Goal: Task Accomplishment & Management: Complete application form

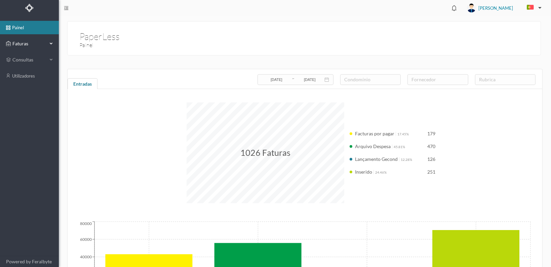
click at [16, 46] on span "Faturas" at bounding box center [29, 43] width 37 height 7
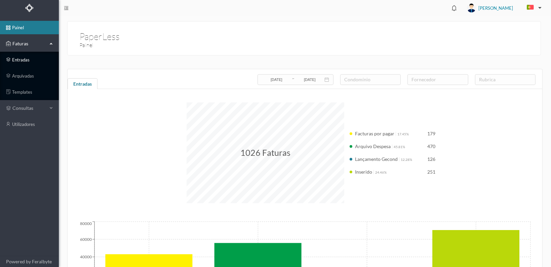
drag, startPoint x: 20, startPoint y: 61, endPoint x: 25, endPoint y: 62, distance: 5.1
click at [20, 61] on link "entradas" at bounding box center [29, 59] width 59 height 13
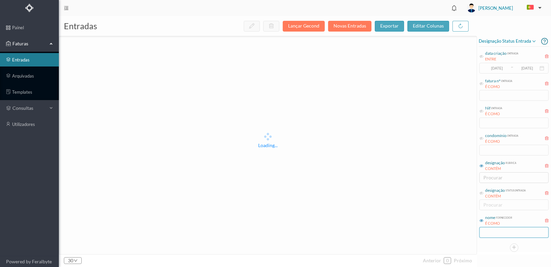
click at [500, 233] on input "text" at bounding box center [513, 232] width 69 height 11
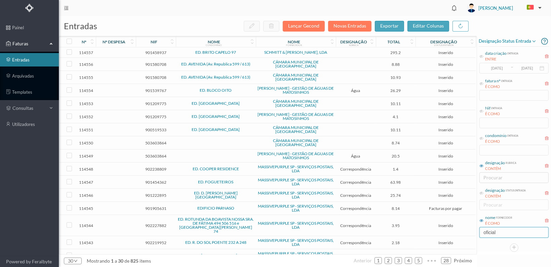
type input "oficial"
drag, startPoint x: 481, startPoint y: 138, endPoint x: 481, endPoint y: 142, distance: 3.4
click at [481, 138] on icon at bounding box center [481, 138] width 4 height 4
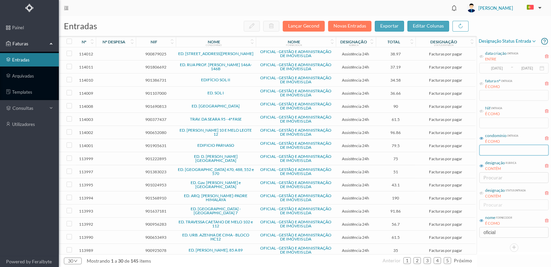
click at [488, 154] on input "text" at bounding box center [513, 150] width 69 height 11
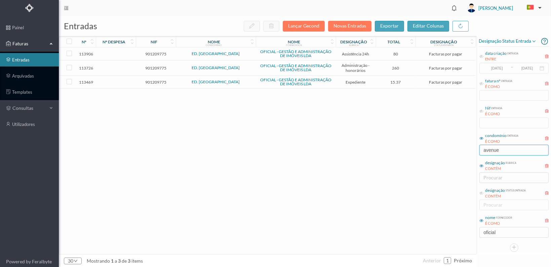
type input "avenue"
click at [152, 80] on span "901209775" at bounding box center [155, 82] width 37 height 5
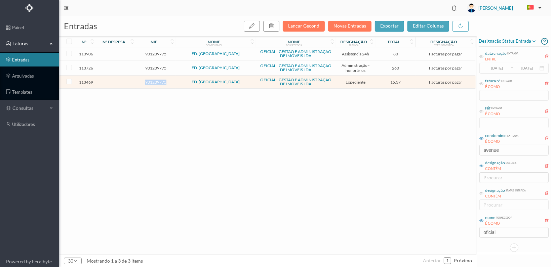
click at [152, 80] on span "901209775" at bounding box center [155, 82] width 37 height 5
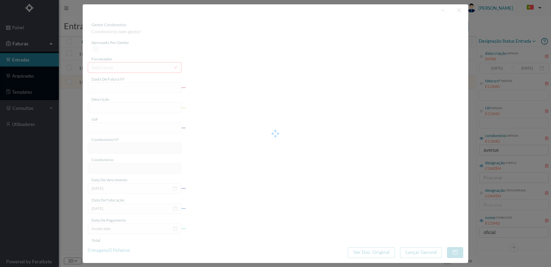
type input "FT 2025A1/4277"
type input "Serv. Administrativo - Custódia Documentação"
type input "901209775"
type input "29-09-2025"
type input "[DATE]"
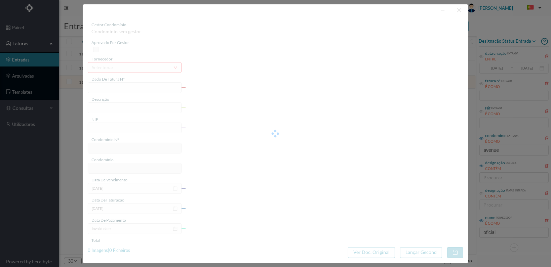
type input "[DATE]"
type input "15.37"
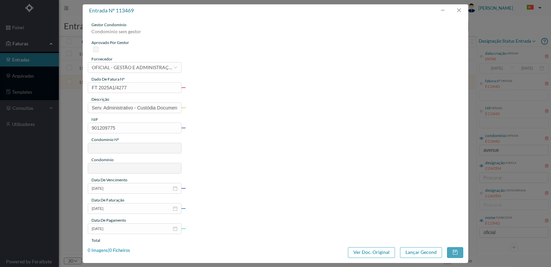
type input "95"
type input "ED. PARK AVENUE"
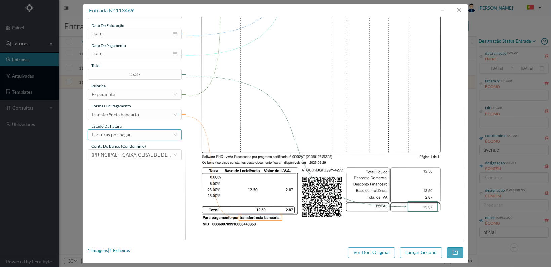
scroll to position [175, 0]
click at [172, 132] on div "Facturas por pagar" at bounding box center [132, 134] width 81 height 10
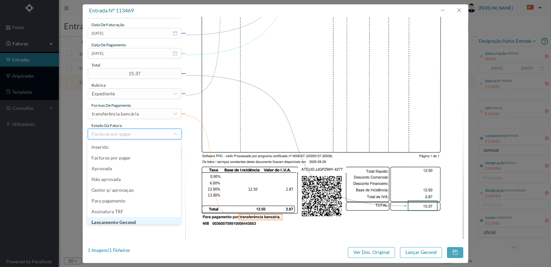
scroll to position [3, 0]
click at [143, 218] on li "Lançamento Gecond" at bounding box center [133, 219] width 93 height 11
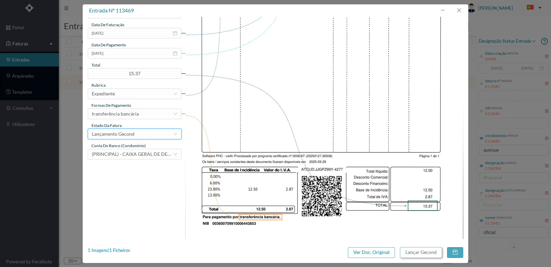
click at [421, 253] on button "Lançar Gecond" at bounding box center [421, 252] width 42 height 11
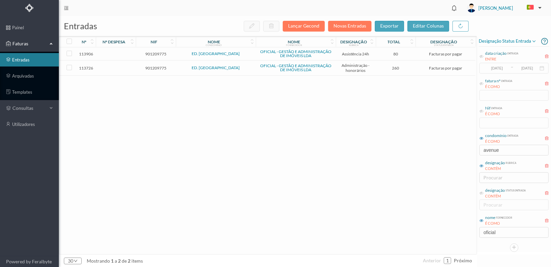
click at [159, 66] on span "901209775" at bounding box center [155, 68] width 37 height 5
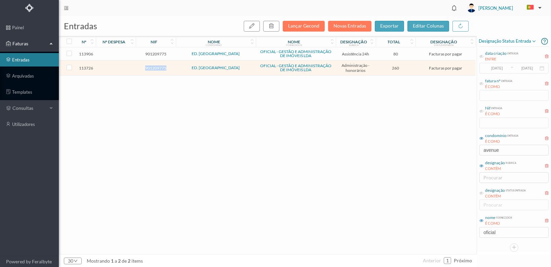
click at [159, 66] on span "901209775" at bounding box center [155, 68] width 37 height 5
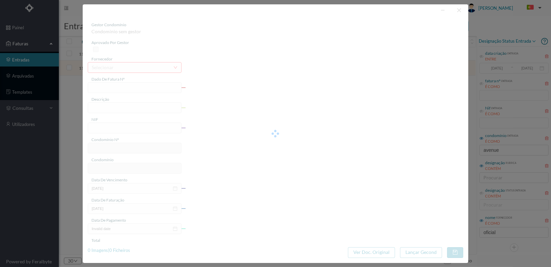
type input "FT 2025A1/4491"
type input "HONORARIOS Outubro de 2025"
type input "901209775"
type input "02-10-2025"
type input "[DATE]"
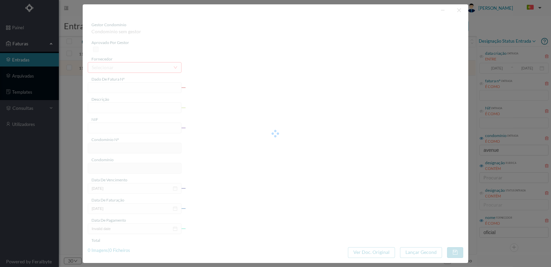
type input "[DATE]"
type input "260.00"
type input "95"
type input "ED. PARK AVENUE"
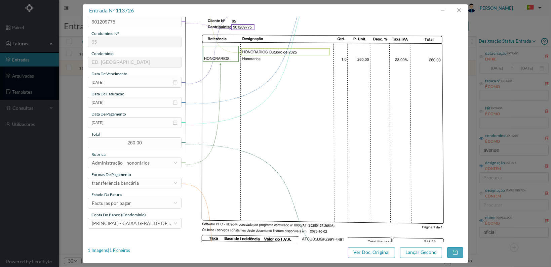
scroll to position [168, 0]
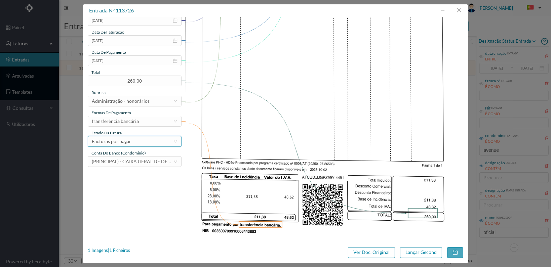
click at [168, 141] on div "Facturas por pagar" at bounding box center [132, 141] width 81 height 10
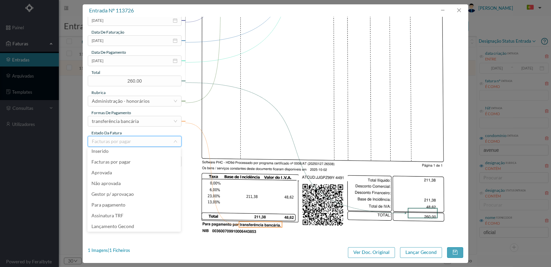
scroll to position [14, 0]
click at [136, 213] on li "Lançamento Gecond" at bounding box center [133, 215] width 93 height 11
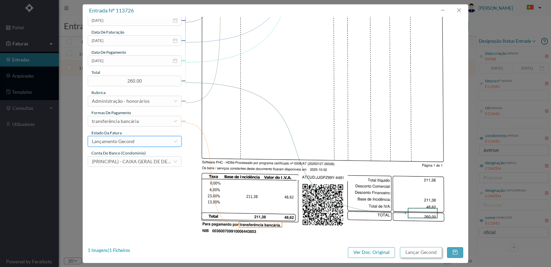
click at [417, 252] on button "Lançar Gecond" at bounding box center [421, 252] width 42 height 11
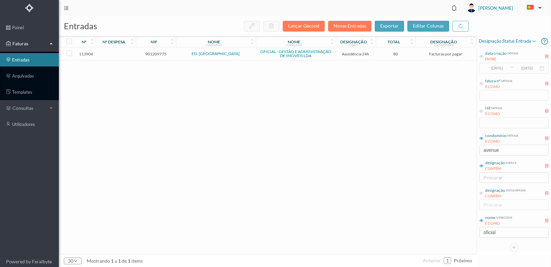
click at [153, 52] on span "901209775" at bounding box center [155, 53] width 37 height 5
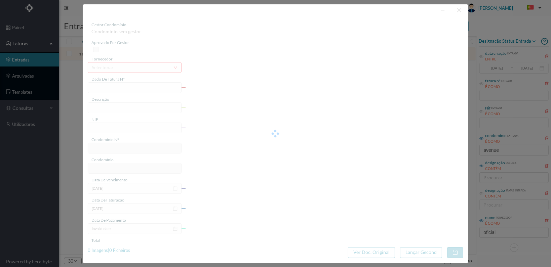
type input "FT 2025A1/4671"
type input "MANUTENÇÃO Outubro de 2025"
type input "901209775"
type input "03-10-2025"
type input "[DATE]"
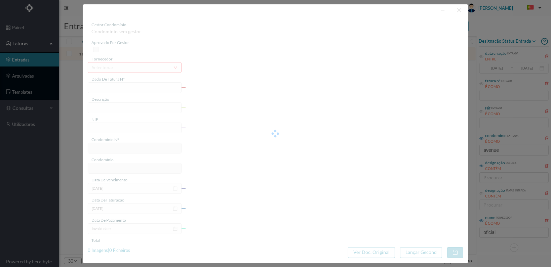
type input "[DATE]"
type input "80.00"
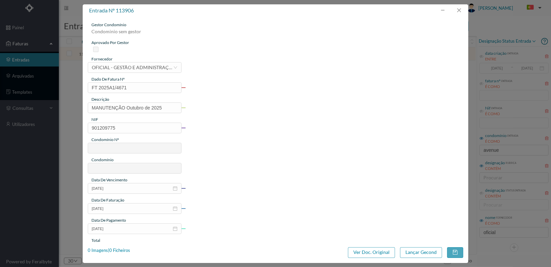
type input "95"
type input "ED. PARK AVENUE"
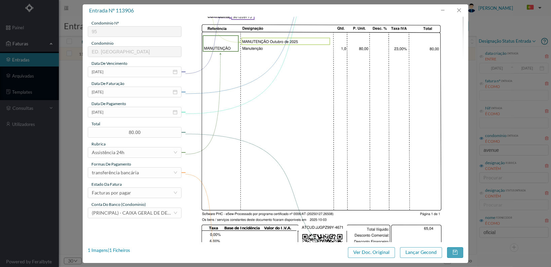
scroll to position [175, 0]
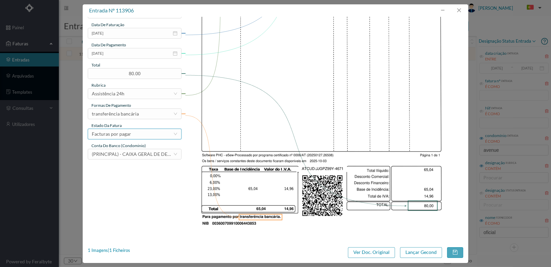
click at [170, 135] on div "Facturas por pagar" at bounding box center [132, 134] width 81 height 10
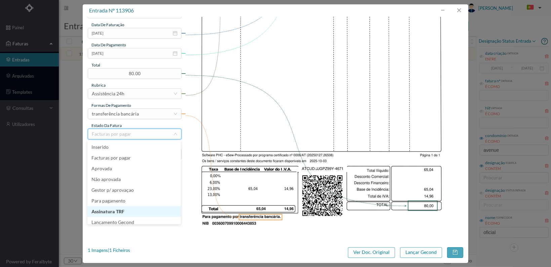
scroll to position [3, 0]
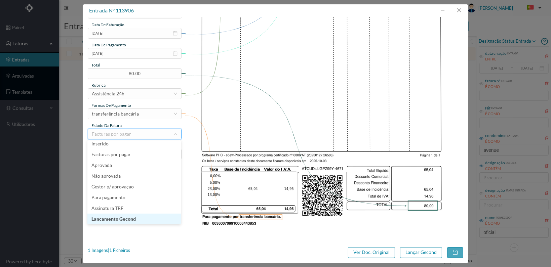
click at [133, 218] on li "Lançamento Gecond" at bounding box center [133, 219] width 93 height 11
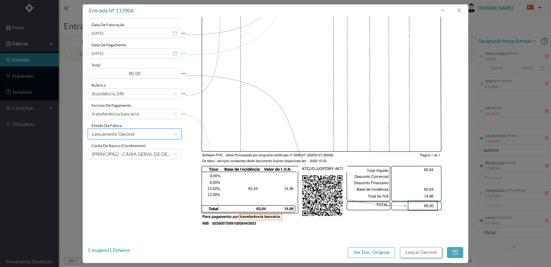
click at [413, 251] on button "Lançar Gecond" at bounding box center [421, 252] width 42 height 11
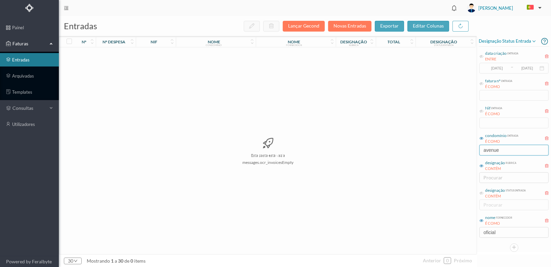
drag, startPoint x: 504, startPoint y: 151, endPoint x: 472, endPoint y: 151, distance: 32.6
click at [472, 151] on div "entradas Lançar Gecond Novas Entradas exportar editar colunas nº nº despesa nif…" at bounding box center [305, 141] width 492 height 251
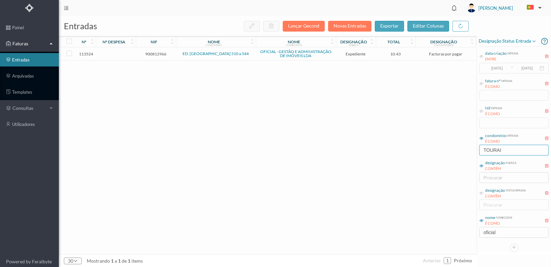
type input "TOURAI"
click at [159, 54] on span "900812966" at bounding box center [155, 53] width 37 height 5
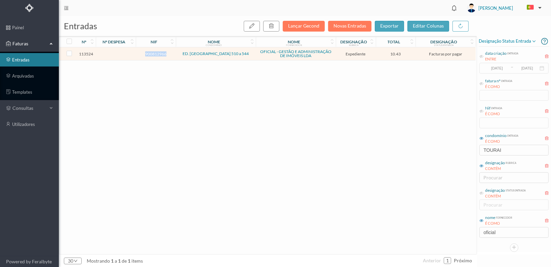
click at [159, 54] on span "900812966" at bounding box center [155, 53] width 37 height 5
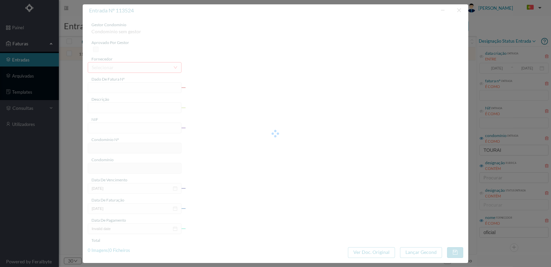
type input "FT 2025A1/4332"
type input "Serv. Administrativo - Custódia Documentação"
type input "900812966"
type input "29-09-2025"
type input "[DATE]"
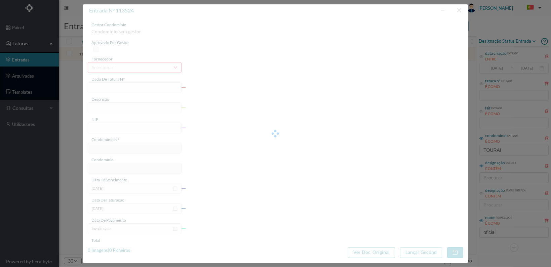
type input "[DATE]"
type input "10.43"
type input "387"
type input "ED. RUA DE TOURAIS 510 a 544"
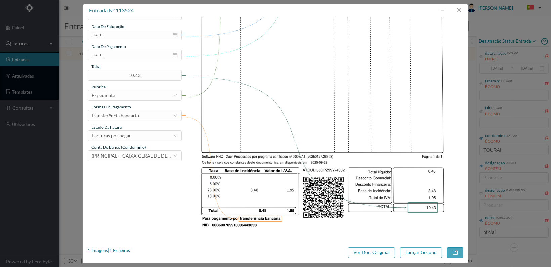
scroll to position [175, 0]
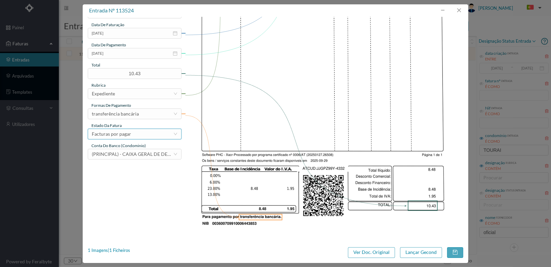
click at [165, 134] on div "Facturas por pagar" at bounding box center [132, 134] width 81 height 10
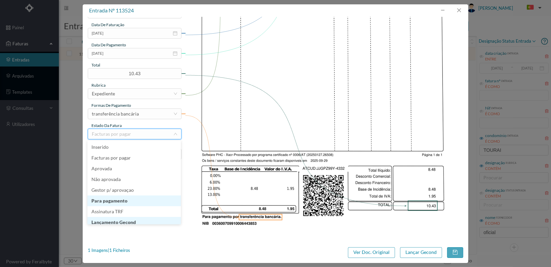
scroll to position [3, 0]
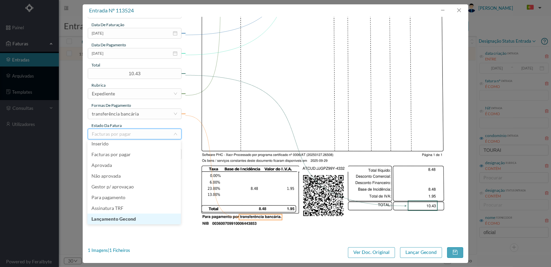
drag, startPoint x: 148, startPoint y: 221, endPoint x: 171, endPoint y: 216, distance: 23.3
click at [148, 220] on li "Lançamento Gecond" at bounding box center [133, 219] width 93 height 11
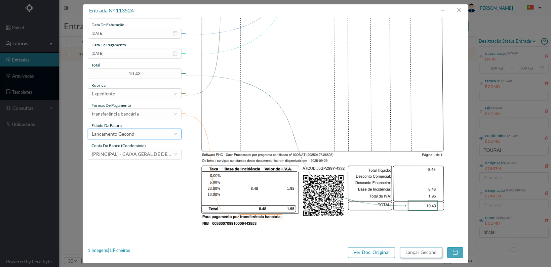
click at [425, 252] on button "Lançar Gecond" at bounding box center [421, 252] width 42 height 11
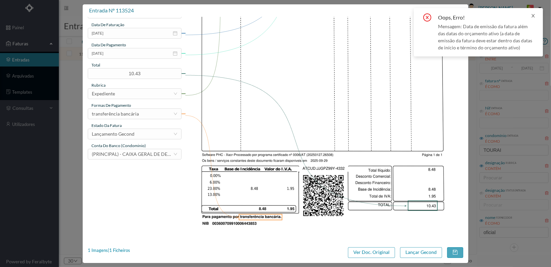
click at [533, 15] on icon "icon: close" at bounding box center [532, 15] width 3 height 3
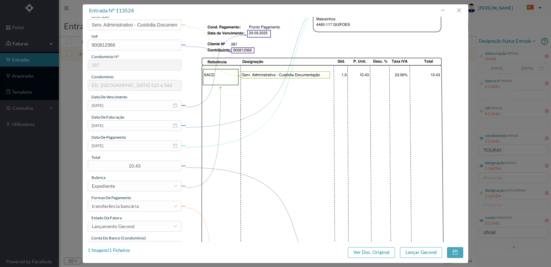
scroll to position [75, 0]
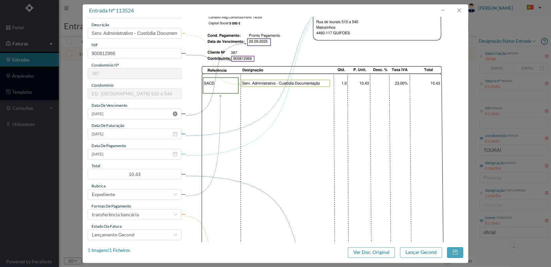
click at [173, 114] on icon "icon: close-circle" at bounding box center [175, 114] width 5 height 5
click at [173, 114] on icon "icon: calendar" at bounding box center [175, 114] width 4 height 4
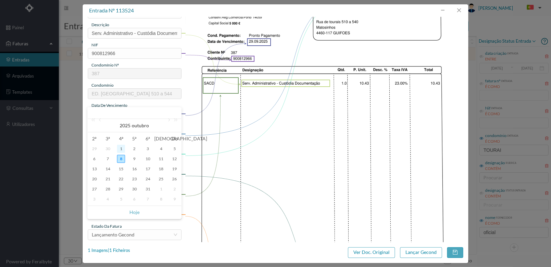
click at [120, 148] on div "1" at bounding box center [121, 149] width 8 height 8
type input "01-10-2025"
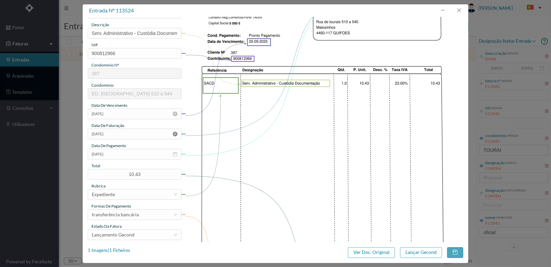
click at [175, 133] on icon "icon: close-circle" at bounding box center [175, 134] width 5 height 5
click at [175, 133] on icon "icon: calendar" at bounding box center [175, 134] width 5 height 5
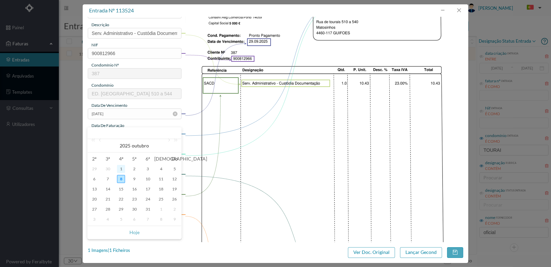
click at [120, 169] on div "1" at bounding box center [121, 169] width 8 height 8
type input "2025-10-01"
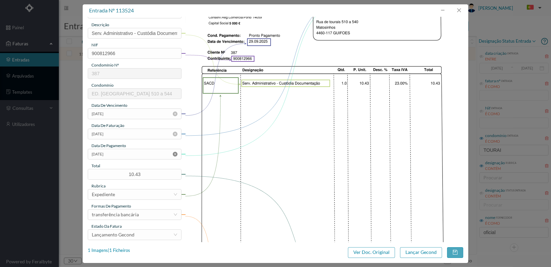
click at [175, 153] on icon "icon: close-circle" at bounding box center [175, 154] width 5 height 5
click at [175, 153] on icon "icon: calendar" at bounding box center [175, 154] width 4 height 4
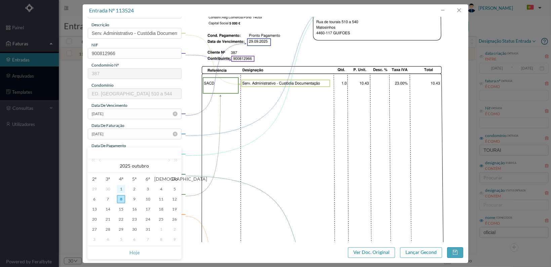
click at [120, 188] on div "1" at bounding box center [121, 189] width 8 height 8
type input "2025-10-01"
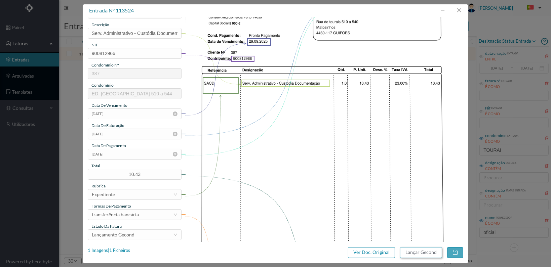
click at [419, 253] on button "Lançar Gecond" at bounding box center [421, 252] width 42 height 11
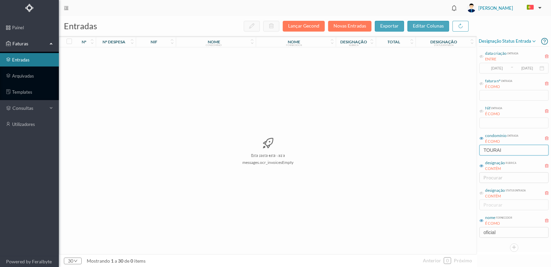
drag, startPoint x: 503, startPoint y: 149, endPoint x: 458, endPoint y: 150, distance: 44.7
click at [458, 150] on div "entradas Lançar Gecond Novas Entradas exportar editar colunas nº nº despesa nif…" at bounding box center [305, 141] width 492 height 251
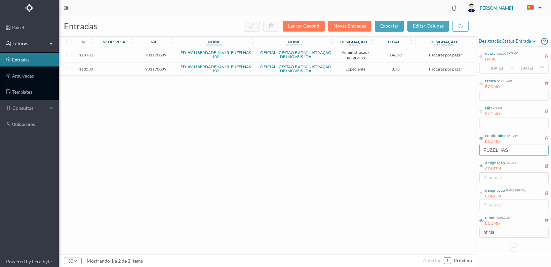
type input "FUZELHAS"
click at [159, 67] on span "901170089" at bounding box center [155, 69] width 37 height 5
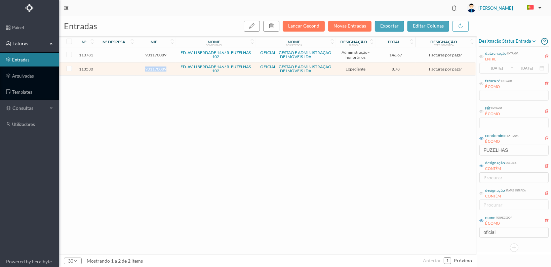
click at [159, 67] on span "901170089" at bounding box center [155, 69] width 37 height 5
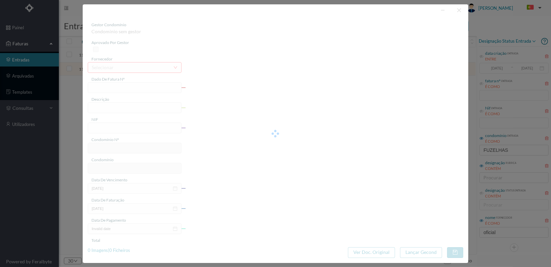
type input "FT 2025A1/4338"
type input "Serv. Administrativo - Custódia Documentação"
type input "901170089"
type input "29-09-2025"
type input "[DATE]"
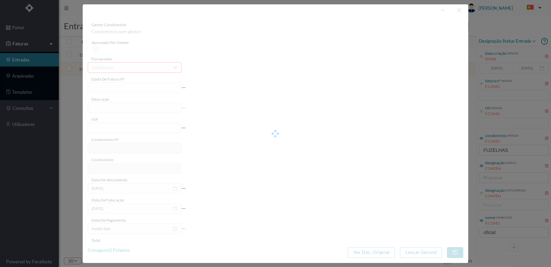
type input "[DATE]"
type input "8.78"
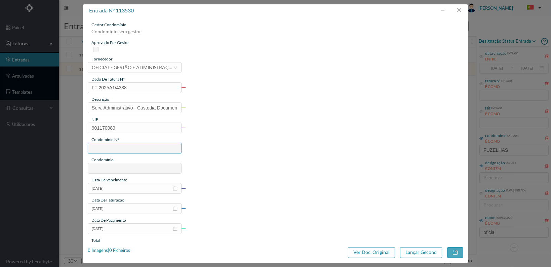
type input "529"
type input "ED. AV. LIBERDADE 146 / R. FUZELHAS 102"
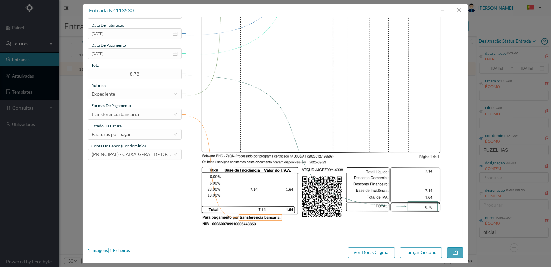
scroll to position [175, 0]
drag, startPoint x: 153, startPoint y: 136, endPoint x: 148, endPoint y: 135, distance: 5.3
click at [150, 136] on div "Facturas por pagar" at bounding box center [132, 134] width 81 height 10
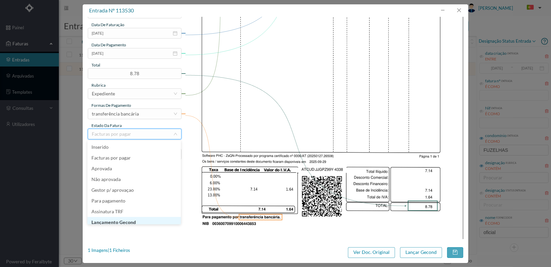
scroll to position [3, 0]
click at [139, 221] on li "Lançamento Gecond" at bounding box center [133, 219] width 93 height 11
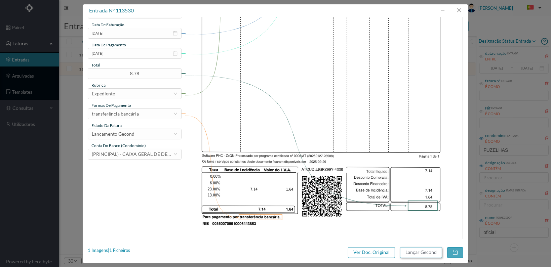
click at [422, 254] on button "Lançar Gecond" at bounding box center [421, 252] width 42 height 11
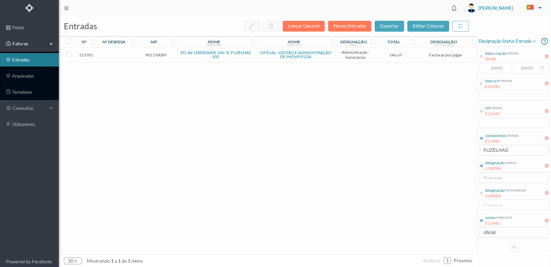
click at [158, 54] on span "901170089" at bounding box center [155, 54] width 37 height 5
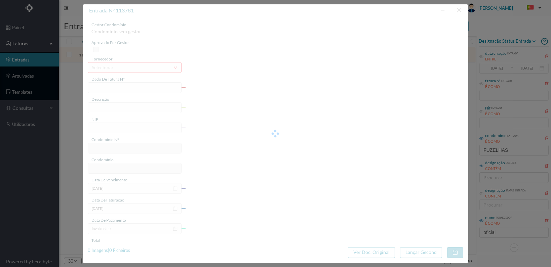
type input "FT 2025A1/4546"
type input "HONORARIOS Outubro de 2025"
type input "901170089"
type input "02-10-2025"
type input "[DATE]"
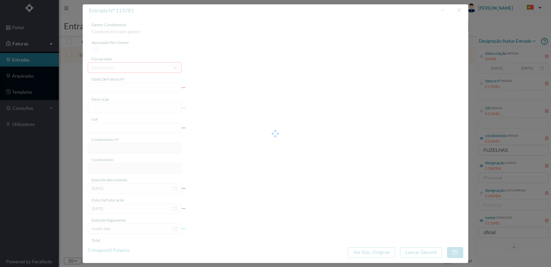
type input "[DATE]"
type input "146.67"
type input "529"
type input "ED. AV. LIBERDADE 146 / R. FUZELHAS 102"
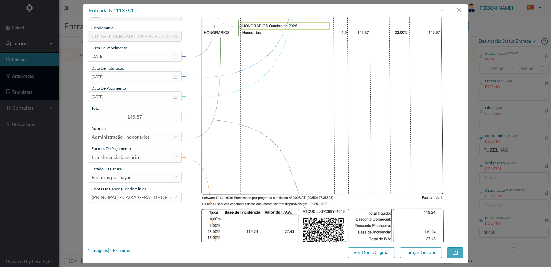
scroll to position [175, 0]
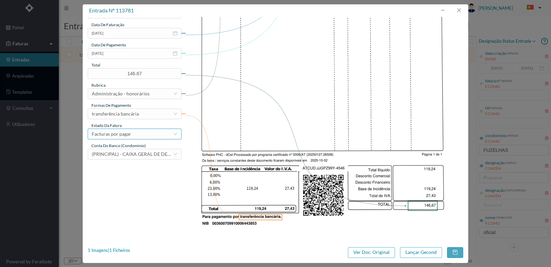
click at [156, 132] on div "Facturas por pagar" at bounding box center [132, 134] width 81 height 10
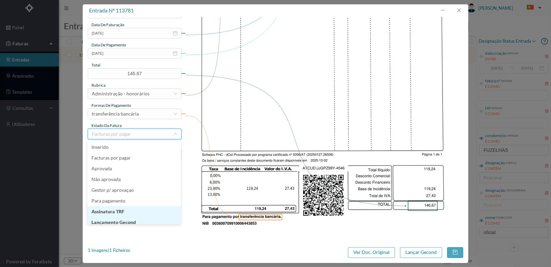
scroll to position [3, 0]
click at [151, 218] on li "Lançamento Gecond" at bounding box center [133, 219] width 93 height 11
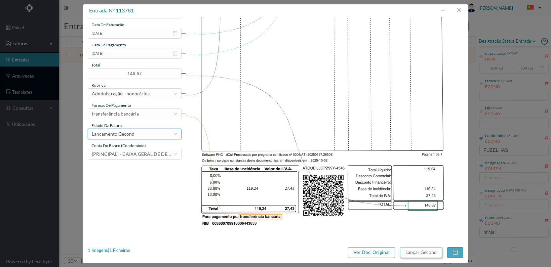
click at [420, 251] on button "Lançar Gecond" at bounding box center [421, 252] width 42 height 11
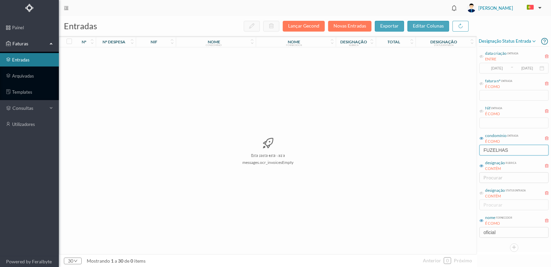
drag, startPoint x: 515, startPoint y: 151, endPoint x: 474, endPoint y: 149, distance: 41.0
click at [474, 149] on div "entradas Lançar Gecond Novas Entradas exportar editar colunas nº nº despesa nif…" at bounding box center [305, 141] width 492 height 251
type input "7"
type input "R"
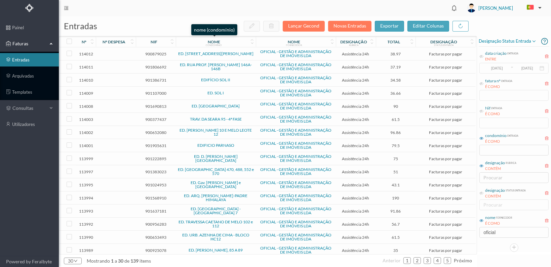
click at [233, 42] on div "nome condomínio" at bounding box center [214, 41] width 72 height 5
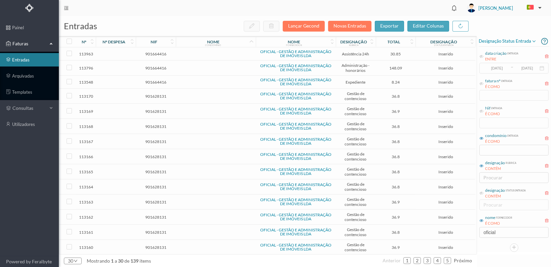
click at [161, 53] on span "901664416" at bounding box center [155, 53] width 37 height 5
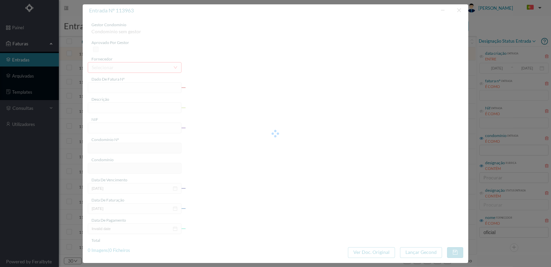
type input "FT 2025A1/4728"
type input "MANUTENÇÃO Outubro de 2025"
type input "901664416"
type input "[DATE]"
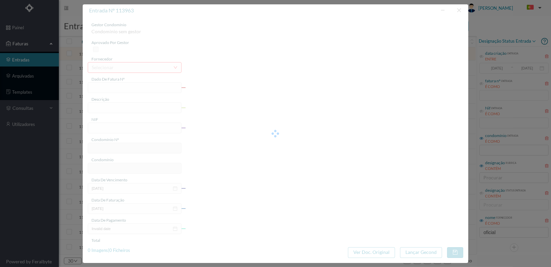
type input "[DATE]"
type input "30.85"
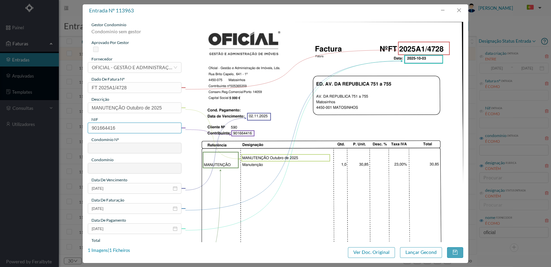
drag, startPoint x: 119, startPoint y: 126, endPoint x: 88, endPoint y: 125, distance: 30.9
click at [88, 125] on input "901664416" at bounding box center [135, 128] width 94 height 11
type input "901666416"
type input "590"
type input "ED. AV. DA REPUBLICA 751 a 755"
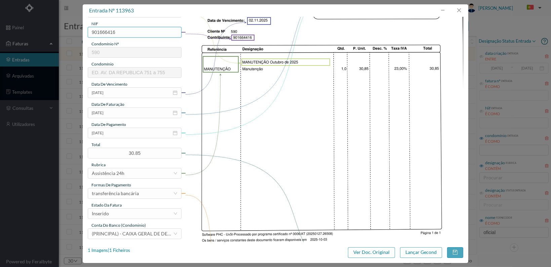
scroll to position [101, 0]
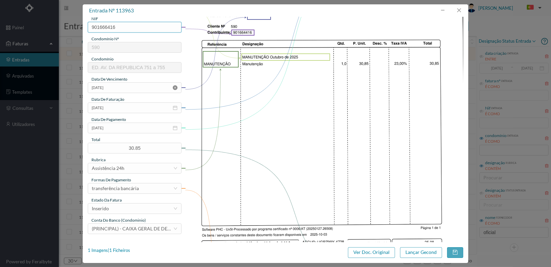
type input "901666416"
click at [174, 86] on icon "icon: close-circle" at bounding box center [175, 87] width 5 height 5
click at [174, 86] on icon "icon: calendar" at bounding box center [175, 87] width 5 height 5
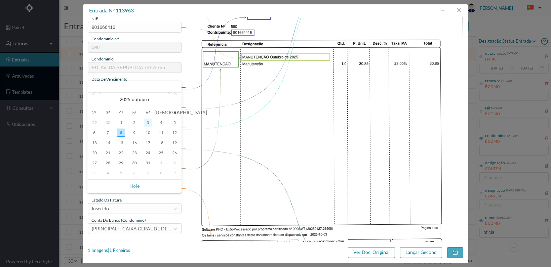
click at [146, 121] on div "3" at bounding box center [148, 123] width 8 height 8
type input "03-10-2025"
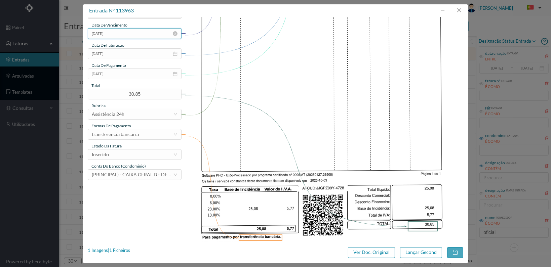
scroll to position [168, 0]
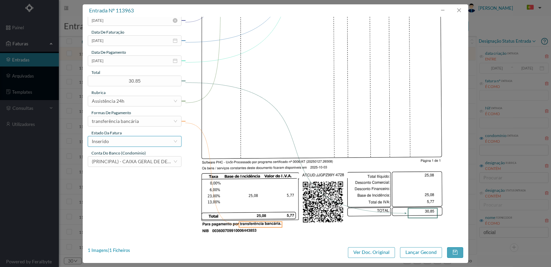
drag, startPoint x: 168, startPoint y: 141, endPoint x: 164, endPoint y: 139, distance: 4.3
click at [168, 140] on div "Inserido" at bounding box center [132, 141] width 81 height 10
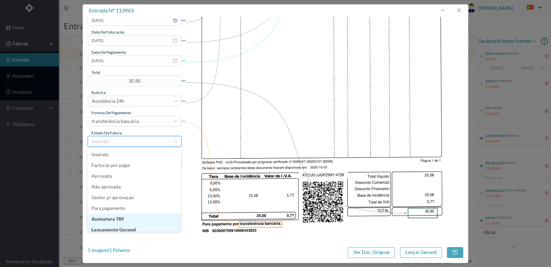
scroll to position [3, 0]
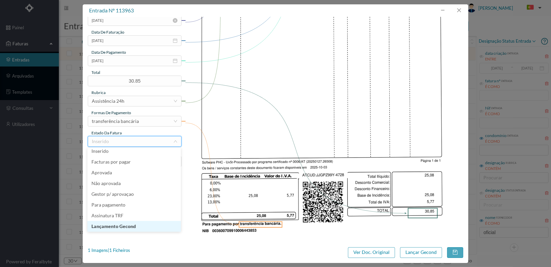
click at [139, 225] on li "Lançamento Gecond" at bounding box center [133, 226] width 93 height 11
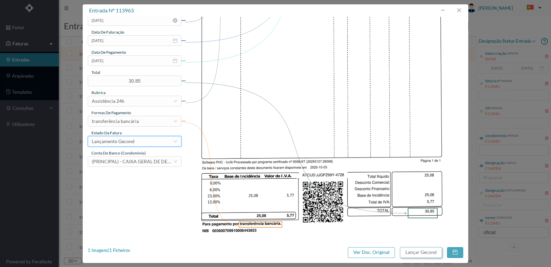
click at [417, 252] on button "Lançar Gecond" at bounding box center [421, 252] width 42 height 11
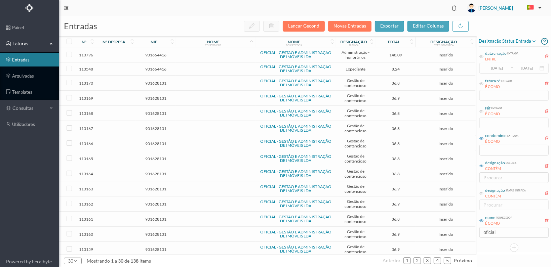
click at [156, 55] on span "901664416" at bounding box center [155, 54] width 37 height 5
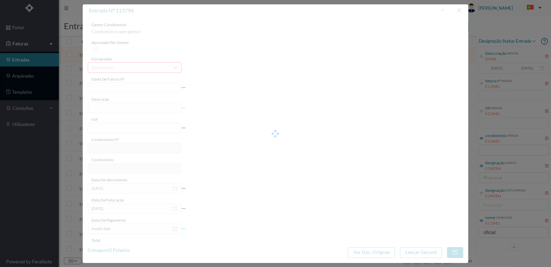
type input "FT 2025A1/4561"
type input "HONORARIOS Outubro de 2025"
type input "901664416"
type input "[DATE]"
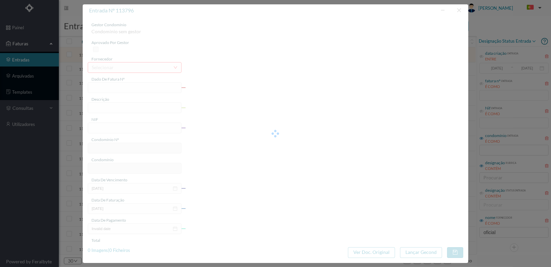
type input "[DATE]"
type input "148.09"
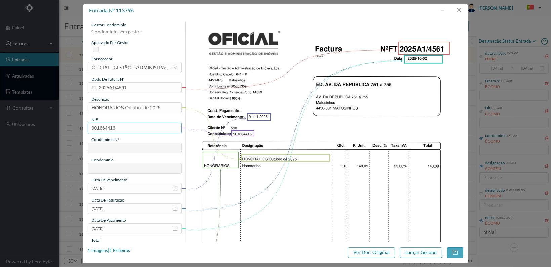
drag, startPoint x: 122, startPoint y: 127, endPoint x: 89, endPoint y: 124, distance: 33.1
click at [89, 124] on input "901664416" at bounding box center [135, 128] width 94 height 11
type input "901666416"
type input "590"
type input "ED. AV. DA REPUBLICA 751 a 755"
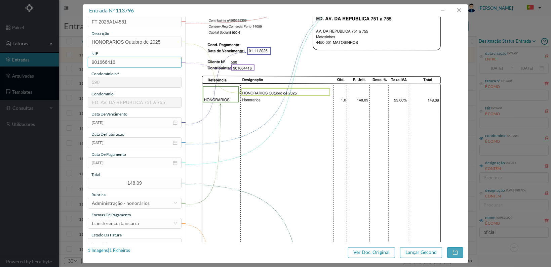
scroll to position [67, 0]
type input "901666416"
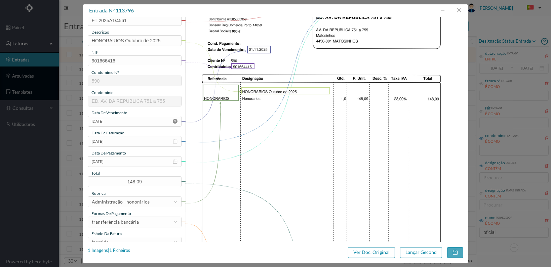
click at [174, 121] on icon "icon: close-circle" at bounding box center [175, 121] width 5 height 5
click at [174, 121] on icon "icon: calendar" at bounding box center [175, 121] width 5 height 5
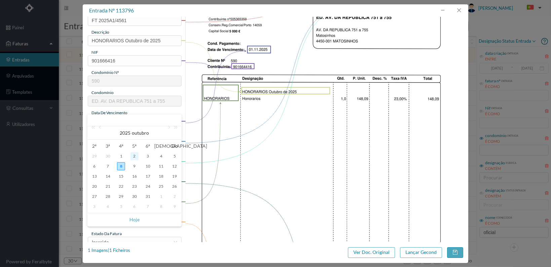
click at [132, 156] on div "2" at bounding box center [134, 156] width 8 height 8
type input "02-10-2025"
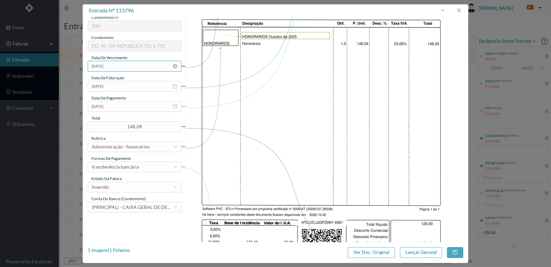
scroll to position [168, 0]
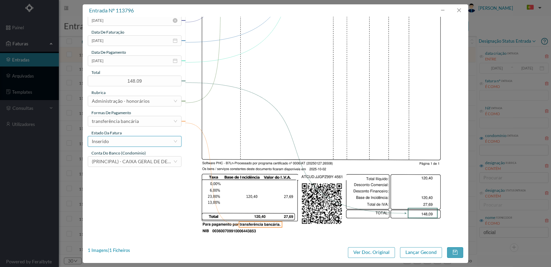
drag, startPoint x: 169, startPoint y: 142, endPoint x: 164, endPoint y: 146, distance: 6.6
click at [168, 142] on div "Inserido" at bounding box center [132, 141] width 81 height 10
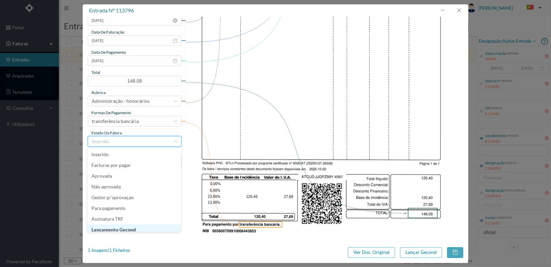
scroll to position [3, 0]
click at [146, 225] on li "Lançamento Gecond" at bounding box center [133, 226] width 93 height 11
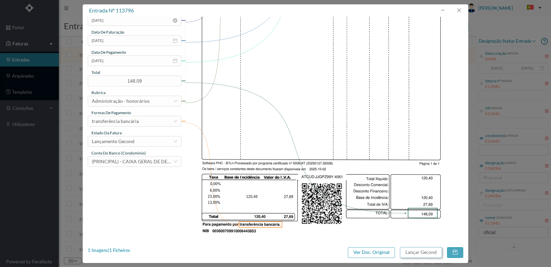
click at [414, 254] on button "Lançar Gecond" at bounding box center [421, 252] width 42 height 11
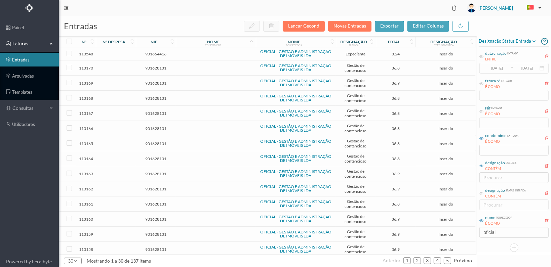
click at [152, 52] on span "901664416" at bounding box center [155, 53] width 37 height 5
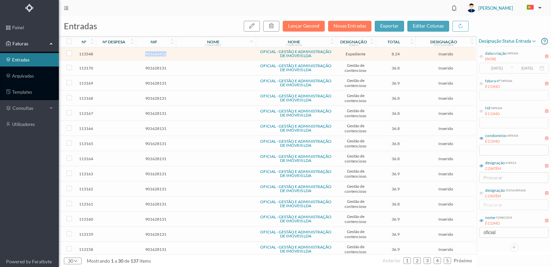
click at [152, 52] on span "901664416" at bounding box center [155, 53] width 37 height 5
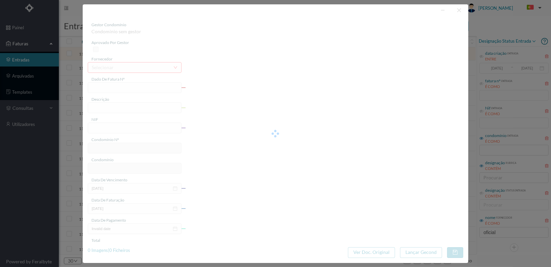
type input "FT 2025A1/4356"
type input "Serv. Administrativo - Custódia Documentação"
type input "901664416"
type input "[DATE]"
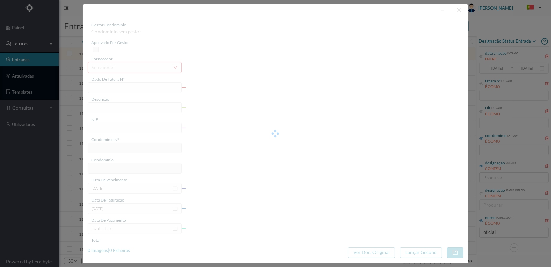
type input "[DATE]"
type input "8.24"
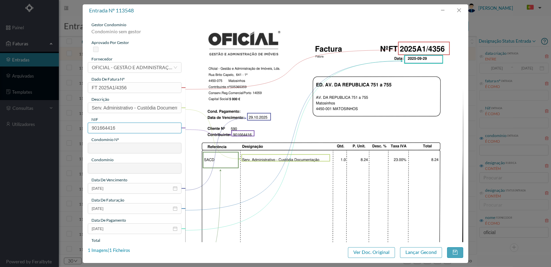
drag, startPoint x: 122, startPoint y: 129, endPoint x: 85, endPoint y: 125, distance: 37.5
click at [85, 125] on div "gestor condomínio Condominio sem gestor aprovado por gestor fornecedor selecion…" at bounding box center [275, 129] width 385 height 225
type input "901666416"
type input "590"
type input "ED. AV. DA REPUBLICA 751 a 755"
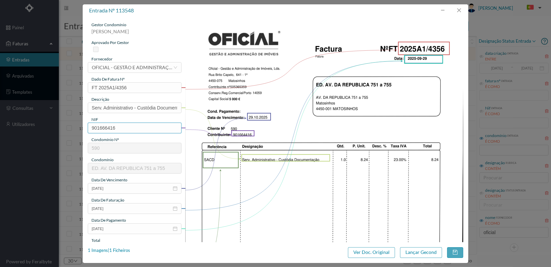
scroll to position [0, 19]
click at [91, 127] on input "901666416" at bounding box center [135, 128] width 94 height 11
click at [146, 126] on input "9016664901666416" at bounding box center [135, 128] width 94 height 11
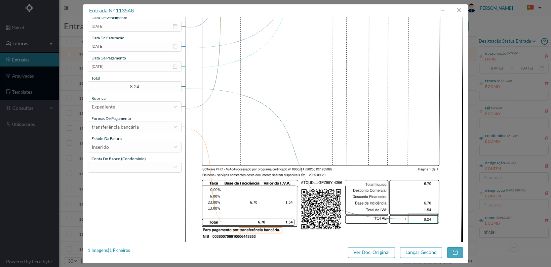
scroll to position [168, 0]
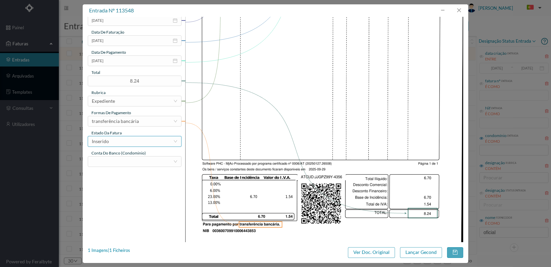
type input "9016664901666416"
click at [153, 141] on div "Inserido" at bounding box center [132, 141] width 81 height 10
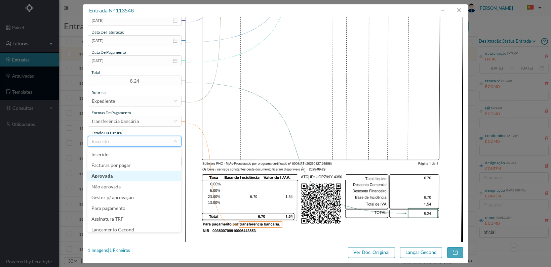
scroll to position [3, 0]
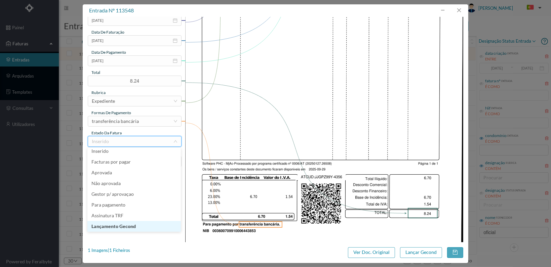
click at [138, 224] on li "Lançamento Gecond" at bounding box center [133, 226] width 93 height 11
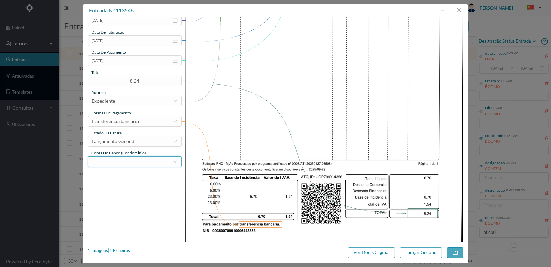
click at [127, 160] on div at bounding box center [132, 162] width 81 height 10
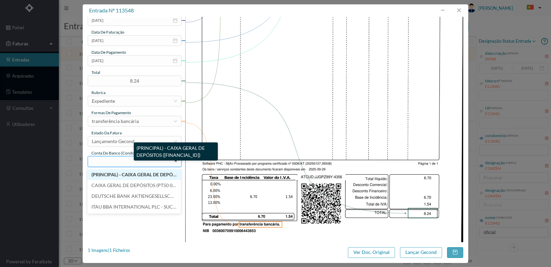
click at [126, 175] on span "(PRINCIPAL) - CAIXA GERAL DE DEPÓSITOS (PT50 003503280002076660058)" at bounding box center [157, 175] width 132 height 6
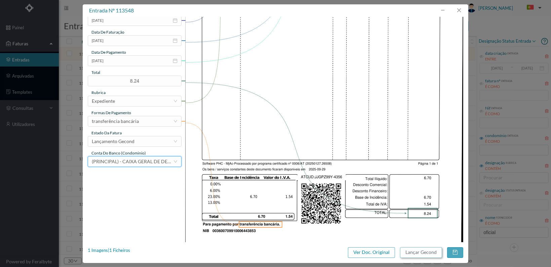
click at [410, 252] on button "Lançar Gecond" at bounding box center [421, 252] width 42 height 11
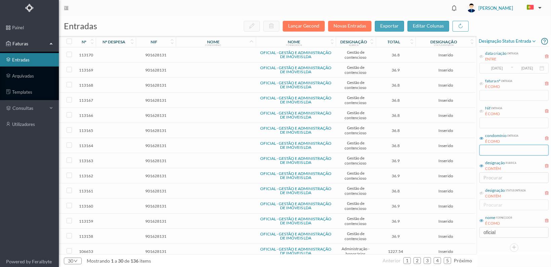
click at [497, 151] on input "text" at bounding box center [513, 150] width 69 height 11
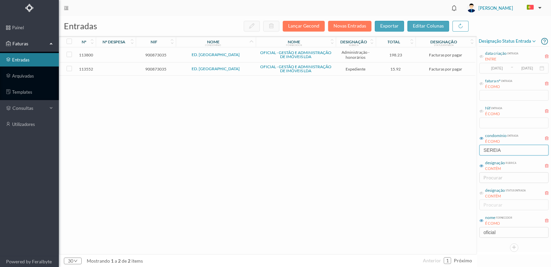
type input "SEREIA"
click at [161, 68] on span "900873035" at bounding box center [155, 69] width 37 height 5
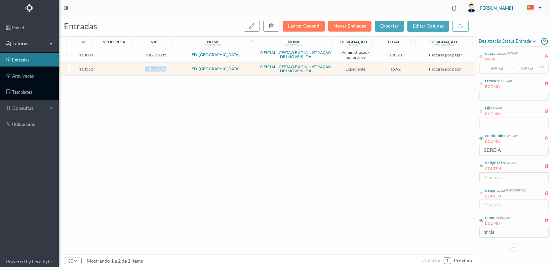
click at [161, 68] on span "900873035" at bounding box center [155, 69] width 37 height 5
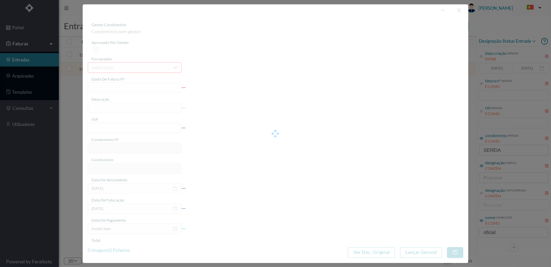
type input "FT 2025A1/4360"
type input "Serv. Administrativo - Custódia Documentação"
type input "900873035"
type input "[DATE]"
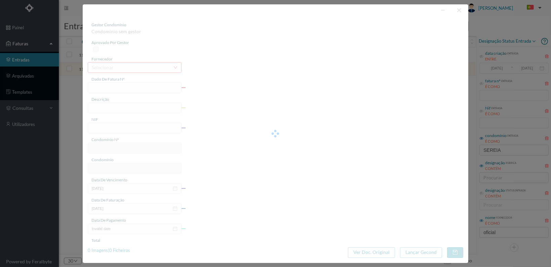
type input "[DATE]"
type input "15.92"
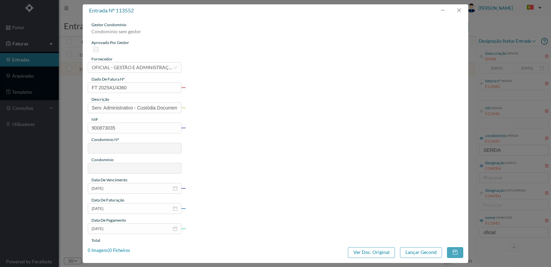
type input "600"
type input "ED. SEREIA"
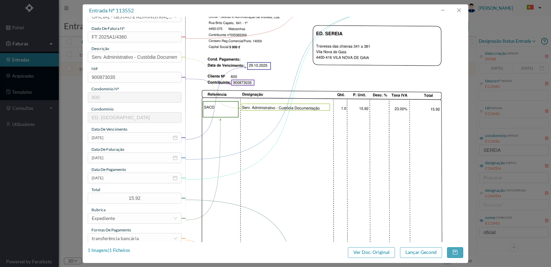
scroll to position [134, 0]
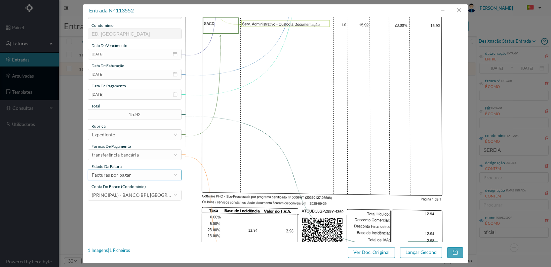
drag, startPoint x: 163, startPoint y: 175, endPoint x: 165, endPoint y: 168, distance: 7.1
click at [163, 175] on div "Facturas por pagar" at bounding box center [132, 175] width 81 height 10
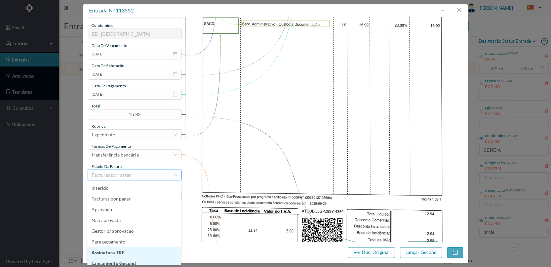
scroll to position [3, 0]
click at [139, 258] on li "Lançamento Gecond" at bounding box center [133, 260] width 93 height 11
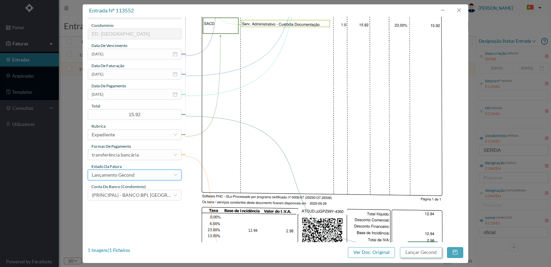
click at [418, 252] on button "Lançar Gecond" at bounding box center [421, 252] width 42 height 11
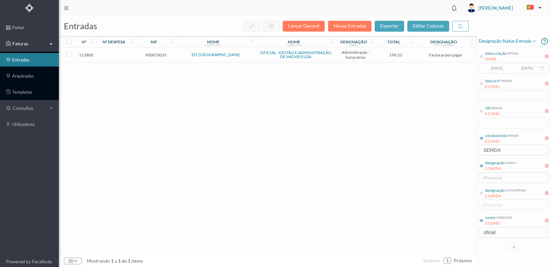
click at [155, 54] on span "900873035" at bounding box center [155, 54] width 37 height 5
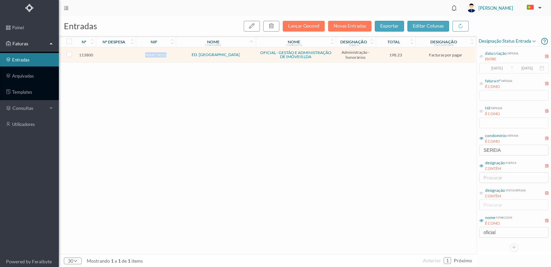
click at [155, 54] on span "900873035" at bounding box center [155, 54] width 37 height 5
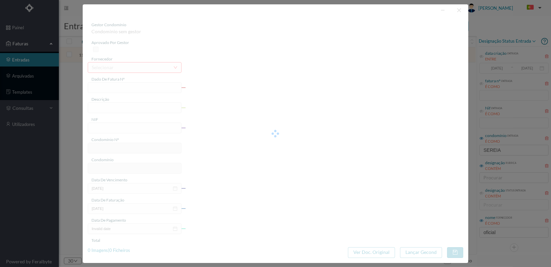
type input "FT 2025A1/4565"
type input "HONORARIOS Outubro de 2025"
type input "900873035"
type input "[DATE]"
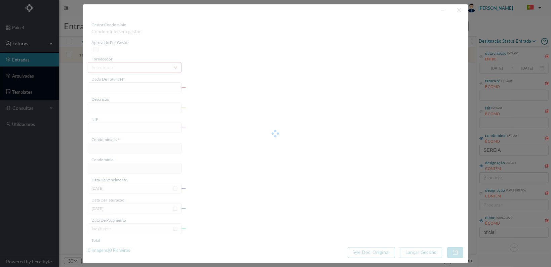
type input "[DATE]"
type input "198.23"
type input "600"
type input "ED. SEREIA"
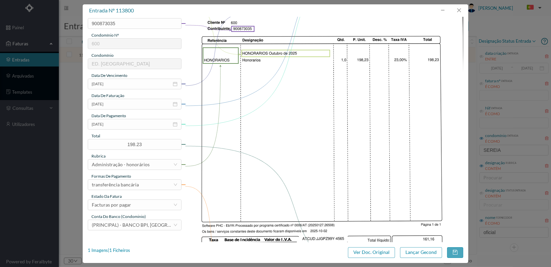
scroll to position [175, 0]
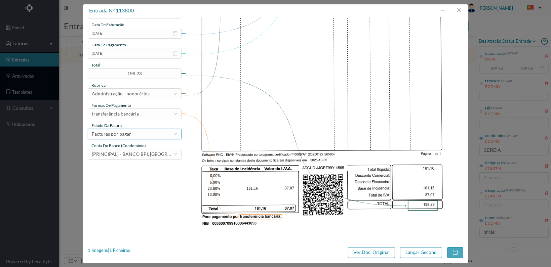
drag, startPoint x: 170, startPoint y: 134, endPoint x: 167, endPoint y: 136, distance: 3.6
click at [169, 135] on div "Facturas por pagar" at bounding box center [132, 134] width 81 height 10
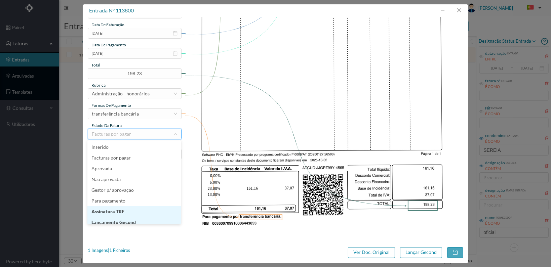
scroll to position [3, 0]
click at [146, 217] on li "Lançamento Gecond" at bounding box center [133, 219] width 93 height 11
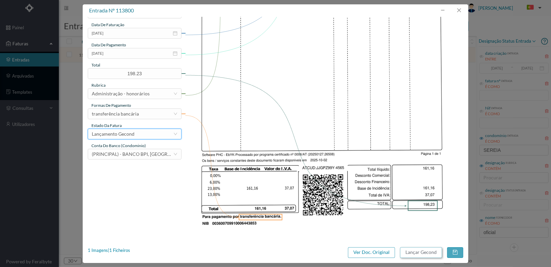
click at [415, 248] on button "Lançar Gecond" at bounding box center [421, 252] width 42 height 11
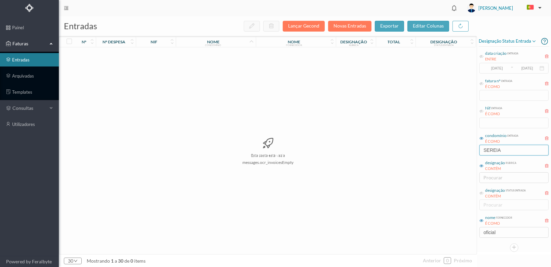
drag, startPoint x: 509, startPoint y: 148, endPoint x: 464, endPoint y: 143, distance: 44.5
click at [464, 143] on div "entradas Lançar Gecond Novas Entradas exportar editar colunas nº nº despesa nif…" at bounding box center [305, 141] width 492 height 251
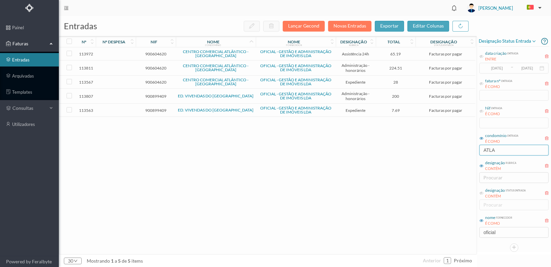
type input "ATLA"
click at [149, 80] on span "900604620" at bounding box center [155, 82] width 37 height 5
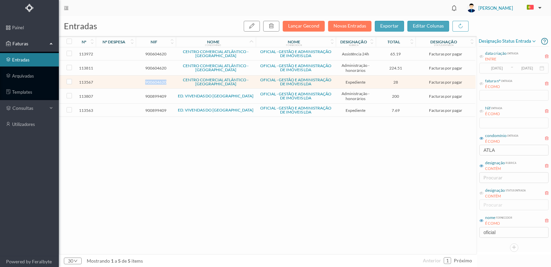
click at [149, 80] on span "900604620" at bounding box center [155, 82] width 37 height 5
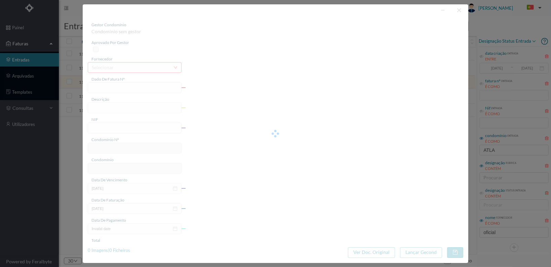
type input "FT 2025A1/4375"
type input "Serv. Administrativo - Custódia Documentação"
type input "900604620"
type input "29-09-2025"
type input "[DATE]"
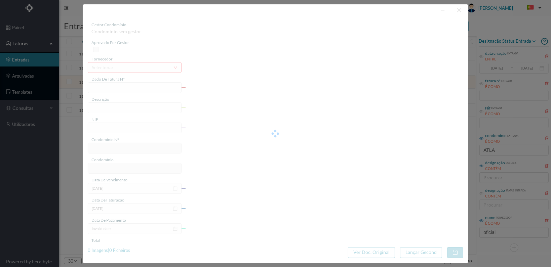
type input "[DATE]"
type input "28.00"
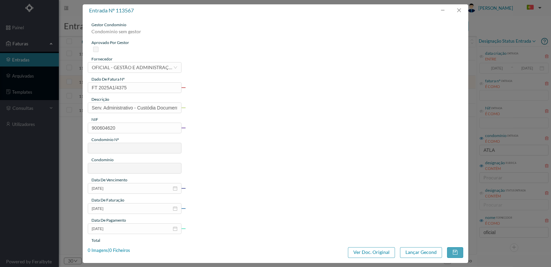
type input "622"
type input "CENTRO COMERCIAL ATLÂNTICO - MATOSINHOS"
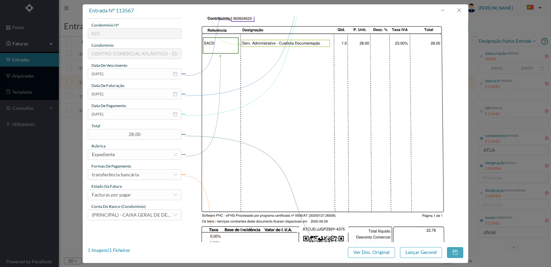
scroll to position [168, 0]
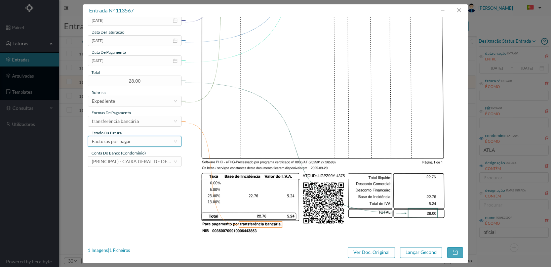
drag, startPoint x: 156, startPoint y: 140, endPoint x: 152, endPoint y: 146, distance: 6.7
click at [155, 141] on div "Facturas por pagar" at bounding box center [132, 141] width 81 height 10
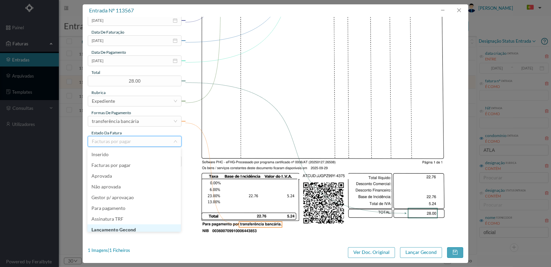
scroll to position [3, 0]
click at [126, 226] on li "Lançamento Gecond" at bounding box center [133, 226] width 93 height 11
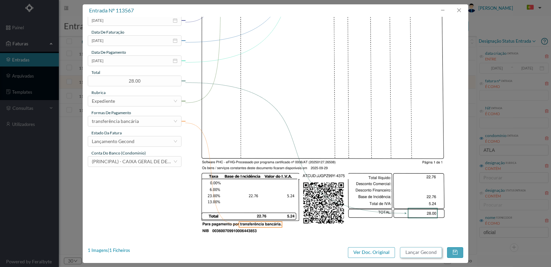
click at [419, 254] on button "Lançar Gecond" at bounding box center [421, 252] width 42 height 11
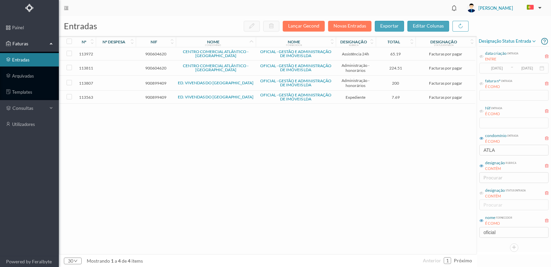
click at [154, 66] on span "900604620" at bounding box center [155, 68] width 37 height 5
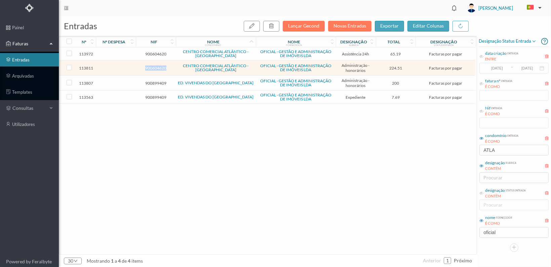
click at [154, 66] on span "900604620" at bounding box center [155, 68] width 37 height 5
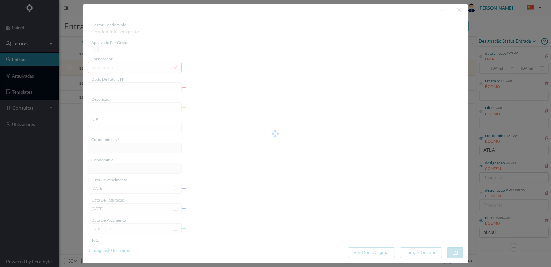
type input "FT 2025A1/4576"
type input "HONORARIOS Outubro de 2025"
type input "900604620"
type input "02-10-2025"
type input "[DATE]"
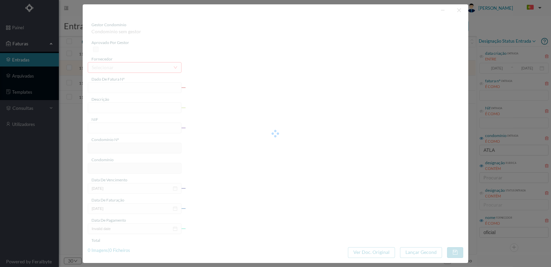
type input "[DATE]"
type input "224.51"
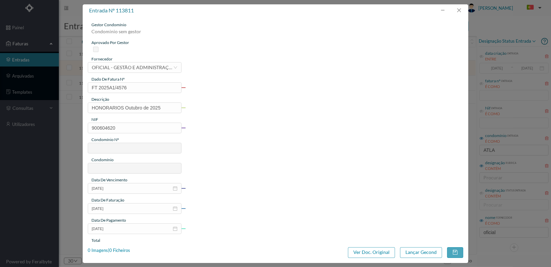
type input "622"
type input "CENTRO COMERCIAL ATLÂNTICO - MATOSINHOS"
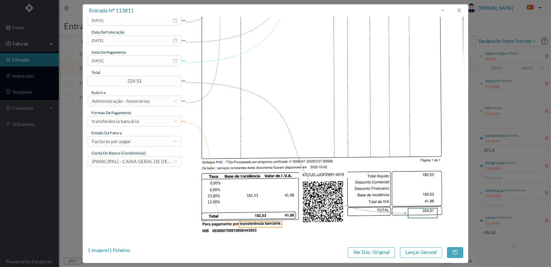
scroll to position [175, 0]
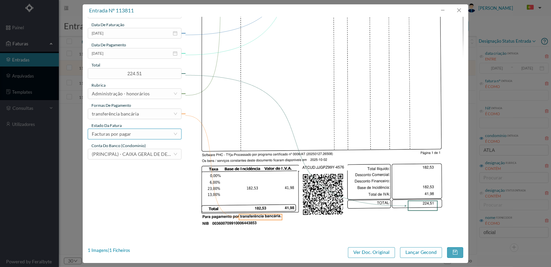
drag, startPoint x: 165, startPoint y: 133, endPoint x: 160, endPoint y: 137, distance: 6.5
click at [165, 133] on div "Facturas por pagar" at bounding box center [132, 134] width 81 height 10
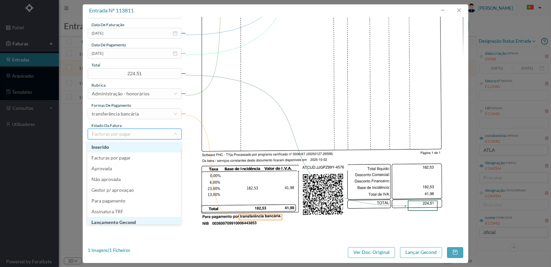
scroll to position [3, 0]
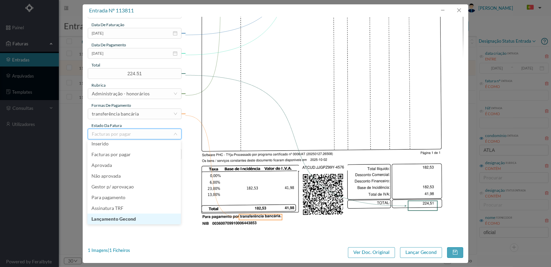
click at [149, 219] on li "Lançamento Gecond" at bounding box center [133, 219] width 93 height 11
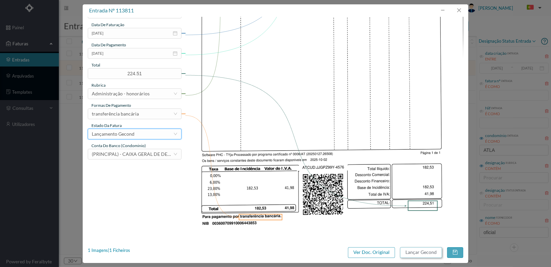
click at [417, 254] on button "Lançar Gecond" at bounding box center [421, 252] width 42 height 11
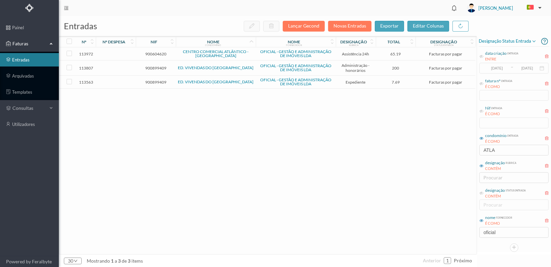
click at [156, 52] on span "900604620" at bounding box center [155, 53] width 37 height 5
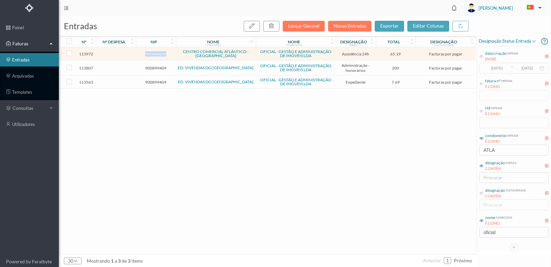
click at [156, 52] on span "900604620" at bounding box center [155, 53] width 37 height 5
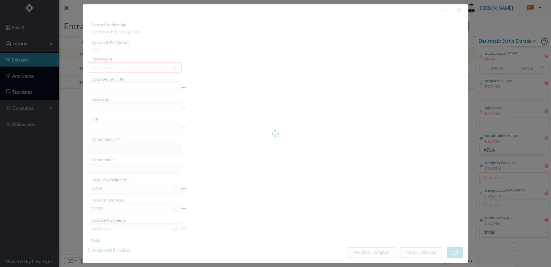
type input "FT 2025A1/4737"
type input "MANUTENÇÃO Outubro de 2025"
type input "900604620"
type input "03-10-2025"
type input "[DATE]"
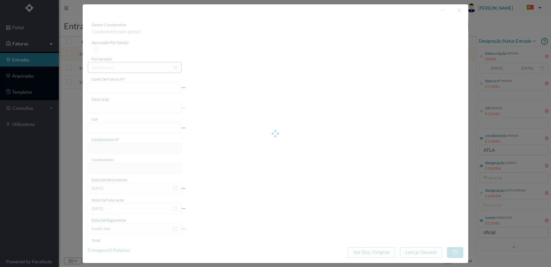
type input "[DATE]"
type input "65.19"
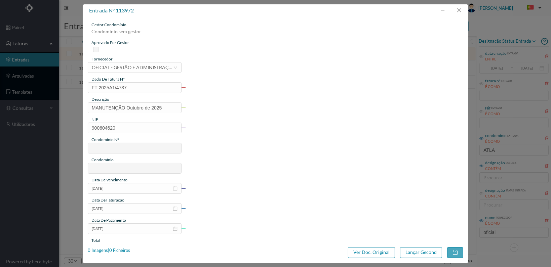
type input "622"
type input "CENTRO COMERCIAL ATLÂNTICO - MATOSINHOS"
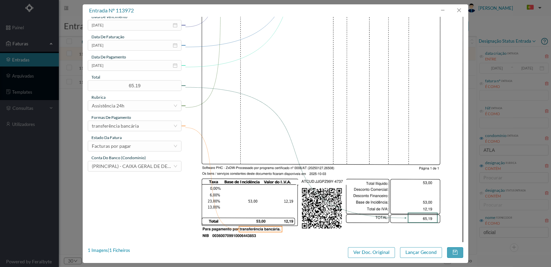
scroll to position [168, 0]
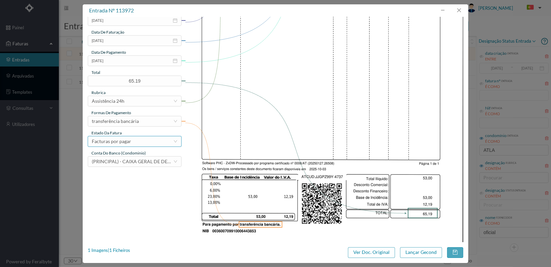
click at [154, 141] on div "Facturas por pagar" at bounding box center [132, 141] width 81 height 10
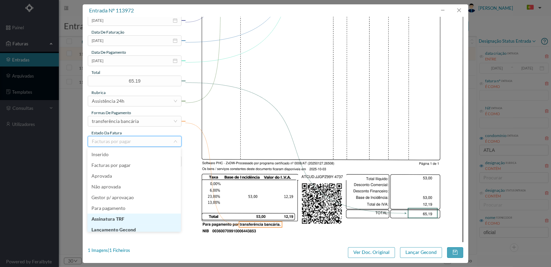
scroll to position [3, 0]
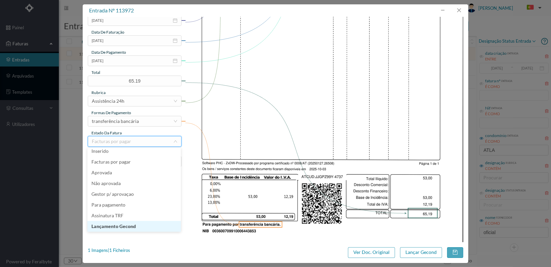
click at [141, 226] on li "Lançamento Gecond" at bounding box center [133, 226] width 93 height 11
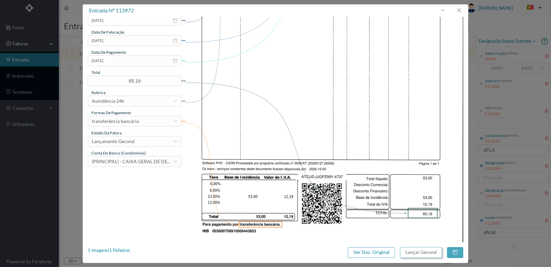
click at [422, 254] on button "Lançar Gecond" at bounding box center [421, 252] width 42 height 11
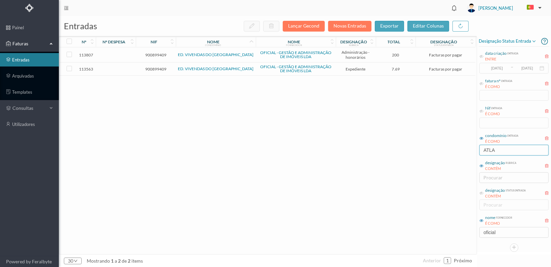
drag, startPoint x: 502, startPoint y: 150, endPoint x: 440, endPoint y: 138, distance: 63.3
click at [443, 147] on div "entradas Lançar Gecond Novas Entradas exportar editar colunas nº nº despesa nif…" at bounding box center [305, 141] width 492 height 251
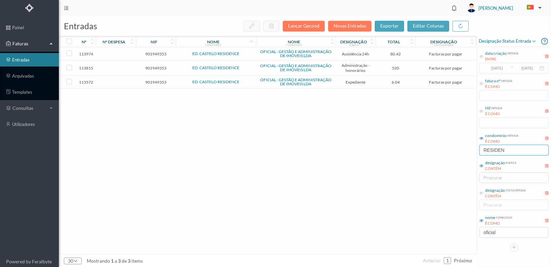
type input "RESIDEN"
click at [157, 81] on span "901949353" at bounding box center [155, 82] width 37 height 5
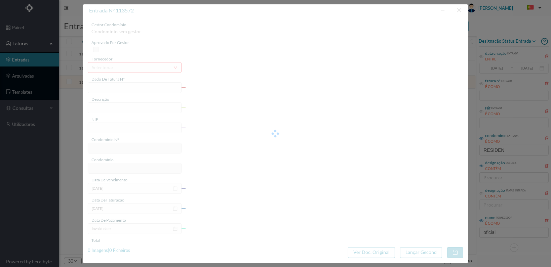
type input "FT 2025A1/4380"
type input "Serv. Administrativo - Custódia Documentação"
type input "901949353"
type input "[DATE]"
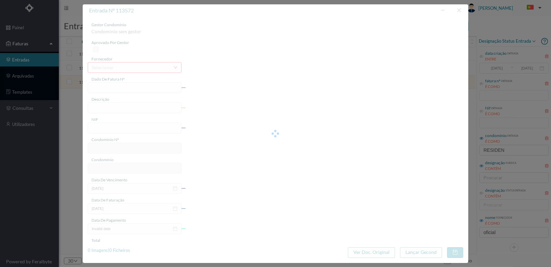
type input "[DATE]"
type input "6.04"
type input "629"
type input "ED. CASTELO RESIDENCE"
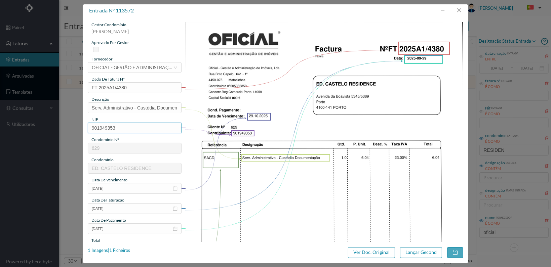
scroll to position [168, 0]
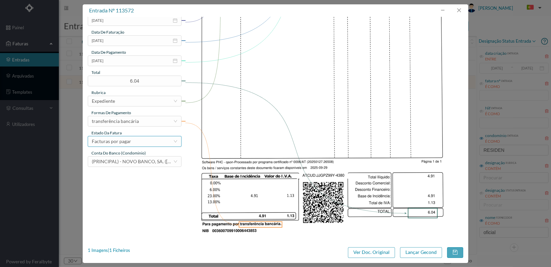
click at [173, 145] on div "Facturas por pagar" at bounding box center [135, 141] width 94 height 11
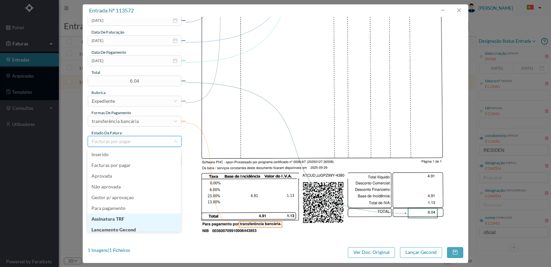
scroll to position [3, 0]
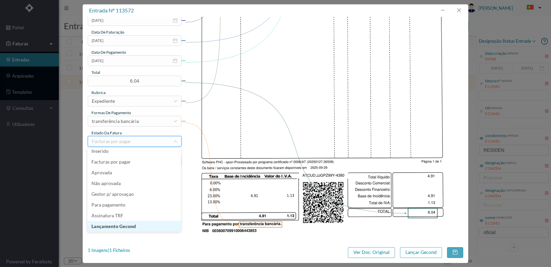
drag, startPoint x: 139, startPoint y: 225, endPoint x: 218, endPoint y: 226, distance: 78.6
click at [140, 225] on li "Lançamento Gecond" at bounding box center [133, 226] width 93 height 11
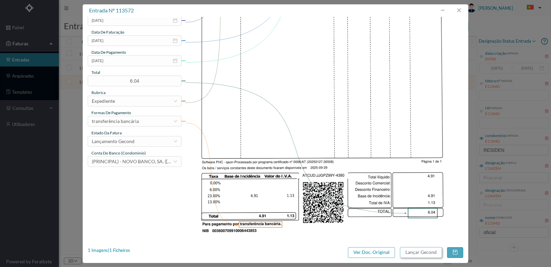
click at [419, 253] on button "Lançar Gecond" at bounding box center [421, 252] width 42 height 11
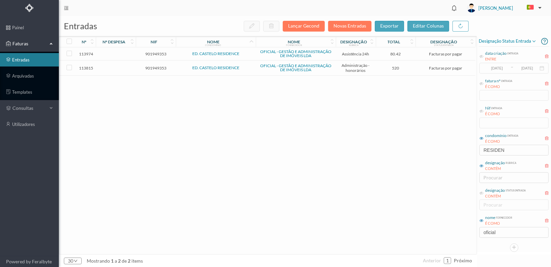
click at [157, 68] on span "901949353" at bounding box center [155, 68] width 37 height 5
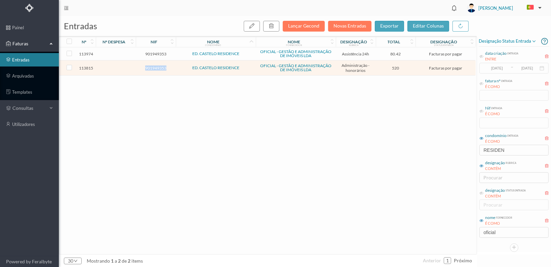
click at [157, 68] on span "901949353" at bounding box center [155, 68] width 37 height 5
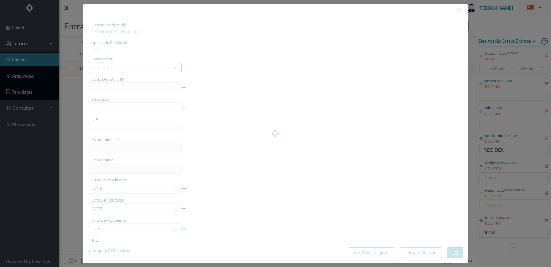
type input "FT 2025A1/4580"
type input "HONORARIOS Outubro de 2025"
type input "901949353"
type input "[DATE]"
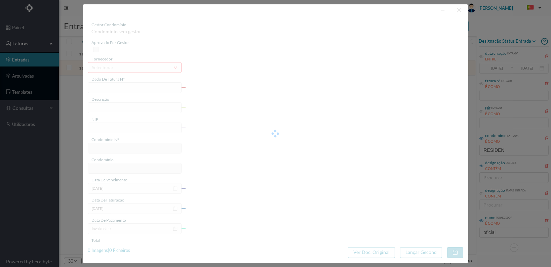
type input "[DATE]"
type input "520.00"
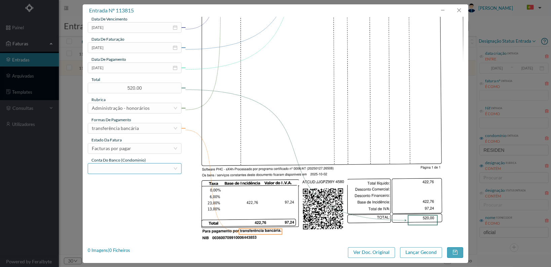
scroll to position [175, 0]
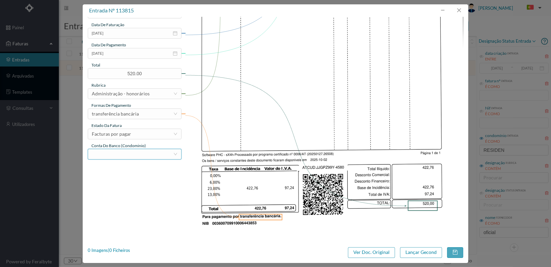
type input "629"
type input "ED. CASTELO RESIDENCE"
click at [150, 135] on div "Facturas por pagar" at bounding box center [132, 134] width 81 height 10
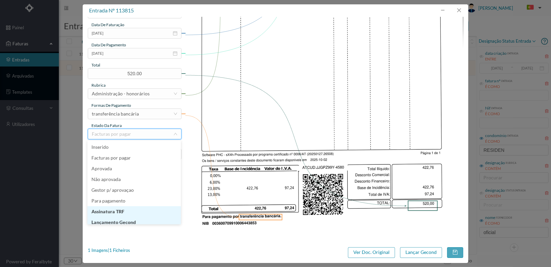
scroll to position [3, 0]
click at [139, 219] on li "Lançamento Gecond" at bounding box center [133, 219] width 93 height 11
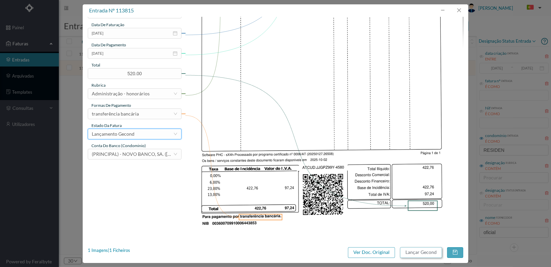
click at [416, 251] on button "Lançar Gecond" at bounding box center [421, 252] width 42 height 11
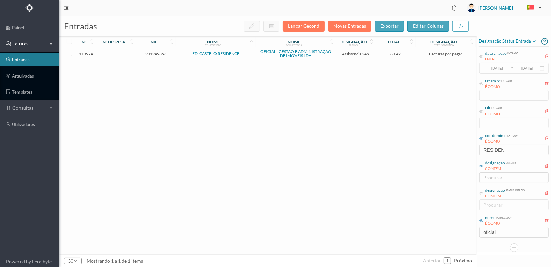
click at [152, 54] on span "901949353" at bounding box center [155, 53] width 37 height 5
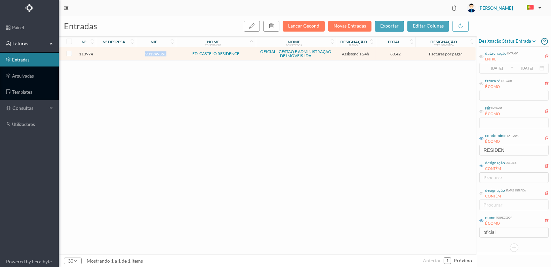
click at [152, 54] on span "901949353" at bounding box center [155, 53] width 37 height 5
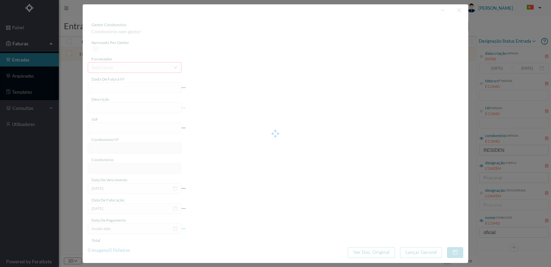
type input "FT 2025A1/4739"
type input "MANUTENÇÃO Outubro de 2025"
type input "901949353"
type input "[DATE]"
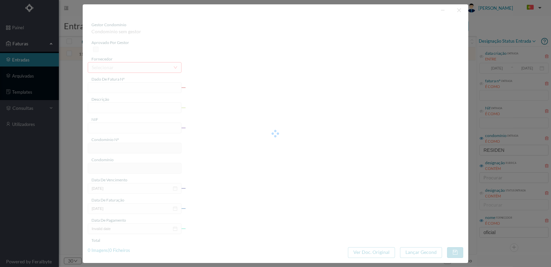
type input "[DATE]"
type input "80.42"
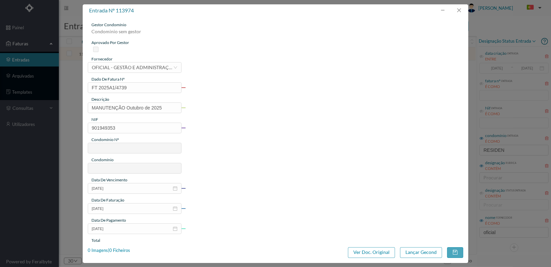
type input "629"
type input "ED. CASTELO RESIDENCE"
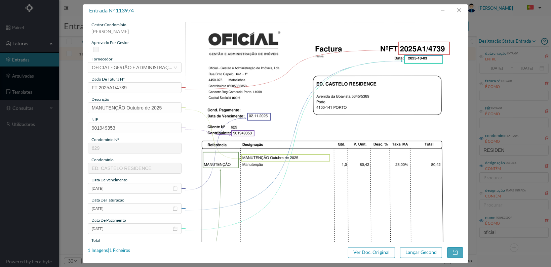
scroll to position [175, 0]
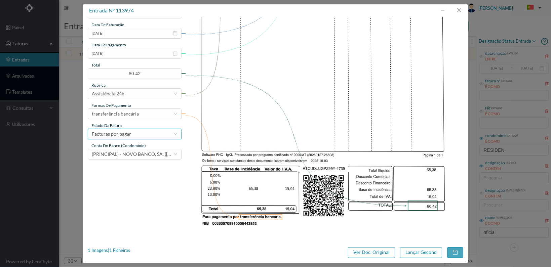
click at [161, 131] on div "Facturas por pagar" at bounding box center [132, 134] width 81 height 10
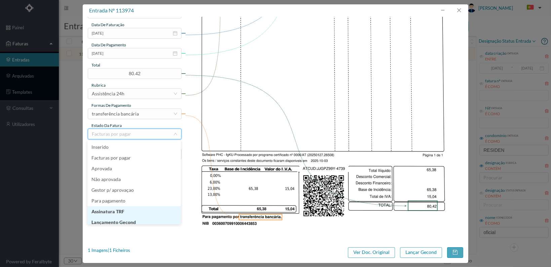
scroll to position [3, 0]
click at [147, 218] on li "Lançamento Gecond" at bounding box center [133, 219] width 93 height 11
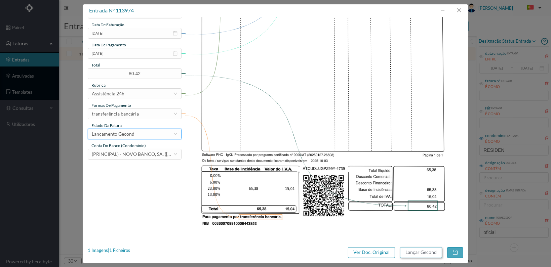
click at [421, 250] on button "Lançar Gecond" at bounding box center [421, 252] width 42 height 11
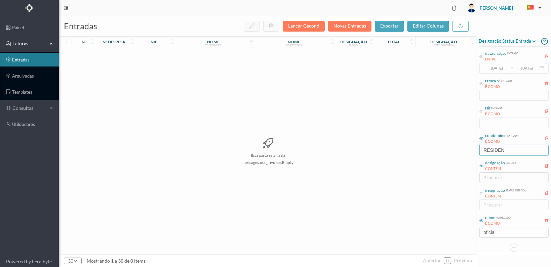
drag, startPoint x: 518, startPoint y: 151, endPoint x: 455, endPoint y: 145, distance: 63.8
click at [456, 151] on div "entradas Lançar Gecond Novas Entradas exportar editar colunas nº nº despesa nif…" at bounding box center [305, 141] width 492 height 251
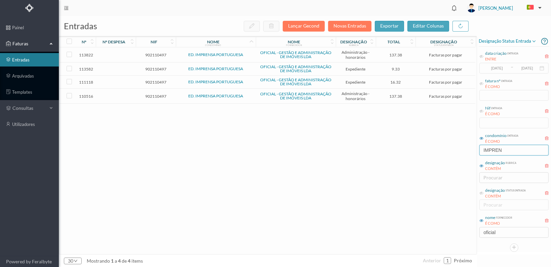
type input "IMPREN"
click at [154, 94] on span "902110497" at bounding box center [155, 96] width 37 height 5
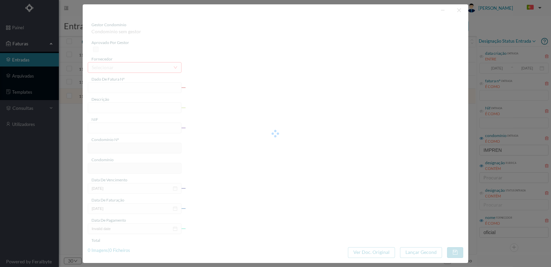
type input "FT 2025A1/3729"
type input "HONORARIOS Setembro de 2025"
type input "902110497"
type input "01-09-2025"
type input "2025-09-01"
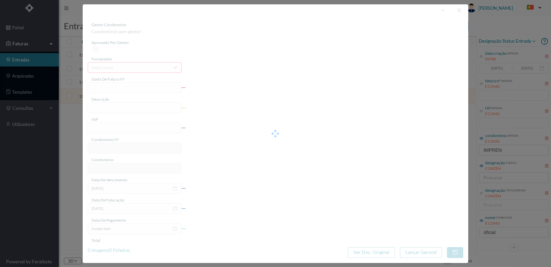
type input "2025-09-01"
type input "137.38"
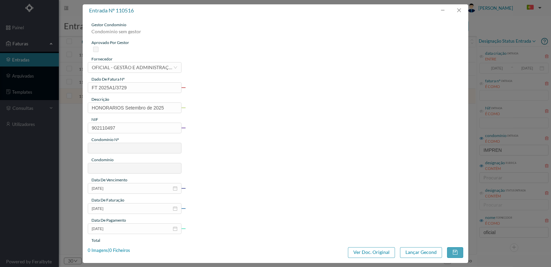
type input "665"
type input "ED. IMPRENSA PORTUGUESA"
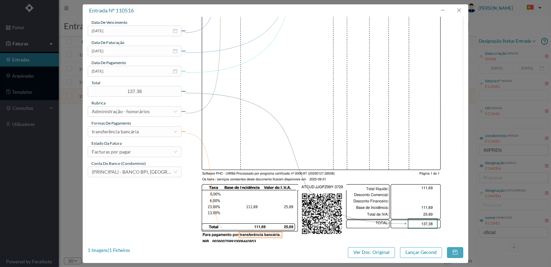
scroll to position [175, 0]
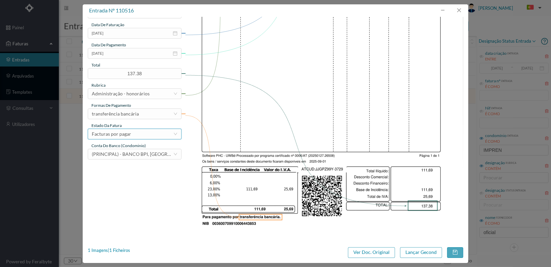
drag, startPoint x: 155, startPoint y: 134, endPoint x: 156, endPoint y: 139, distance: 5.5
click at [155, 135] on div "Facturas por pagar" at bounding box center [132, 134] width 81 height 10
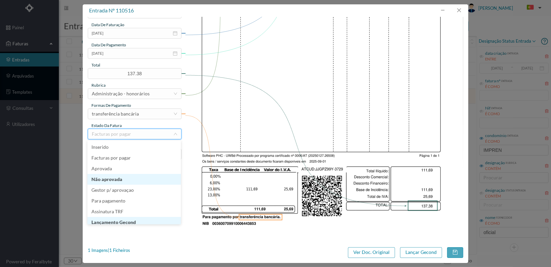
scroll to position [3, 0]
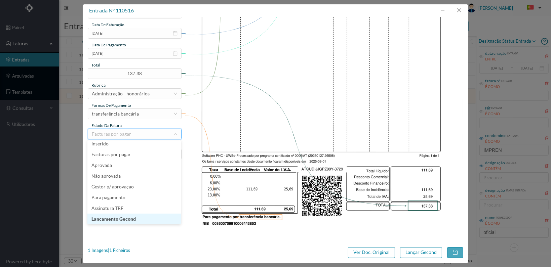
click at [131, 219] on li "Lançamento Gecond" at bounding box center [133, 219] width 93 height 11
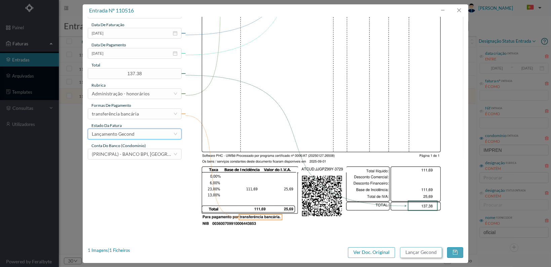
click at [423, 250] on button "Lançar Gecond" at bounding box center [421, 252] width 42 height 11
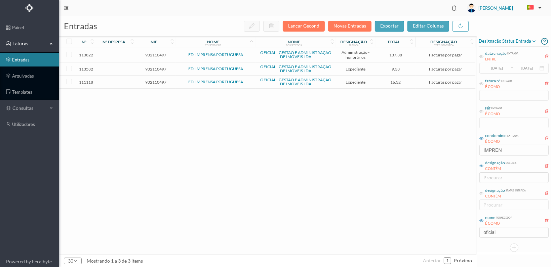
click at [154, 81] on span "902110497" at bounding box center [155, 82] width 37 height 5
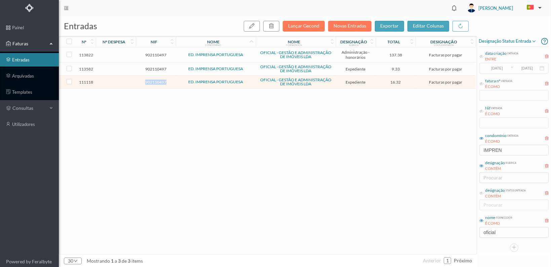
click at [154, 81] on span "902110497" at bounding box center [155, 82] width 37 height 5
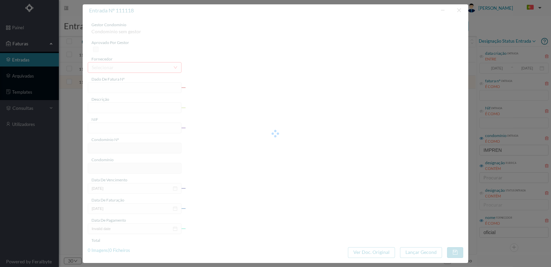
type input "FT 2025A1/4068"
type input "Expediente Geral 3º Trimestre"
type input "902110497"
type input "03-09-2025"
type input "2025-09-03"
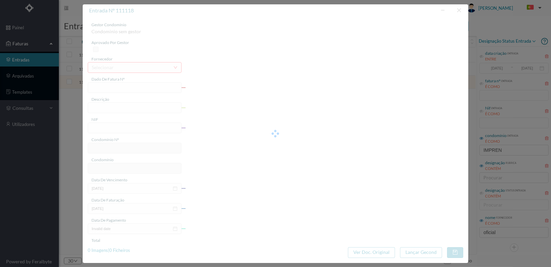
type input "2025-09-03"
type input "16.32"
type input "665"
type input "ED. IMPRENSA PORTUGUESA"
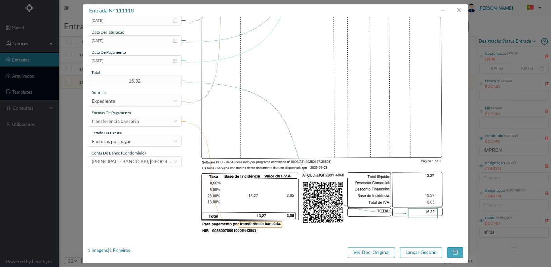
scroll to position [175, 0]
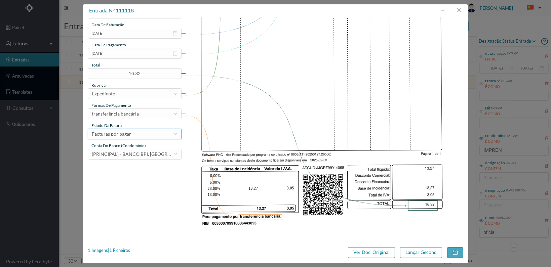
click at [159, 133] on div "Facturas por pagar" at bounding box center [132, 134] width 81 height 10
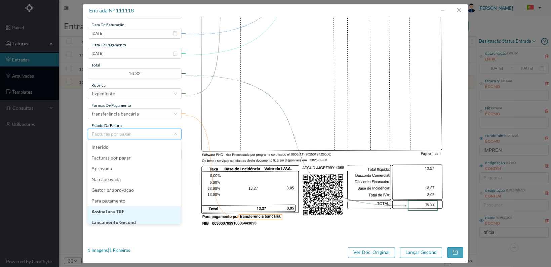
scroll to position [3, 0]
click at [143, 218] on li "Lançamento Gecond" at bounding box center [133, 219] width 93 height 11
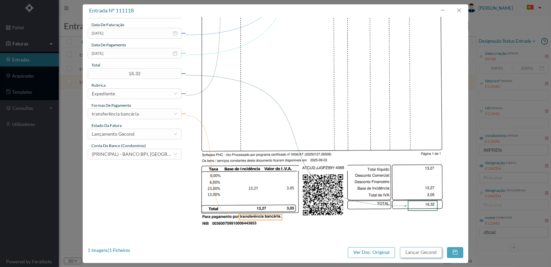
click at [415, 251] on button "Lançar Gecond" at bounding box center [421, 252] width 42 height 11
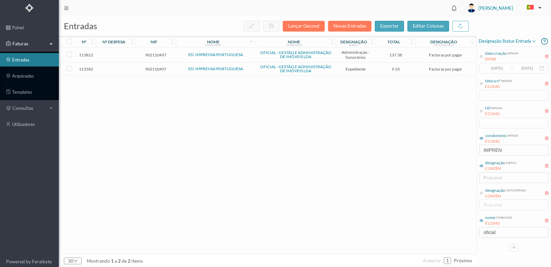
click at [153, 68] on span "902110497" at bounding box center [155, 69] width 37 height 5
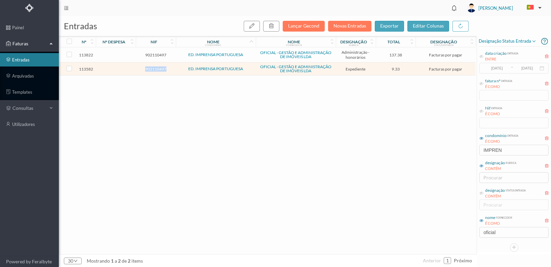
click at [153, 68] on span "902110497" at bounding box center [155, 69] width 37 height 5
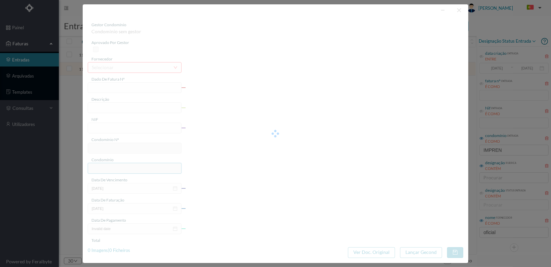
type input "FT 2025A1/4390"
type input "Serv. Administrativo - Custódia Documentação"
type input "902110497"
type input "29-09-2025"
type input "[DATE]"
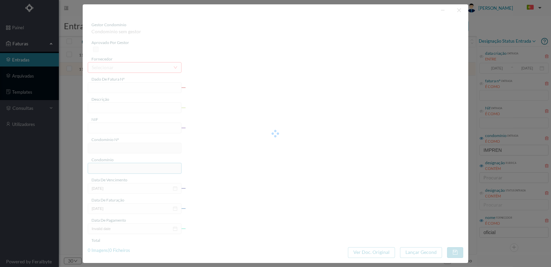
type input "[DATE]"
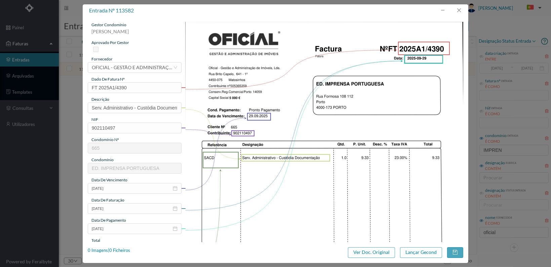
scroll to position [175, 0]
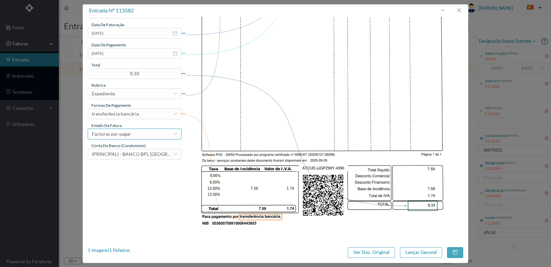
drag, startPoint x: 155, startPoint y: 134, endPoint x: 153, endPoint y: 137, distance: 3.8
click at [155, 134] on div "Facturas por pagar" at bounding box center [132, 134] width 81 height 10
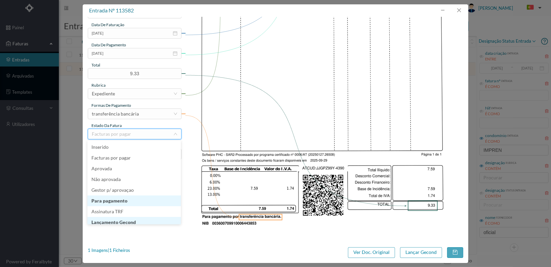
scroll to position [3, 0]
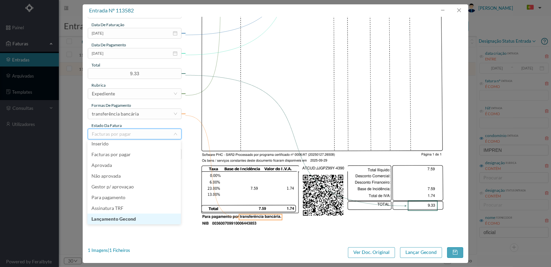
click at [140, 218] on li "Lançamento Gecond" at bounding box center [133, 219] width 93 height 11
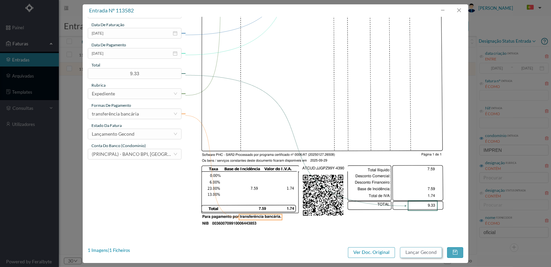
click at [417, 255] on button "Lançar Gecond" at bounding box center [421, 252] width 42 height 11
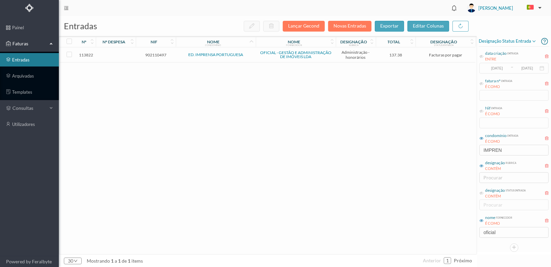
click at [153, 54] on span "902110497" at bounding box center [155, 54] width 37 height 5
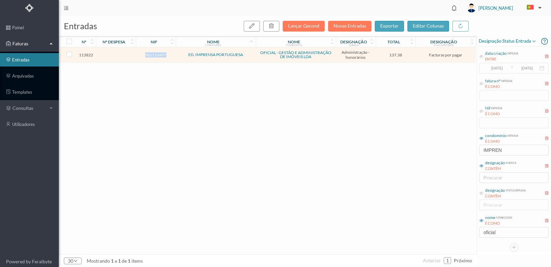
click at [153, 54] on span "902110497" at bounding box center [155, 54] width 37 height 5
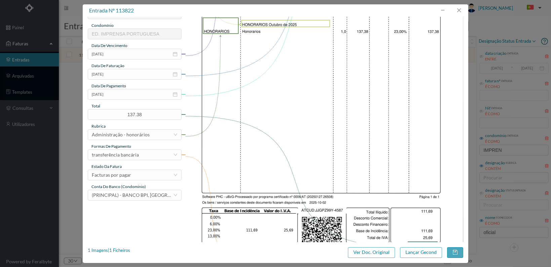
scroll to position [175, 0]
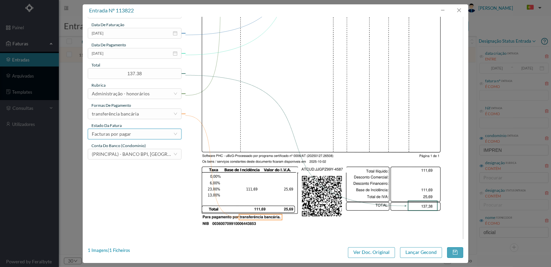
click at [151, 135] on div "Facturas por pagar" at bounding box center [132, 134] width 81 height 10
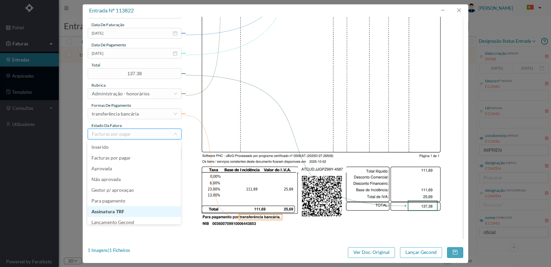
scroll to position [3, 0]
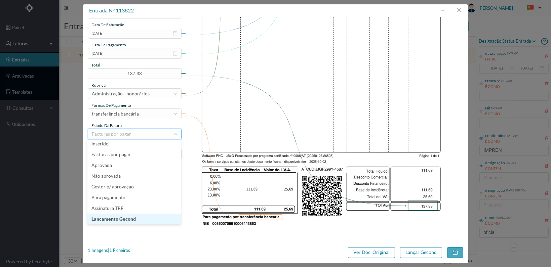
click at [143, 216] on li "Lançamento Gecond" at bounding box center [133, 219] width 93 height 11
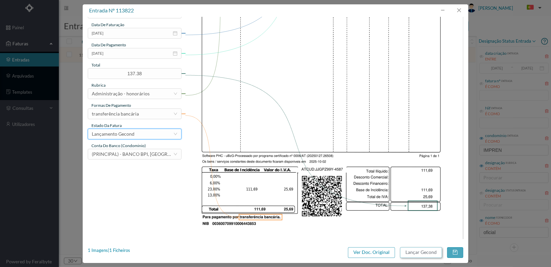
click at [411, 253] on button "Lançar Gecond" at bounding box center [421, 252] width 42 height 11
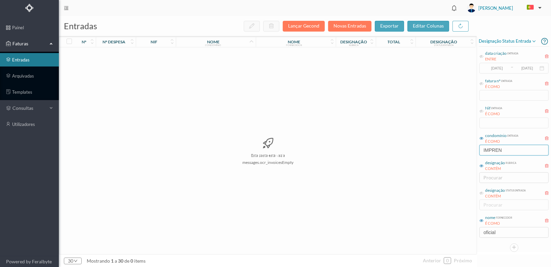
drag, startPoint x: 513, startPoint y: 149, endPoint x: 423, endPoint y: 139, distance: 90.6
click at [429, 147] on div "entradas Lançar Gecond Novas Entradas exportar editar colunas nº nº despesa nif…" at bounding box center [305, 141] width 492 height 251
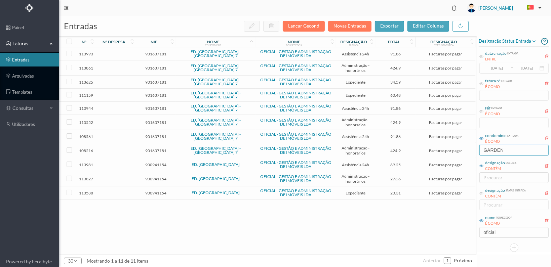
type input "GARDEN"
click at [157, 191] on span "900941154" at bounding box center [155, 193] width 37 height 5
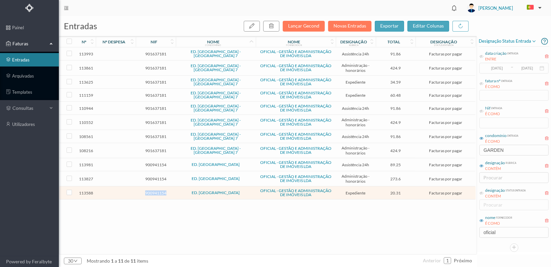
click at [157, 191] on span "900941154" at bounding box center [155, 193] width 37 height 5
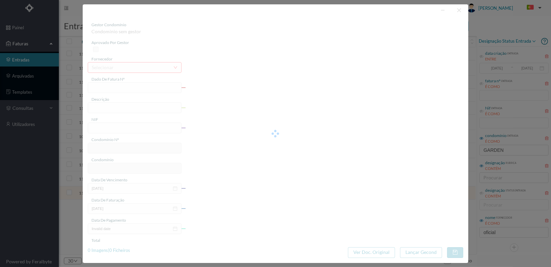
type input "FT 2025A1/4396"
type input "Serv. Administrativo - Custódia Documentação"
type input "900941154"
type input "[DATE]"
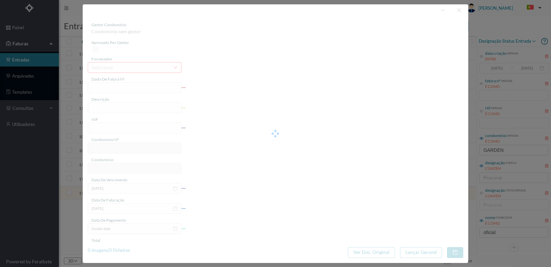
type input "[DATE]"
type input "20.31"
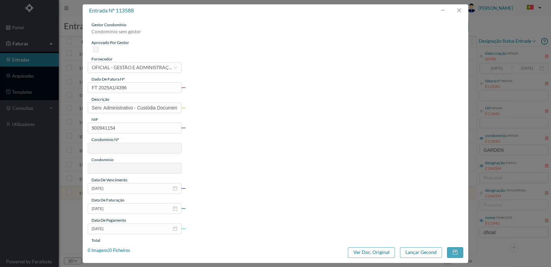
type input "675"
type input "ED. GARDEN VILLAGE VI"
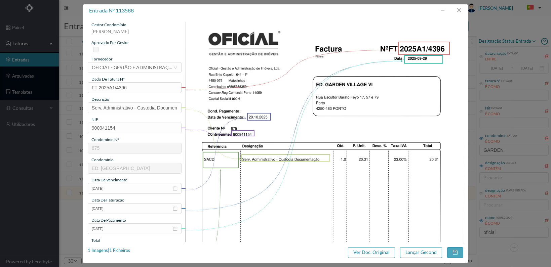
scroll to position [175, 0]
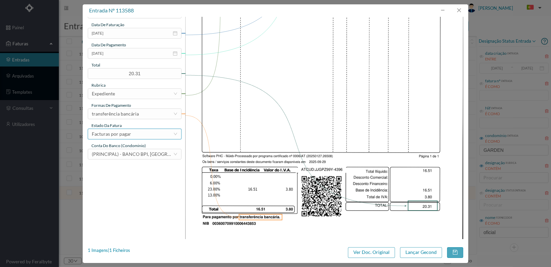
click at [150, 137] on div "Facturas por pagar" at bounding box center [132, 134] width 81 height 10
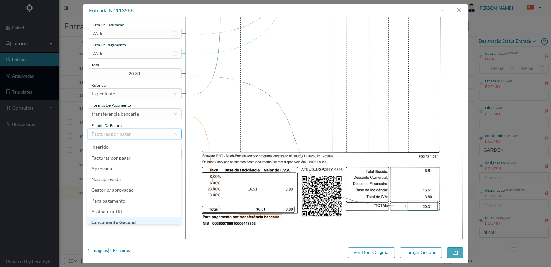
scroll to position [3, 0]
click at [145, 217] on li "Lançamento Gecond" at bounding box center [133, 219] width 93 height 11
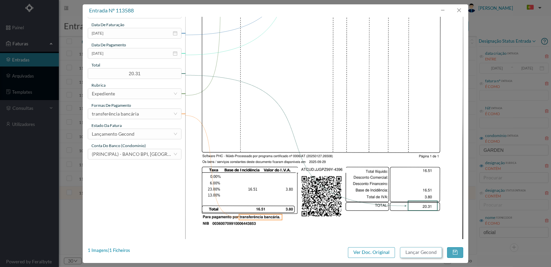
click at [420, 251] on button "Lançar Gecond" at bounding box center [421, 252] width 42 height 11
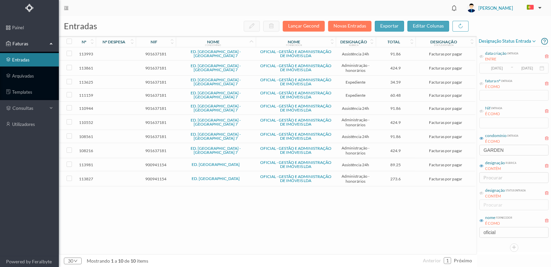
click at [154, 176] on span "900941154" at bounding box center [155, 178] width 37 height 5
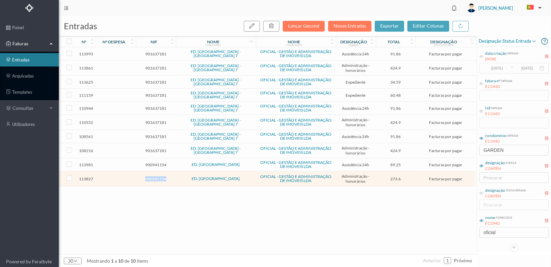
click at [154, 176] on span "900941154" at bounding box center [155, 178] width 37 height 5
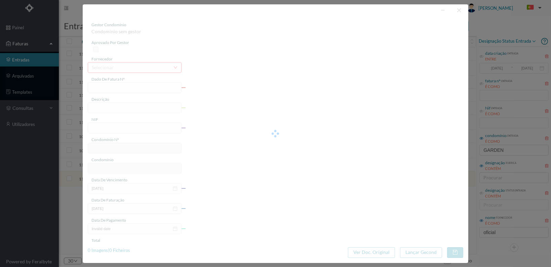
type input "FT 2025A1/4592"
type input "HONORARIOS Outubro de 2025"
type input "900941154"
type input "[DATE]"
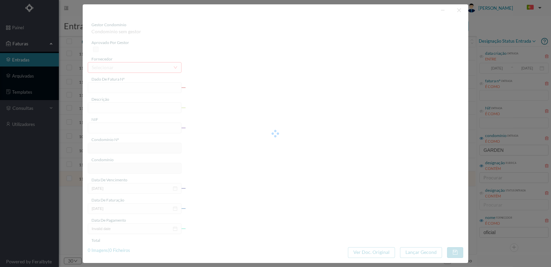
type input "[DATE]"
type input "273.60"
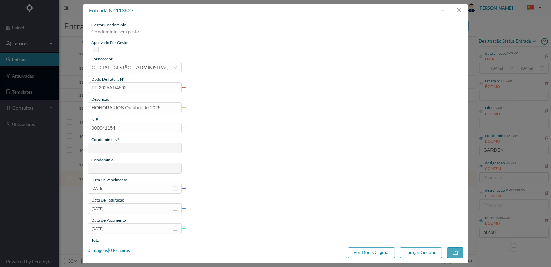
type input "675"
type input "ED. GARDEN VILLAGE VI"
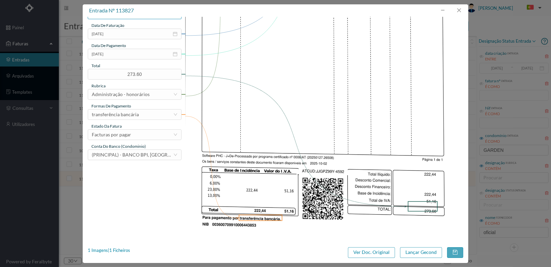
scroll to position [175, 0]
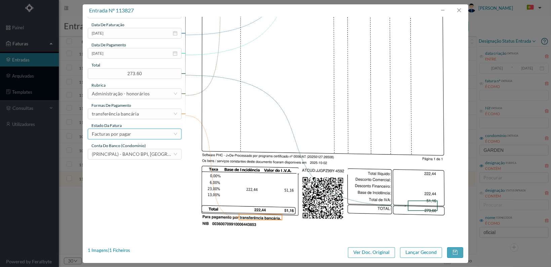
click at [160, 133] on div "Facturas por pagar" at bounding box center [132, 134] width 81 height 10
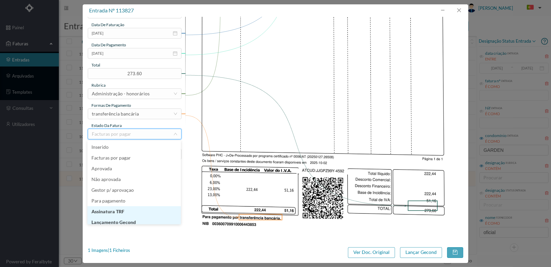
scroll to position [3, 0]
click at [152, 219] on li "Lançamento Gecond" at bounding box center [133, 219] width 93 height 11
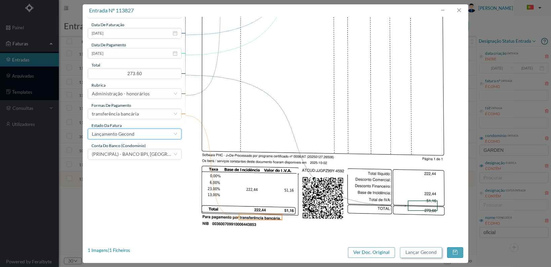
click at [421, 253] on button "Lançar Gecond" at bounding box center [421, 252] width 42 height 11
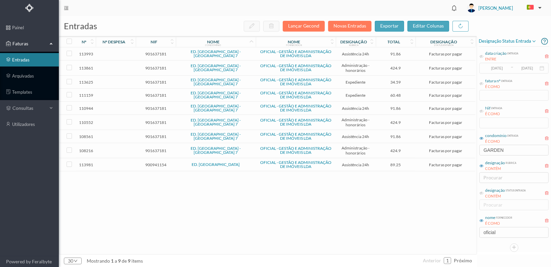
click at [147, 162] on span "900941154" at bounding box center [155, 164] width 37 height 5
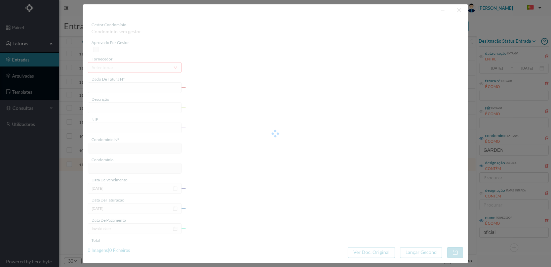
type input "FT 2025A1/4746"
type input "MANUTENÇÃO Outubro de 2025"
type input "900941154"
type input "[DATE]"
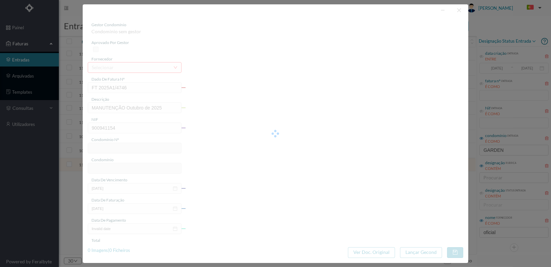
type input "[DATE]"
type input "89.25"
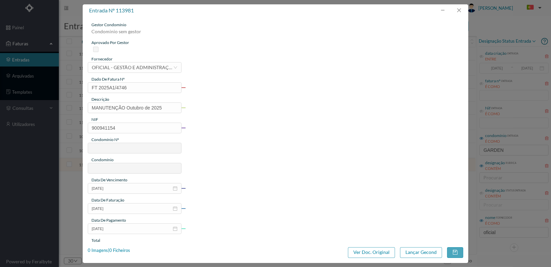
type input "675"
type input "ED. GARDEN VILLAGE VI"
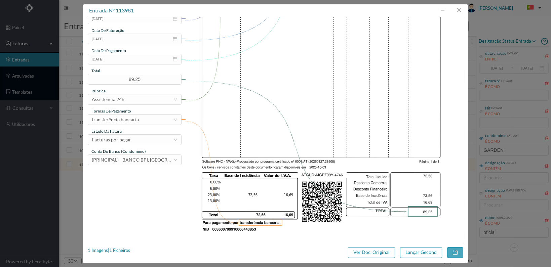
scroll to position [175, 0]
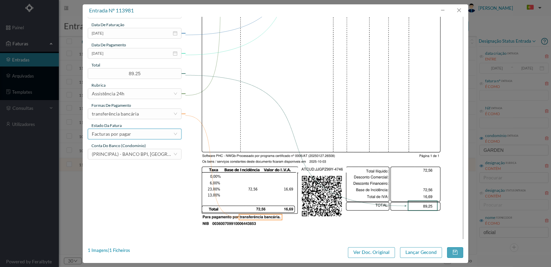
click at [167, 130] on div "Facturas por pagar" at bounding box center [132, 134] width 81 height 10
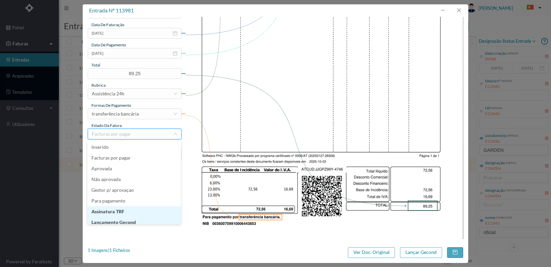
scroll to position [3, 0]
click at [148, 221] on li "Lançamento Gecond" at bounding box center [133, 219] width 93 height 11
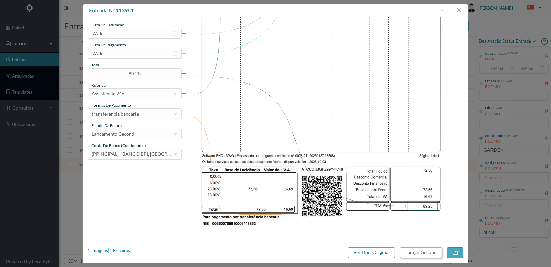
click at [413, 252] on button "Lançar Gecond" at bounding box center [421, 252] width 42 height 11
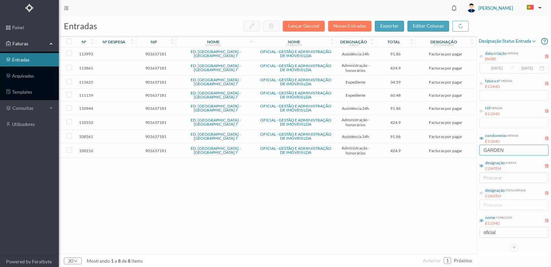
drag, startPoint x: 523, startPoint y: 153, endPoint x: 449, endPoint y: 150, distance: 74.3
click at [449, 150] on div "entradas Lançar Gecond Novas Entradas exportar editar colunas nº nº despesa nif…" at bounding box center [305, 141] width 492 height 251
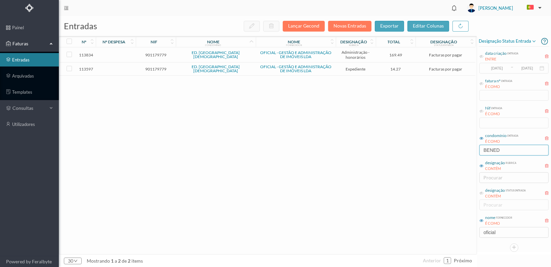
type input "BENED"
click at [151, 67] on span "901179779" at bounding box center [155, 69] width 37 height 5
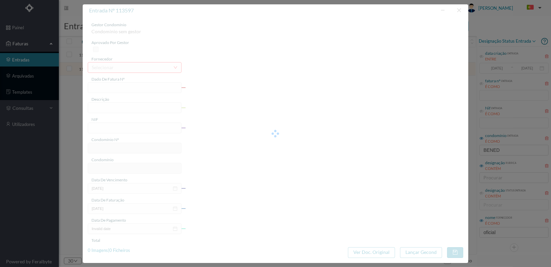
type input "FT 2025A1/4405"
type input "Serv. Administrativo - Custódia Documentação"
type input "901179779"
type input "[DATE]"
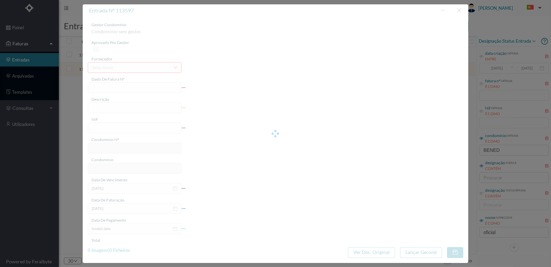
type input "[DATE]"
type input "14.27"
type input "691"
type input "ED. RUA DA BENEDITINA"
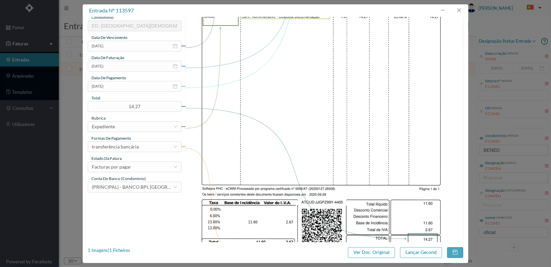
scroll to position [168, 0]
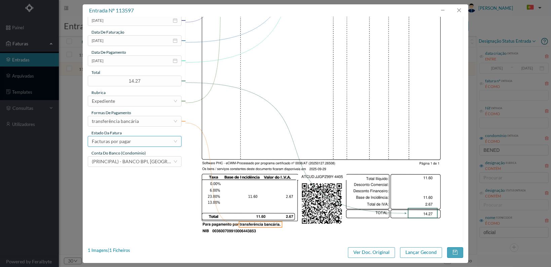
drag, startPoint x: 157, startPoint y: 138, endPoint x: 152, endPoint y: 142, distance: 6.3
click at [156, 138] on div "Facturas por pagar" at bounding box center [132, 141] width 81 height 10
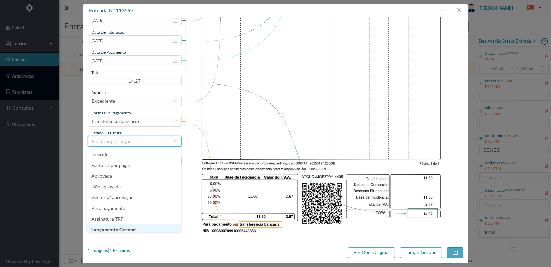
scroll to position [3, 0]
click at [131, 226] on li "Lançamento Gecond" at bounding box center [133, 226] width 93 height 11
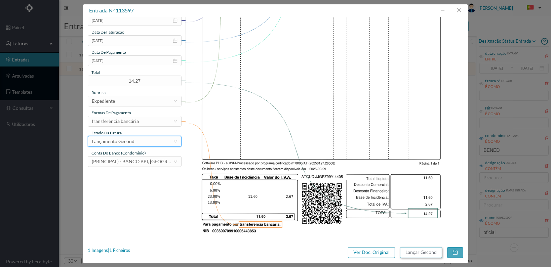
click at [425, 254] on button "Lançar Gecond" at bounding box center [421, 252] width 42 height 11
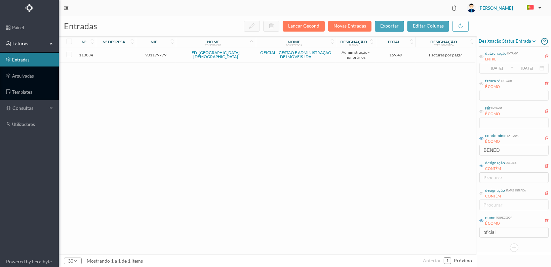
click at [155, 54] on span "901179779" at bounding box center [155, 54] width 37 height 5
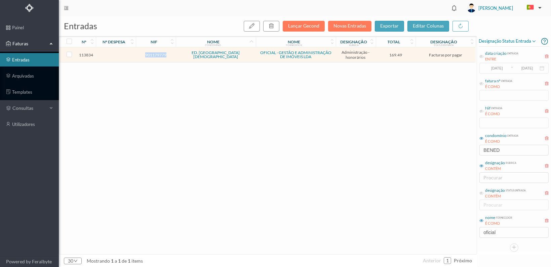
click at [155, 53] on span "901179779" at bounding box center [155, 54] width 37 height 5
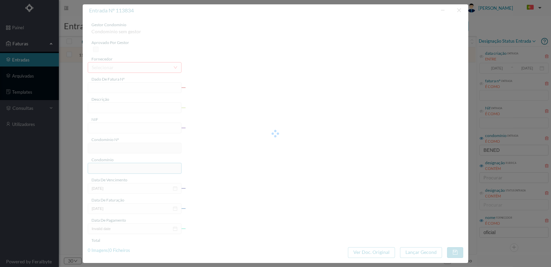
type input "FT 2025A1/4599"
type input "HONORARIOS Outubro de 2025"
type input "901179779"
type input "[DATE]"
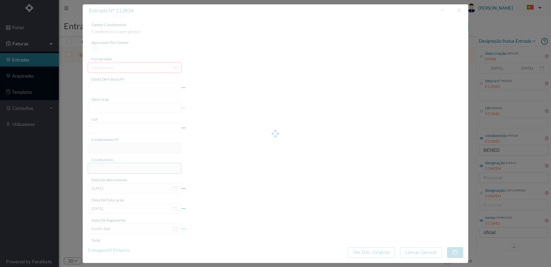
type input "[DATE]"
type input "169.49"
type input "691"
type input "ED. RUA DA BENEDITINA"
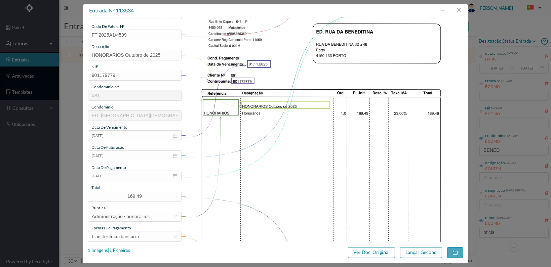
scroll to position [175, 0]
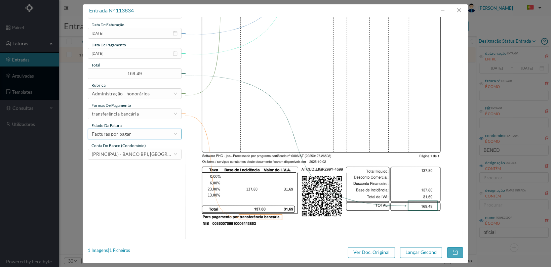
click at [160, 137] on div "Facturas por pagar" at bounding box center [132, 134] width 81 height 10
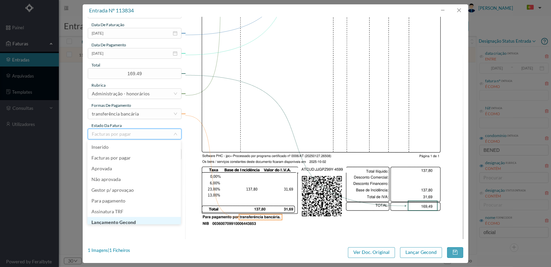
scroll to position [3, 0]
click at [146, 218] on li "Lançamento Gecond" at bounding box center [133, 219] width 93 height 11
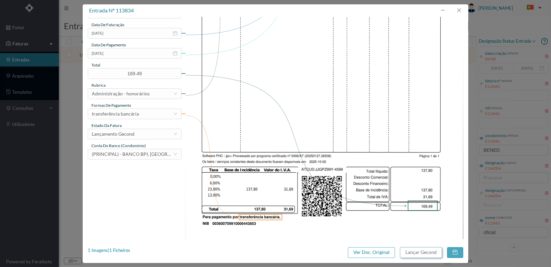
click at [414, 252] on button "Lançar Gecond" at bounding box center [421, 252] width 42 height 11
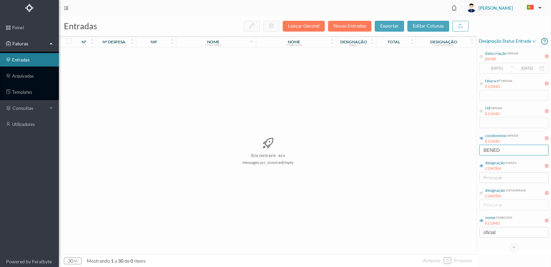
drag, startPoint x: 500, startPoint y: 151, endPoint x: 467, endPoint y: 150, distance: 33.3
click at [469, 150] on div "entradas Lançar Gecond Novas Entradas exportar editar colunas nº nº despesa nif…" at bounding box center [305, 141] width 492 height 251
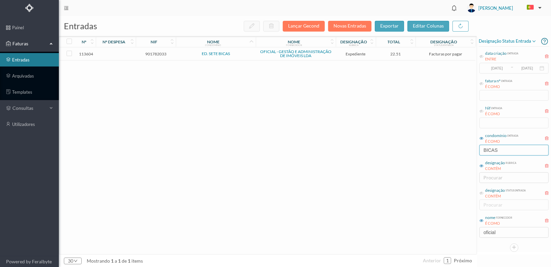
type input "BICAS"
click at [153, 53] on span "901782033" at bounding box center [155, 53] width 37 height 5
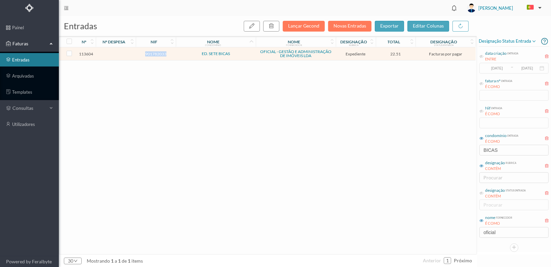
click at [153, 53] on span "901782033" at bounding box center [155, 53] width 37 height 5
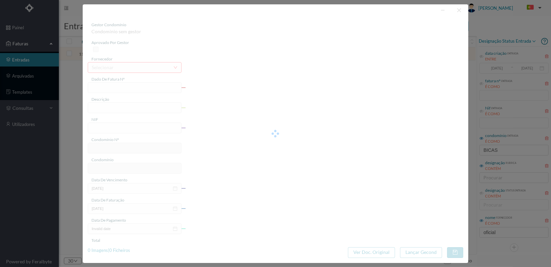
type input "FT 2025A1/4412"
type input "Serv. Administrativo - Custódia Documentação"
type input "901782033"
type input "29-09-2025"
type input "[DATE]"
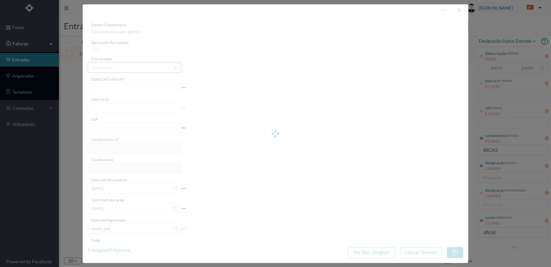
type input "[DATE]"
type input "22.51"
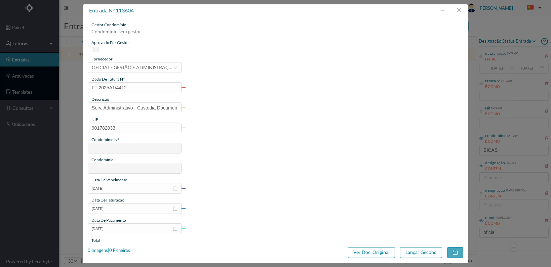
type input "698"
type input "ED. SETE BICAS"
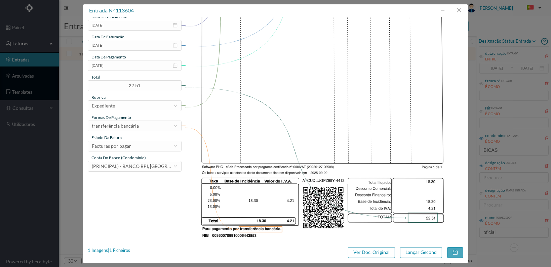
scroll to position [175, 0]
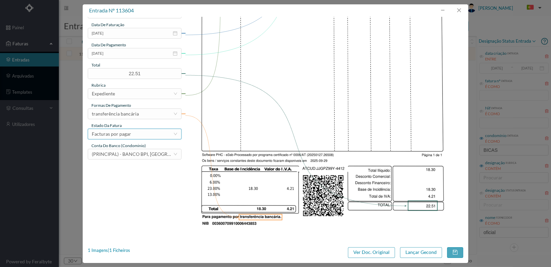
click at [165, 136] on div "Facturas por pagar" at bounding box center [132, 134] width 81 height 10
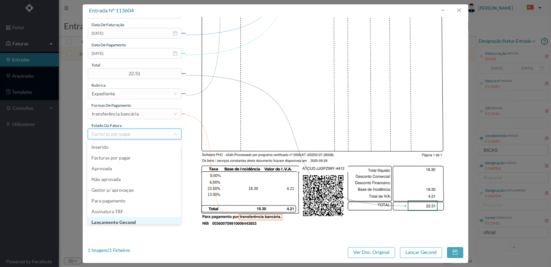
scroll to position [3, 0]
click at [140, 219] on li "Lançamento Gecond" at bounding box center [133, 219] width 93 height 11
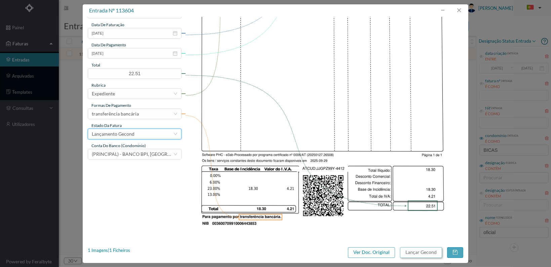
click at [427, 253] on button "Lançar Gecond" at bounding box center [421, 252] width 42 height 11
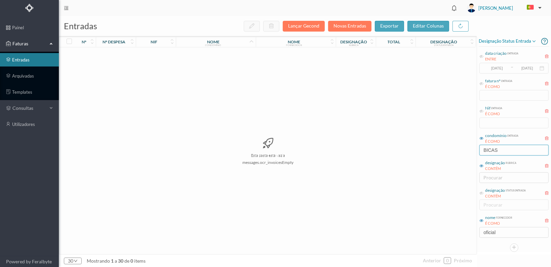
drag, startPoint x: 505, startPoint y: 149, endPoint x: 407, endPoint y: 146, distance: 98.2
click at [410, 147] on div "entradas Lançar Gecond Novas Entradas exportar editar colunas nº nº despesa nif…" at bounding box center [305, 141] width 492 height 251
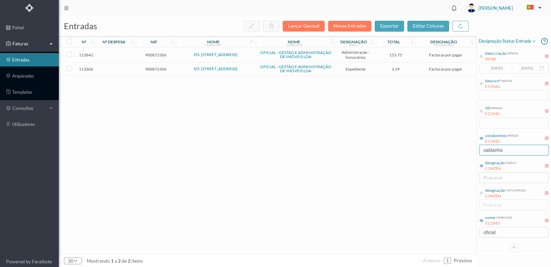
type input "saldanha"
click at [154, 67] on span "900872306" at bounding box center [155, 69] width 37 height 5
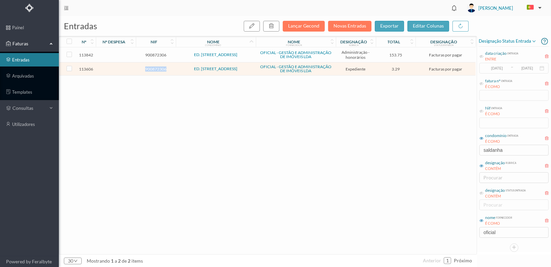
click at [154, 67] on span "900872306" at bounding box center [155, 69] width 37 height 5
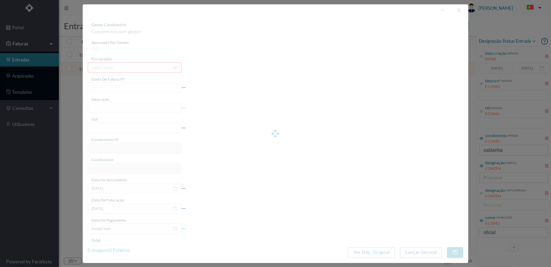
type input "FT 2025A1/4414"
type input "Serv. Administrativo - Custódia Documentação"
type input "900872306"
type input "29-09-2025"
type input "[DATE]"
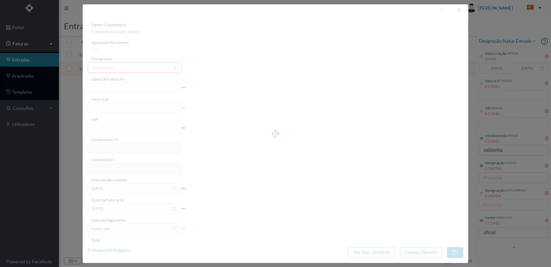
type input "[DATE]"
type input "3.29"
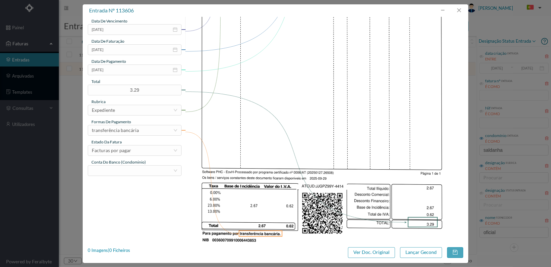
type input "700"
type input "ED. RUA MARECHAL SALDANHA 351"
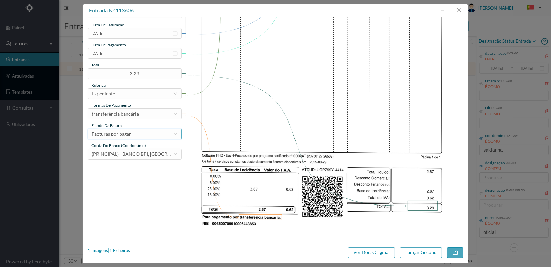
click at [165, 136] on div "Facturas por pagar" at bounding box center [132, 134] width 81 height 10
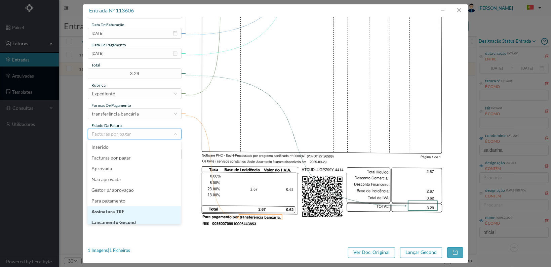
scroll to position [3, 0]
drag, startPoint x: 144, startPoint y: 219, endPoint x: 203, endPoint y: 219, distance: 58.1
click at [145, 219] on li "Lançamento Gecond" at bounding box center [133, 219] width 93 height 11
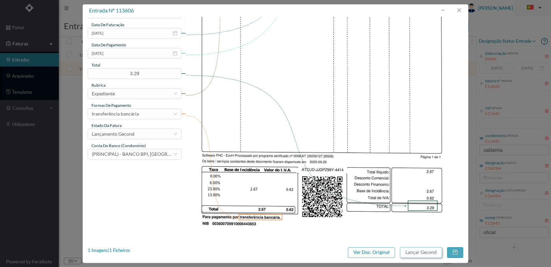
click at [411, 252] on button "Lançar Gecond" at bounding box center [421, 252] width 42 height 11
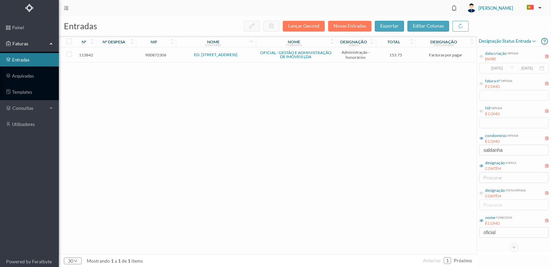
click at [153, 53] on span "900872306" at bounding box center [155, 54] width 37 height 5
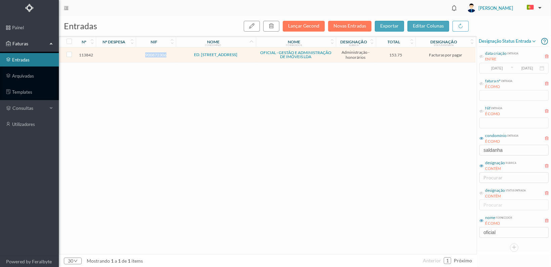
click at [153, 53] on span "900872306" at bounding box center [155, 54] width 37 height 5
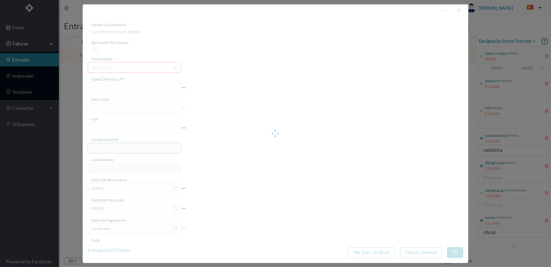
type input "FT 2025A1/4607"
type input "HONORARIOS Outubro de 2025"
type input "900872306"
type input "02-10-2025"
type input "[DATE]"
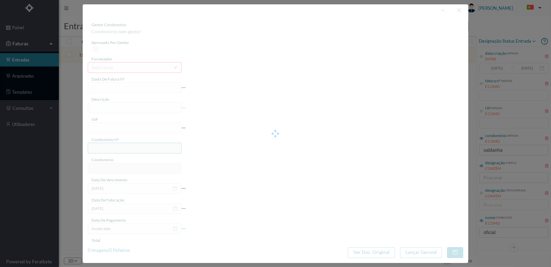
type input "[DATE]"
type input "153.75"
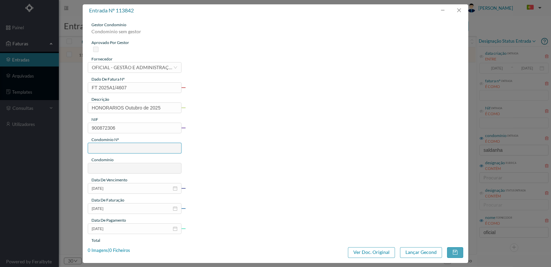
type input "700"
type input "ED. RUA MARECHAL SALDANHA 351"
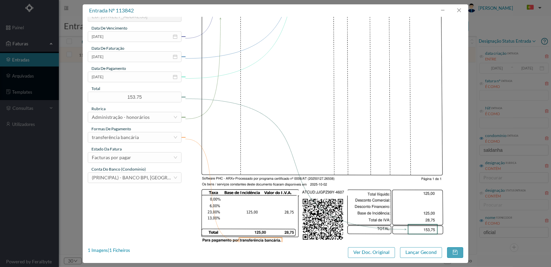
scroll to position [175, 0]
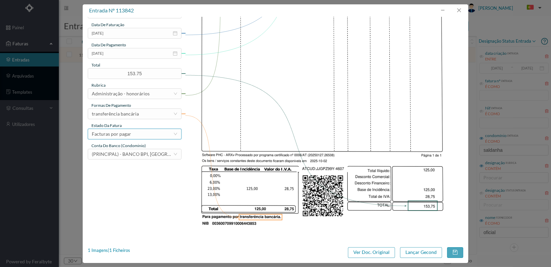
click at [167, 132] on div "Facturas por pagar" at bounding box center [132, 134] width 81 height 10
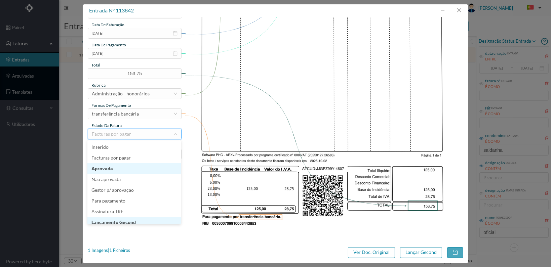
scroll to position [3, 0]
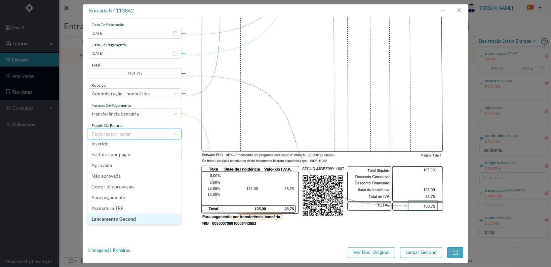
click at [143, 219] on li "Lançamento Gecond" at bounding box center [133, 219] width 93 height 11
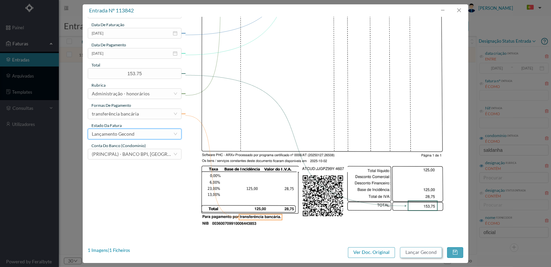
click at [420, 253] on button "Lançar Gecond" at bounding box center [421, 252] width 42 height 11
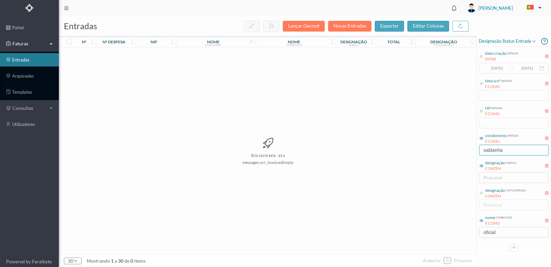
drag, startPoint x: 504, startPoint y: 151, endPoint x: 463, endPoint y: 134, distance: 44.8
click at [462, 141] on div "entradas Lançar Gecond Novas Entradas exportar editar colunas nº nº despesa nif…" at bounding box center [305, 141] width 492 height 251
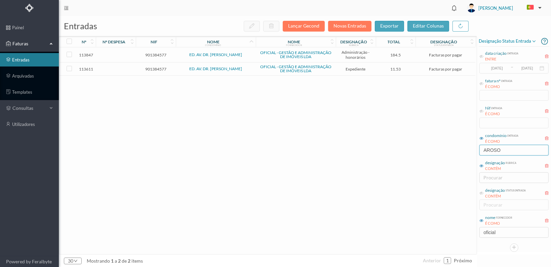
type input "AROSO"
click at [161, 68] on span "901384577" at bounding box center [155, 69] width 37 height 5
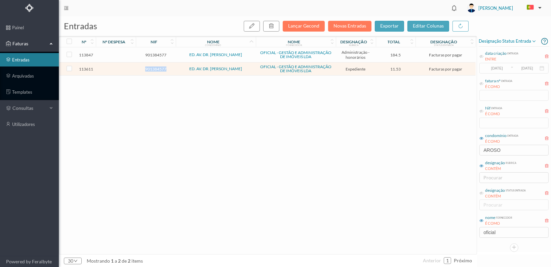
click at [161, 68] on span "901384577" at bounding box center [155, 69] width 37 height 5
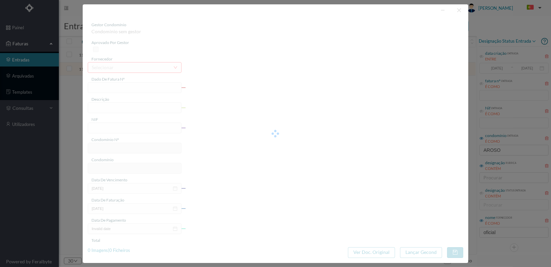
type input "FT 2025A1/4419"
type input "Serv. Administrativo - Custódia Documentação"
type input "901384577"
type input "[DATE]"
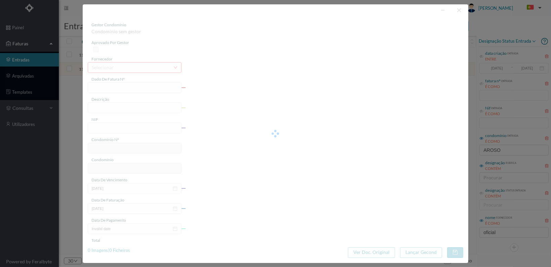
type input "[DATE]"
type input "11.53"
type input "706"
type input "ED. AV. DR. FERNANDO AROSO"
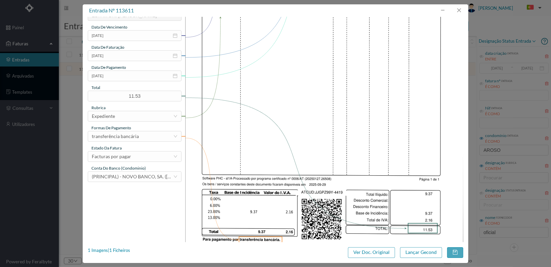
scroll to position [175, 0]
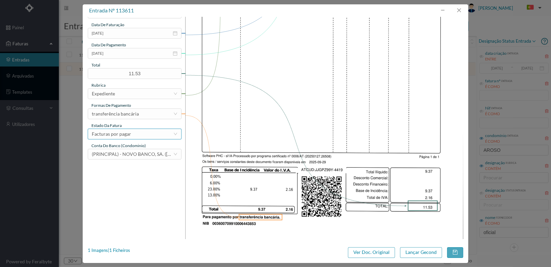
click at [143, 135] on div "Facturas por pagar" at bounding box center [132, 134] width 81 height 10
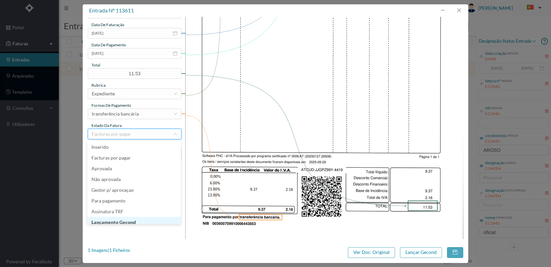
scroll to position [3, 0]
click at [145, 218] on li "Lançamento Gecond" at bounding box center [133, 219] width 93 height 11
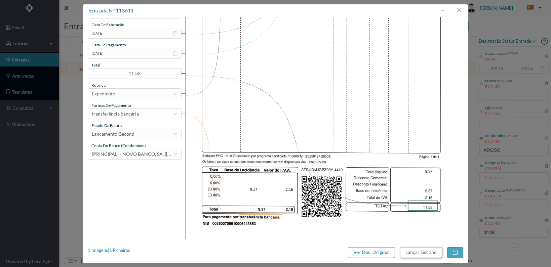
click at [422, 254] on button "Lançar Gecond" at bounding box center [421, 252] width 42 height 11
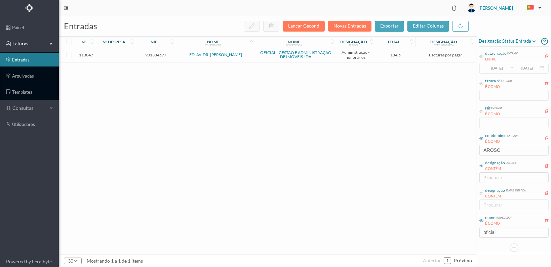
click at [155, 51] on td "901384577" at bounding box center [156, 54] width 40 height 15
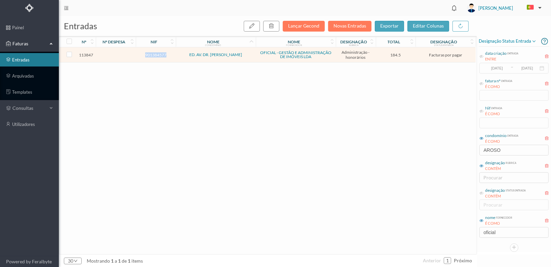
click at [155, 51] on td "901384577" at bounding box center [156, 54] width 40 height 15
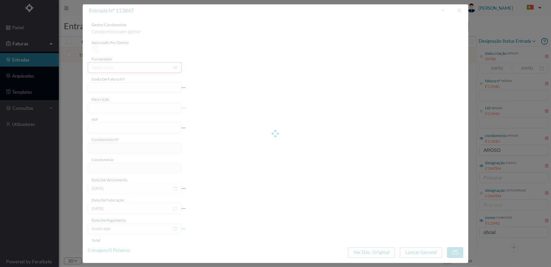
type input "FT 2025A1/4612"
type input "HONORARIOS Outubro de 2025"
type input "901384577"
type input "[DATE]"
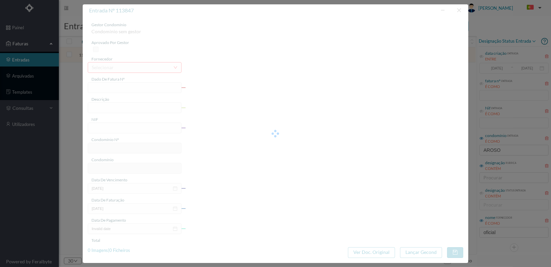
type input "[DATE]"
type input "184.50"
type input "706"
type input "ED. AV. DR. FERNANDO AROSO"
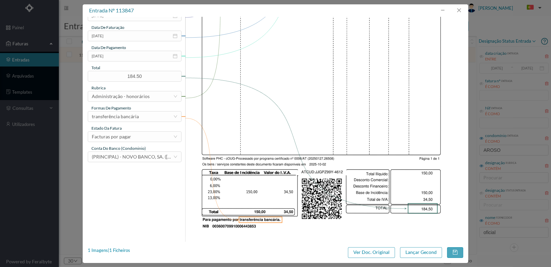
scroll to position [175, 0]
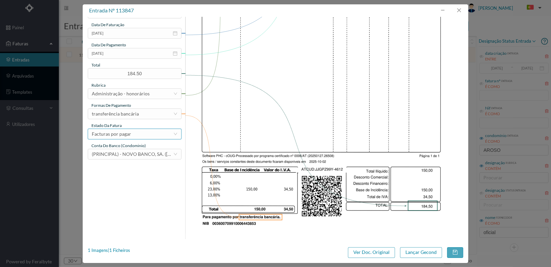
click at [152, 132] on div "Facturas por pagar" at bounding box center [132, 134] width 81 height 10
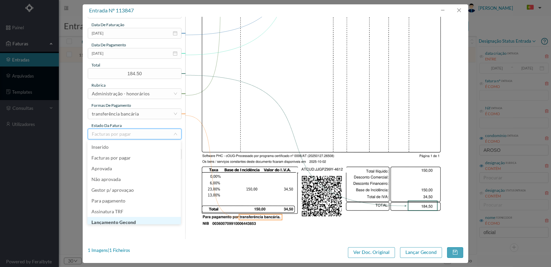
scroll to position [3, 0]
click at [144, 218] on li "Lançamento Gecond" at bounding box center [133, 219] width 93 height 11
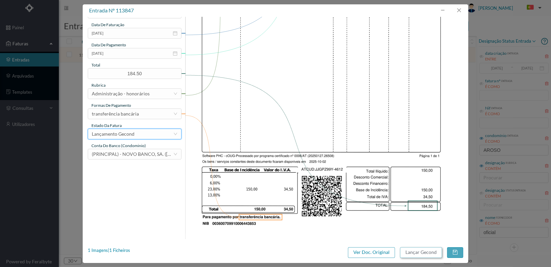
click at [424, 252] on button "Lançar Gecond" at bounding box center [421, 252] width 42 height 11
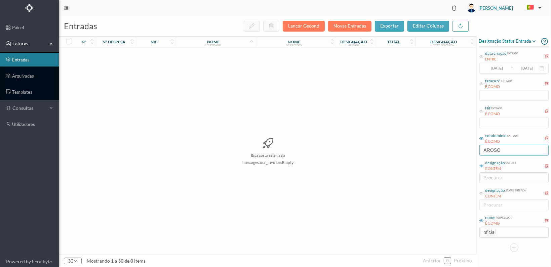
drag, startPoint x: 505, startPoint y: 150, endPoint x: 462, endPoint y: 143, distance: 43.9
click at [462, 144] on div "entradas Lançar Gecond Novas Entradas exportar editar colunas nº nº despesa nif…" at bounding box center [305, 141] width 492 height 251
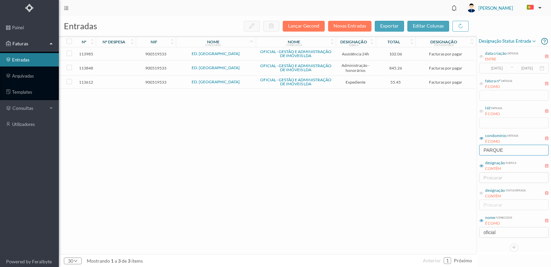
type input "PARQUE"
click at [157, 81] on span "900519533" at bounding box center [155, 82] width 37 height 5
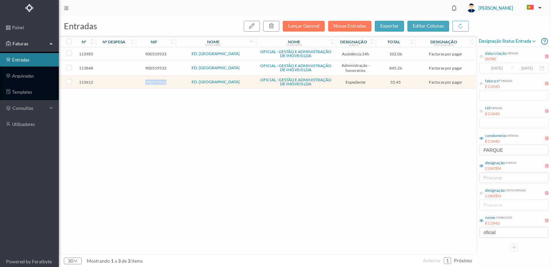
click at [157, 81] on span "900519533" at bounding box center [155, 82] width 37 height 5
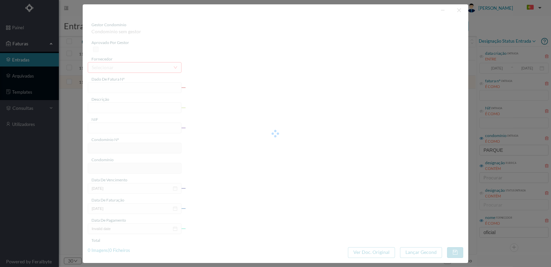
type input "FT 2025A1/4420"
type input "Serv. Administrativo - Custódia Documentação"
type input "900519533"
type input "29-09-2025"
type input "[DATE]"
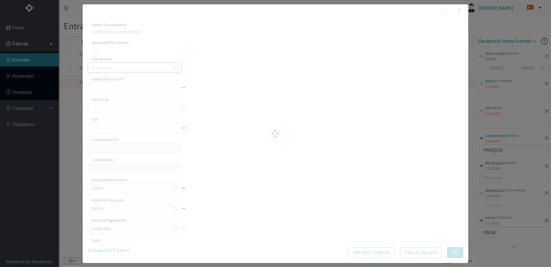
type input "[DATE]"
type input "55.45"
type input "707"
type input "ED. PARQUE - MATOSINHOS"
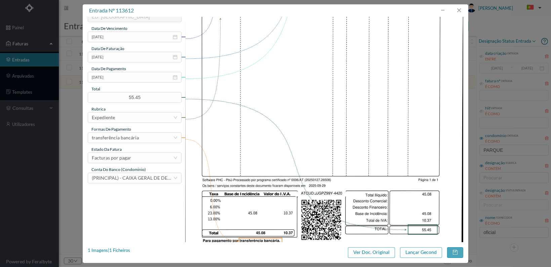
scroll to position [175, 0]
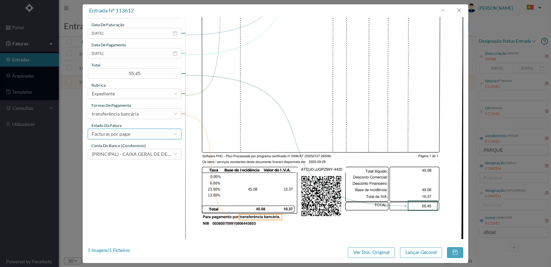
drag, startPoint x: 159, startPoint y: 135, endPoint x: 155, endPoint y: 134, distance: 3.4
click at [158, 134] on div "Facturas por pagar" at bounding box center [132, 134] width 81 height 10
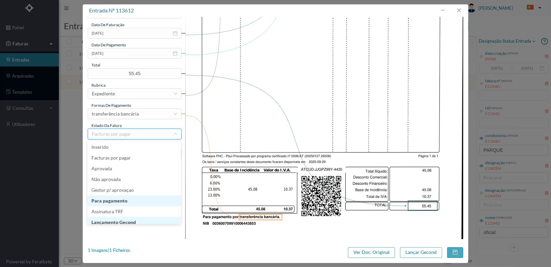
scroll to position [3, 0]
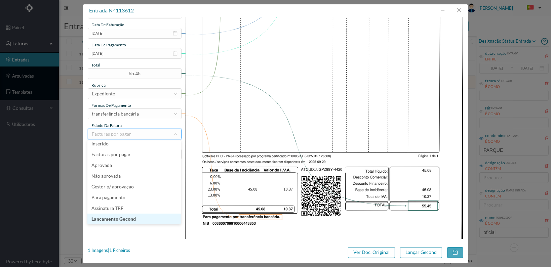
click at [141, 218] on li "Lançamento Gecond" at bounding box center [133, 219] width 93 height 11
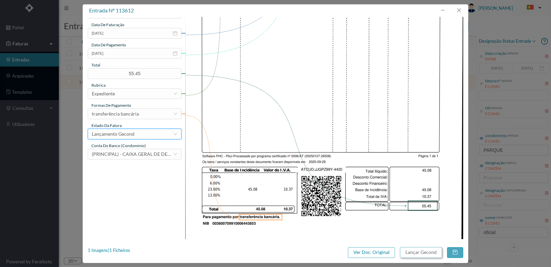
click at [419, 250] on button "Lançar Gecond" at bounding box center [421, 252] width 42 height 11
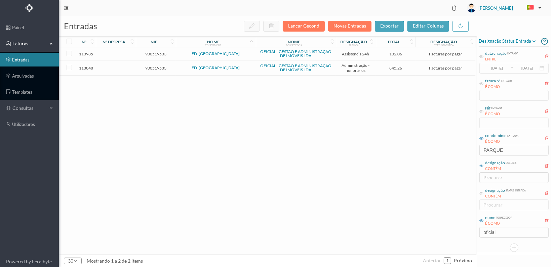
click at [149, 67] on span "900519533" at bounding box center [155, 68] width 37 height 5
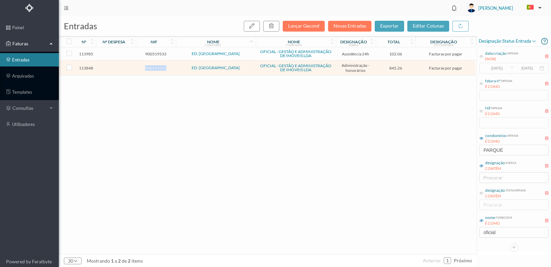
click at [149, 67] on span "900519533" at bounding box center [155, 68] width 37 height 5
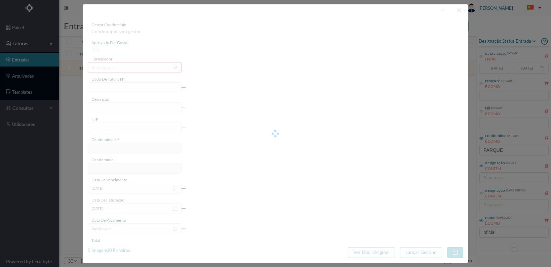
type input "FT 2025A1/4613"
type input "HONORARIOS Outubro de 2025"
type input "900519533"
type input "02-10-2025"
type input "[DATE]"
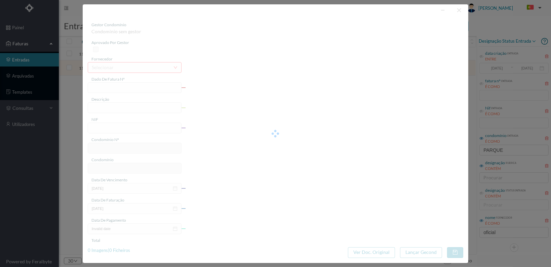
type input "[DATE]"
type input "845.26"
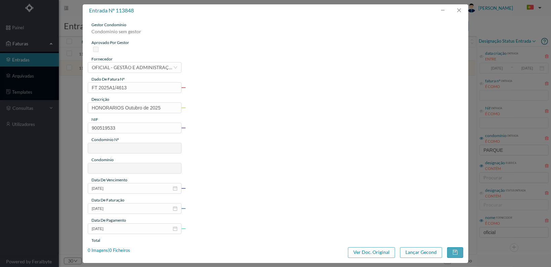
type input "707"
type input "ED. PARQUE - MATOSINHOS"
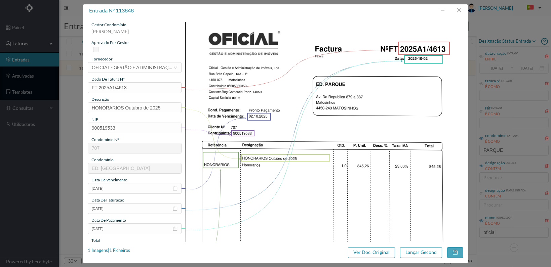
scroll to position [168, 0]
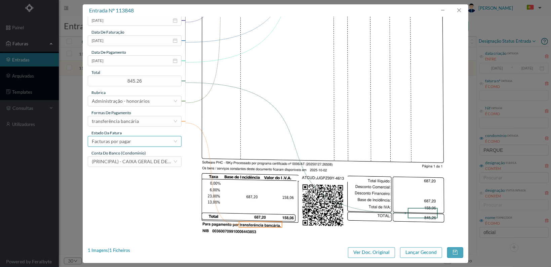
click at [162, 142] on div "Facturas por pagar" at bounding box center [132, 141] width 81 height 10
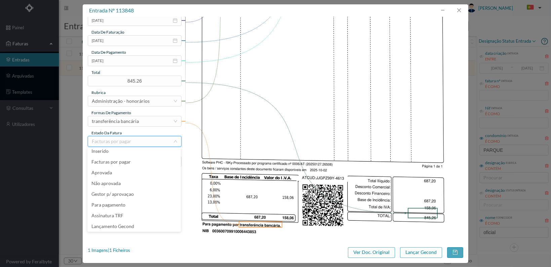
scroll to position [14, 0]
click at [142, 216] on li "Lançamento Gecond" at bounding box center [133, 215] width 93 height 11
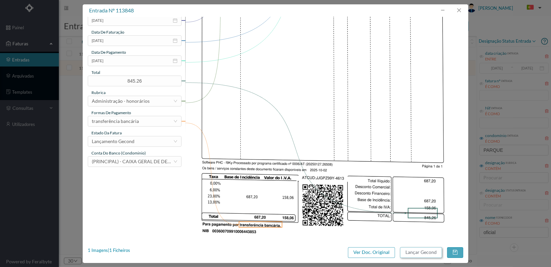
click at [412, 252] on button "Lançar Gecond" at bounding box center [421, 252] width 42 height 11
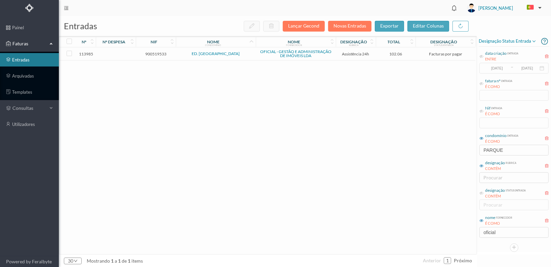
click at [156, 52] on span "900519533" at bounding box center [155, 53] width 37 height 5
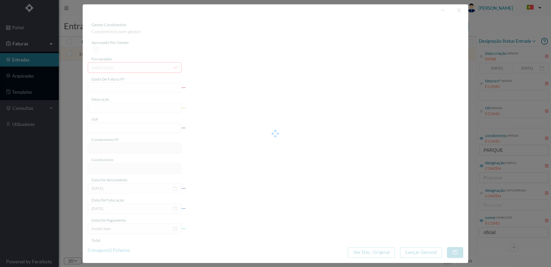
type input "FT 2025A1/4750"
type input "MANUTENÇÃO Outubro de 2025"
type input "900519533"
type input "03-10-2025"
type input "[DATE]"
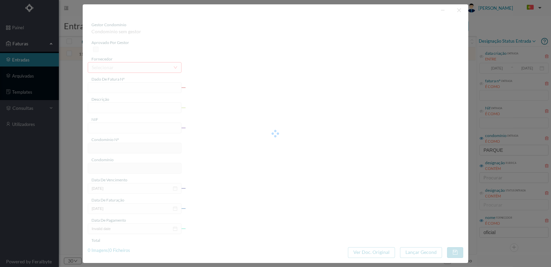
type input "[DATE]"
type input "102.06"
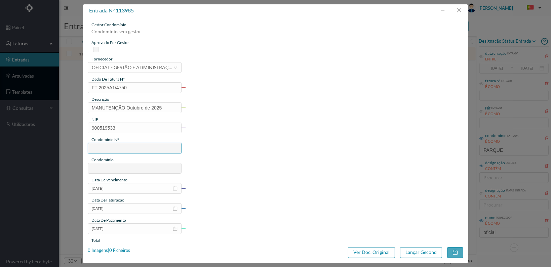
type input "707"
type input "ED. PARQUE - MATOSINHOS"
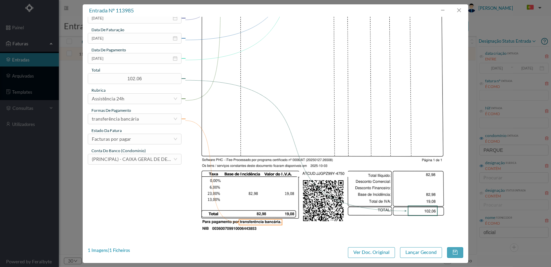
scroll to position [175, 0]
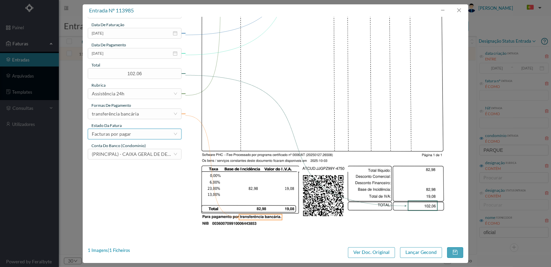
click at [158, 132] on div "Facturas por pagar" at bounding box center [132, 134] width 81 height 10
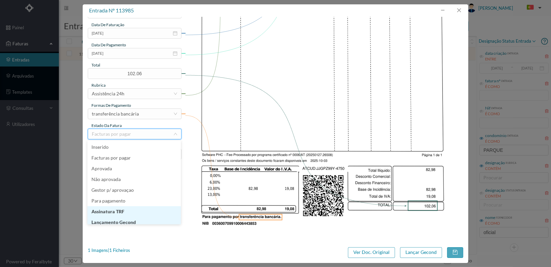
scroll to position [3, 0]
drag, startPoint x: 149, startPoint y: 218, endPoint x: 171, endPoint y: 218, distance: 21.5
click at [149, 218] on li "Lançamento Gecond" at bounding box center [133, 219] width 93 height 11
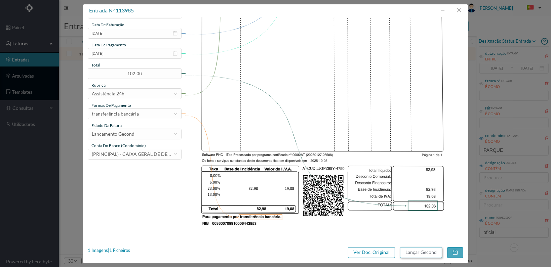
click at [417, 252] on button "Lançar Gecond" at bounding box center [421, 252] width 42 height 11
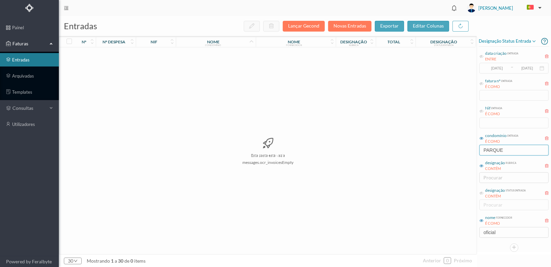
drag, startPoint x: 515, startPoint y: 150, endPoint x: 454, endPoint y: 148, distance: 61.2
click at [456, 150] on div "entradas Lançar Gecond Novas Entradas exportar editar colunas nº nº despesa nif…" at bounding box center [305, 141] width 492 height 251
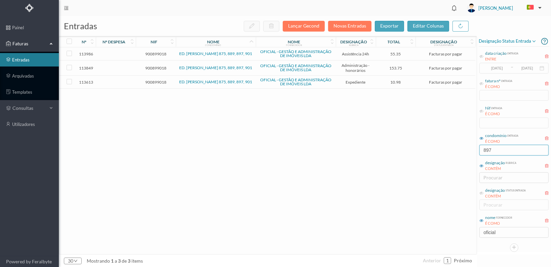
type input "897"
click at [152, 81] on span "900899018" at bounding box center [155, 82] width 37 height 5
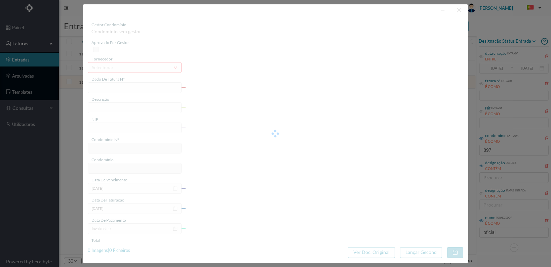
type input "FT 2025A1/4421"
type input "Serv. Administrativo - Custódia Documentação"
type input "900899018"
type input "[DATE]"
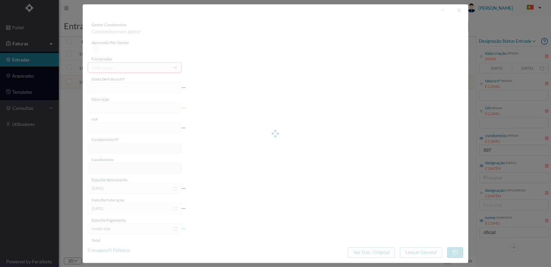
type input "[DATE]"
type input "10.98"
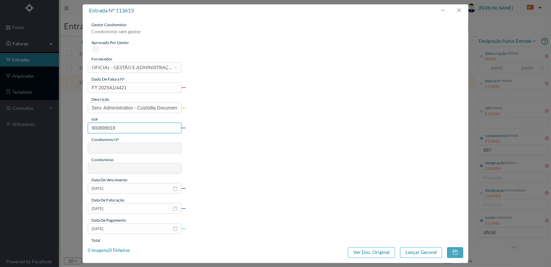
type input "708"
type input "ED. AFONSO HENRIQUES 875, 889, 897, 901"
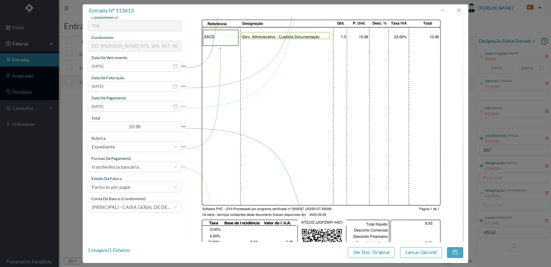
scroll to position [168, 0]
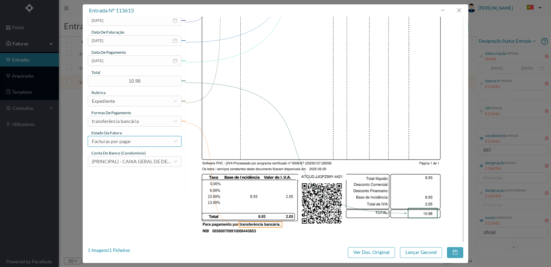
click at [170, 143] on div "Facturas por pagar" at bounding box center [132, 141] width 81 height 10
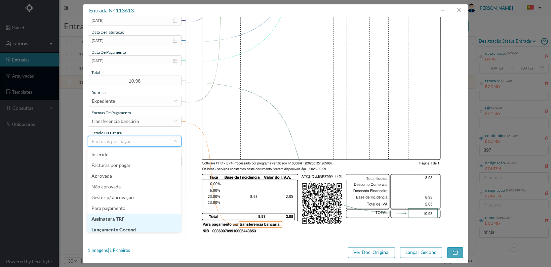
scroll to position [3, 0]
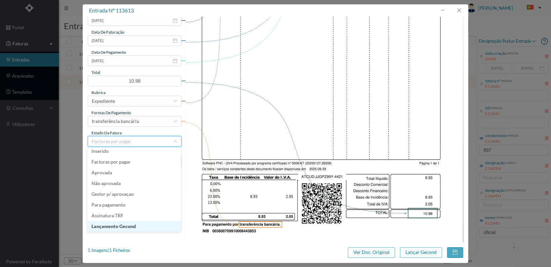
click at [149, 225] on li "Lançamento Gecond" at bounding box center [133, 226] width 93 height 11
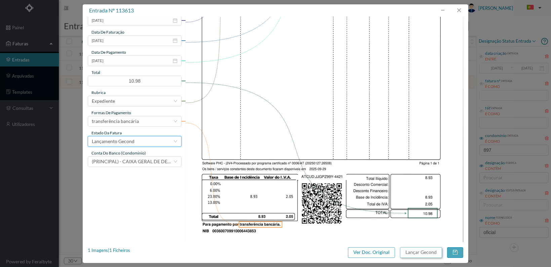
click at [419, 250] on button "Lançar Gecond" at bounding box center [421, 252] width 42 height 11
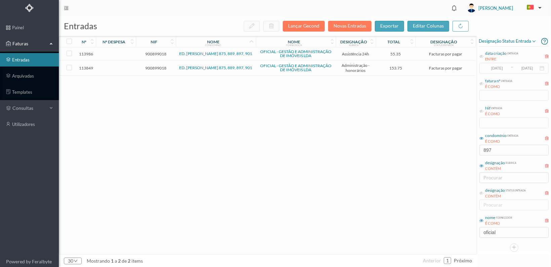
click at [159, 67] on span "900899018" at bounding box center [155, 68] width 37 height 5
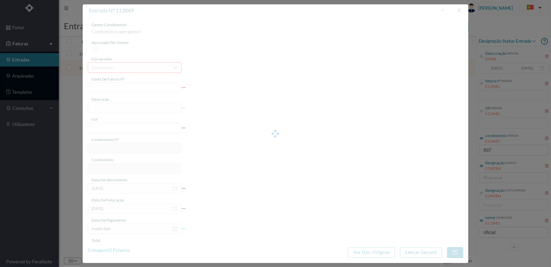
type input "FT 2025A1/4614"
type input "HONORARIOS Outubro de 2025"
type input "900899018"
type input "[DATE]"
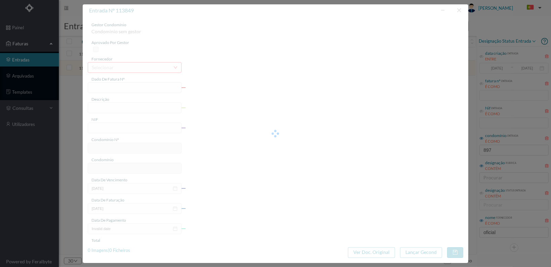
type input "[DATE]"
type input "153.75"
type input "708"
type input "ED. AFONSO HENRIQUES 875, 889, 897, 901"
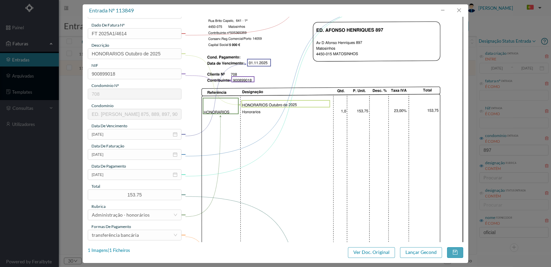
scroll to position [175, 0]
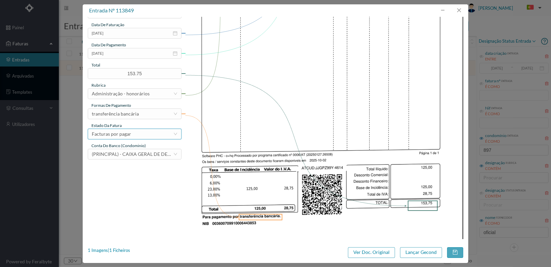
click at [169, 135] on div "Facturas por pagar" at bounding box center [132, 134] width 81 height 10
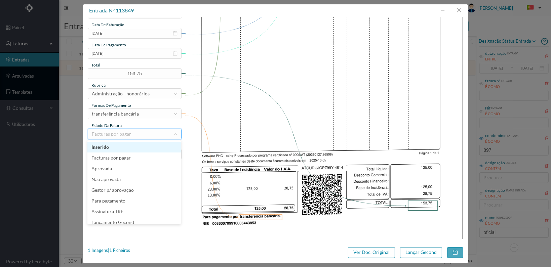
scroll to position [3, 0]
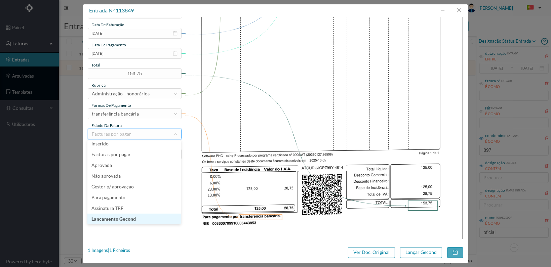
click at [140, 219] on li "Lançamento Gecond" at bounding box center [133, 219] width 93 height 11
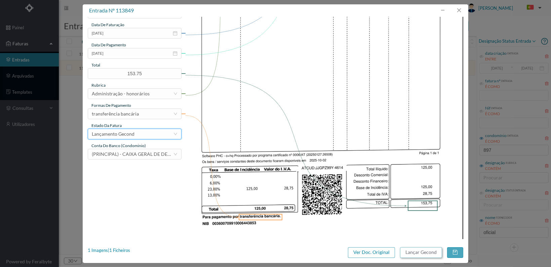
click at [418, 254] on button "Lançar Gecond" at bounding box center [421, 252] width 42 height 11
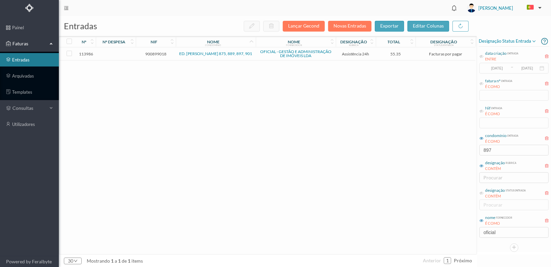
click at [153, 52] on span "900899018" at bounding box center [155, 53] width 37 height 5
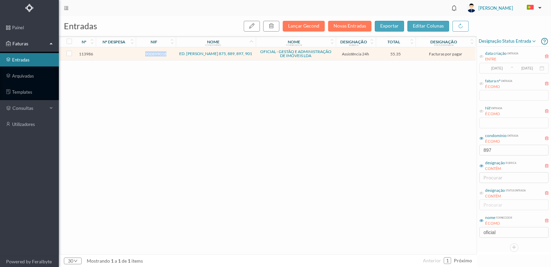
click at [153, 52] on span "900899018" at bounding box center [155, 53] width 37 height 5
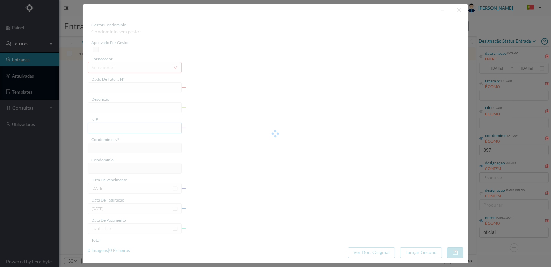
type input "FT 2025A1/4751"
type input "MANUTENÇÃO Outubro de 2025"
type input "900899018"
type input "[DATE]"
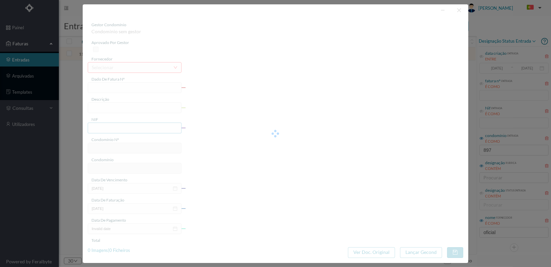
type input "[DATE]"
type input "55.35"
type input "708"
type input "ED. AFONSO HENRIQUES 875, 889, 897, 901"
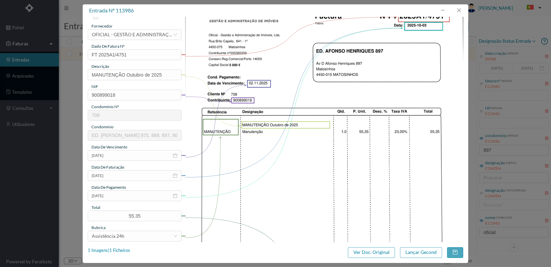
scroll to position [175, 0]
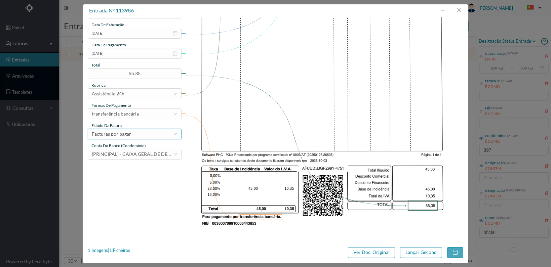
click at [140, 134] on div "Facturas por pagar" at bounding box center [132, 134] width 81 height 10
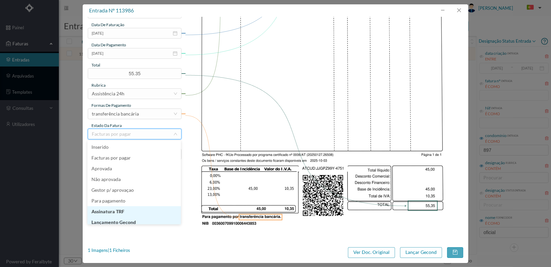
scroll to position [3, 0]
click at [132, 217] on li "Lançamento Gecond" at bounding box center [133, 219] width 93 height 11
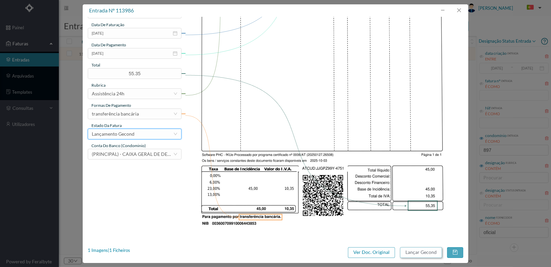
click at [416, 251] on button "Lançar Gecond" at bounding box center [421, 252] width 42 height 11
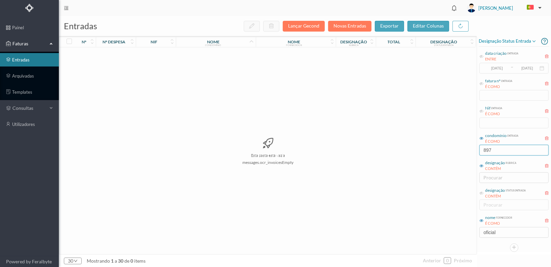
drag, startPoint x: 504, startPoint y: 151, endPoint x: 443, endPoint y: 150, distance: 60.5
click at [443, 150] on div "entradas Lançar Gecond Novas Entradas exportar editar colunas nº nº despesa nif…" at bounding box center [305, 141] width 492 height 251
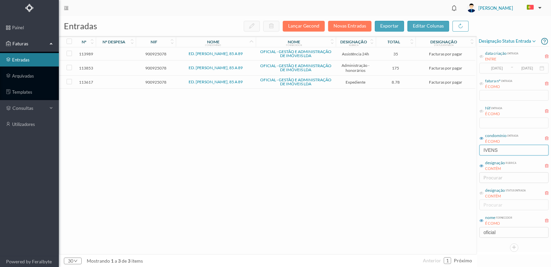
type input "[PERSON_NAME]"
click at [153, 82] on span "900925078" at bounding box center [155, 82] width 37 height 5
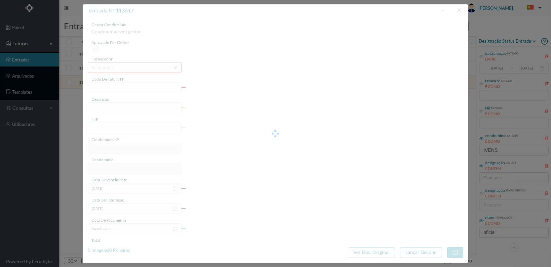
type input "FT 2025A1/4425"
type input "Serv. Administrativo - Custódia Documentação"
type input "900925078"
type input "29-09-2025"
type input "[DATE]"
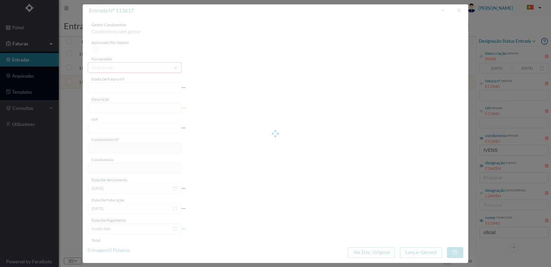
type input "[DATE]"
type input "8.78"
type input "717"
type input "ED. ROBERTO IVENS, 85 A 89"
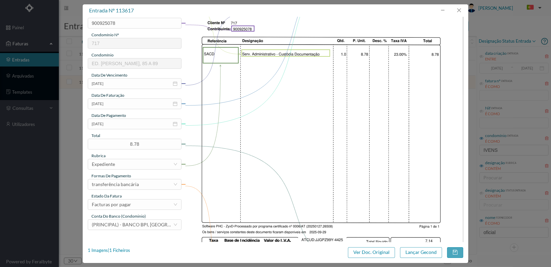
scroll to position [175, 0]
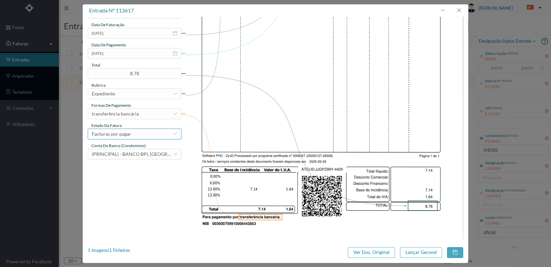
drag, startPoint x: 156, startPoint y: 132, endPoint x: 153, endPoint y: 135, distance: 4.3
click at [156, 132] on div "Facturas por pagar" at bounding box center [132, 134] width 81 height 10
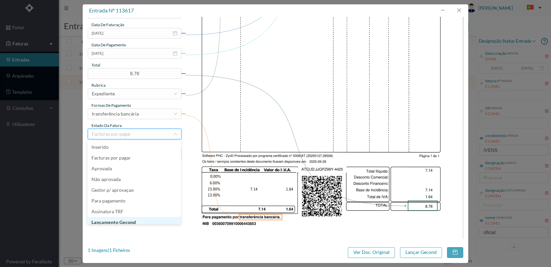
scroll to position [3, 0]
click at [154, 218] on li "Lançamento Gecond" at bounding box center [133, 219] width 93 height 11
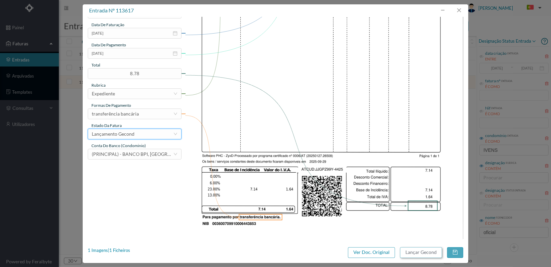
click at [422, 252] on button "Lançar Gecond" at bounding box center [421, 252] width 42 height 11
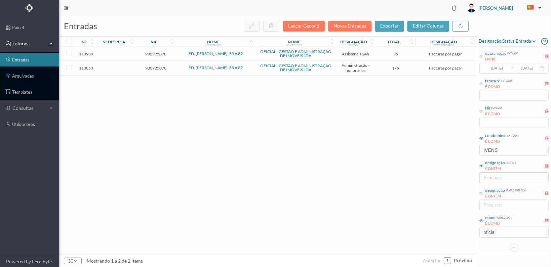
click at [160, 67] on span "900925078" at bounding box center [155, 68] width 37 height 5
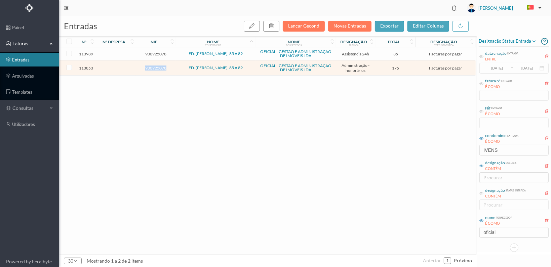
click at [160, 67] on span "900925078" at bounding box center [155, 68] width 37 height 5
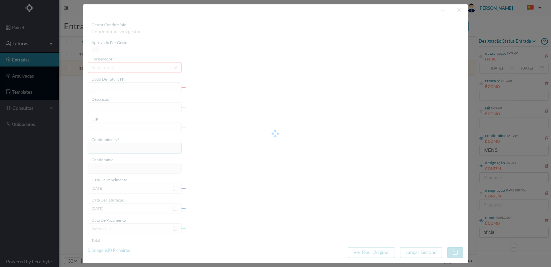
type input "FT 2025A1/4618"
type input "HONORARIOS Outubro de 2025"
type input "900925078"
type input "02-10-2025"
type input "[DATE]"
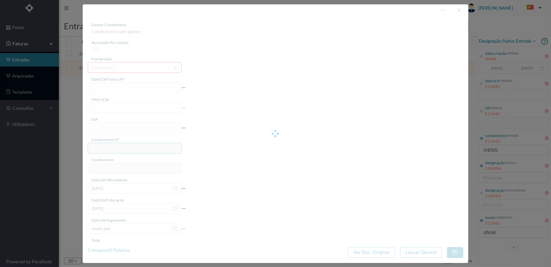
type input "[DATE]"
type input "175.00"
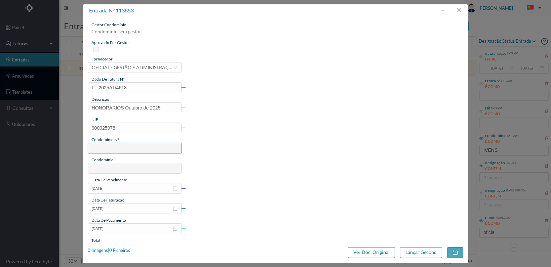
type input "717"
type input "ED. ROBERTO IVENS, 85 A 89"
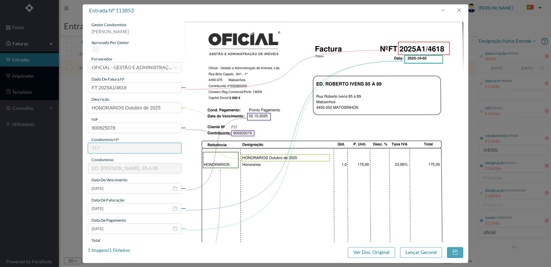
scroll to position [175, 0]
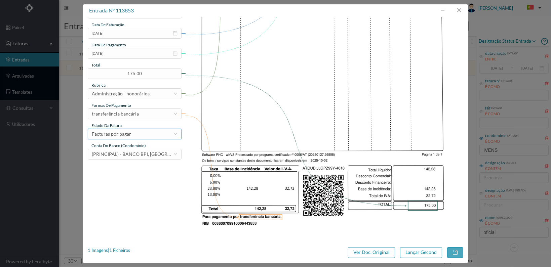
click at [156, 138] on div "Facturas por pagar" at bounding box center [132, 134] width 81 height 10
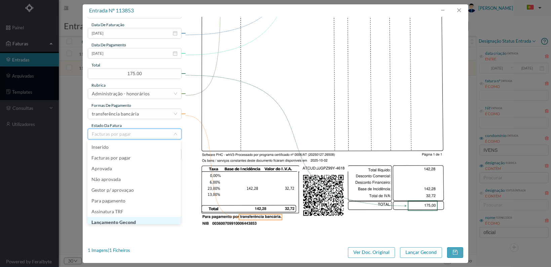
scroll to position [3, 0]
click at [143, 217] on li "Lançamento Gecond" at bounding box center [133, 219] width 93 height 11
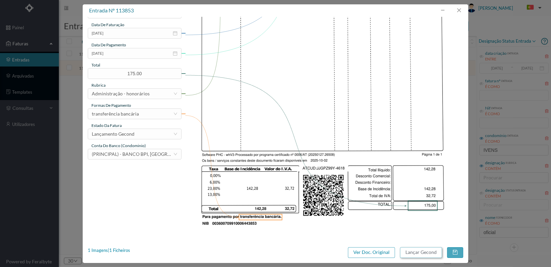
click at [409, 253] on button "Lançar Gecond" at bounding box center [421, 252] width 42 height 11
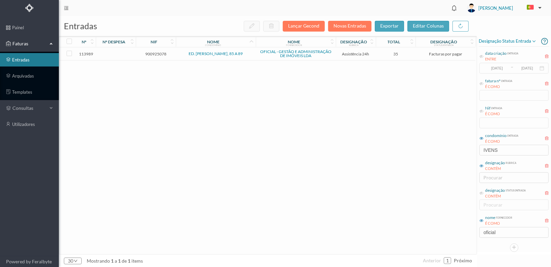
click at [157, 53] on span "900925078" at bounding box center [155, 53] width 37 height 5
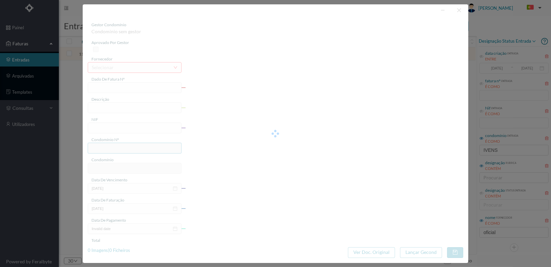
type input "FT 2025A1/4754"
type input "MANUTENÇÃO Outubro de 2025"
type input "900925078"
type input "03-10-2025"
type input "[DATE]"
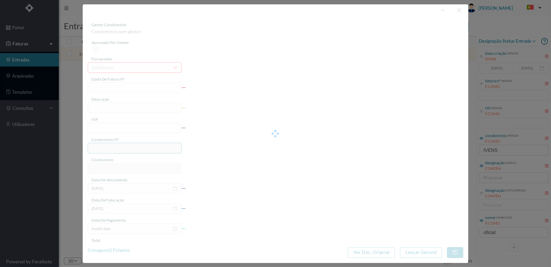
type input "[DATE]"
type input "35.00"
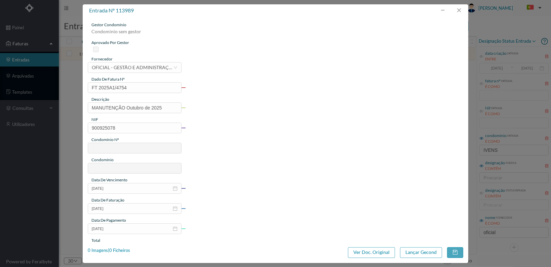
type input "717"
type input "ED. ROBERTO IVENS, 85 A 89"
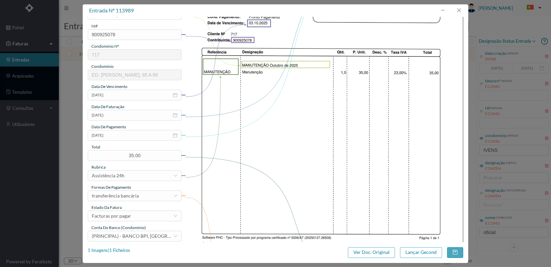
scroll to position [175, 0]
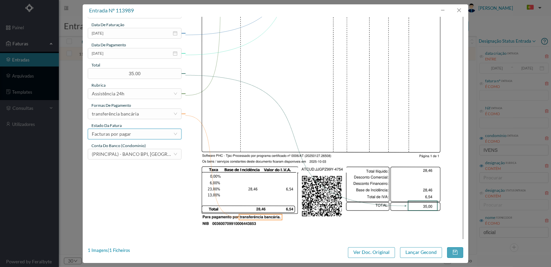
click at [142, 134] on div "Facturas por pagar" at bounding box center [132, 134] width 81 height 10
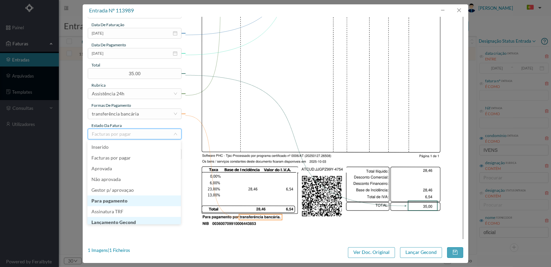
scroll to position [3, 0]
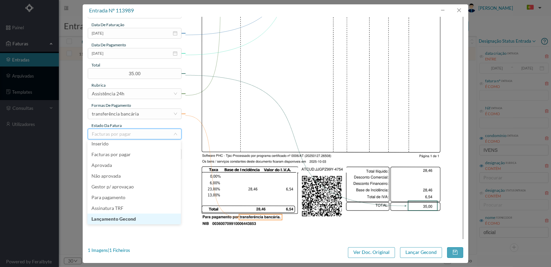
click at [133, 218] on li "Lançamento Gecond" at bounding box center [133, 219] width 93 height 11
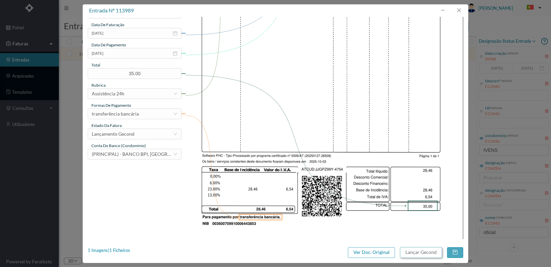
click at [414, 254] on button "Lançar Gecond" at bounding box center [421, 252] width 42 height 11
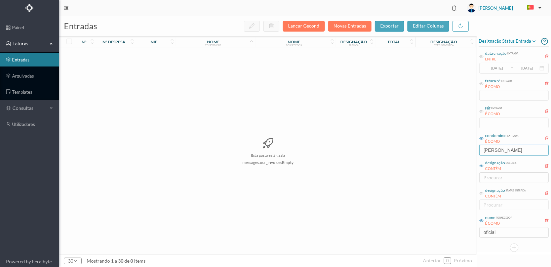
drag, startPoint x: 503, startPoint y: 149, endPoint x: 472, endPoint y: 141, distance: 32.1
click at [470, 144] on div "entradas Lançar Gecond Novas Entradas exportar editar colunas nº nº despesa nif…" at bounding box center [305, 141] width 492 height 251
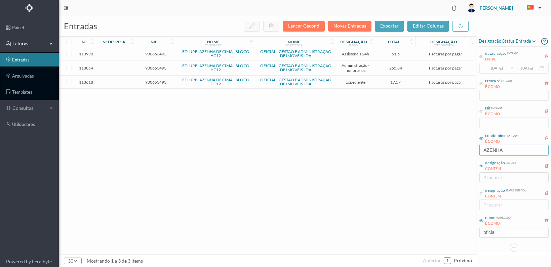
type input "AZENHA"
click at [156, 80] on span "900653493" at bounding box center [155, 82] width 37 height 5
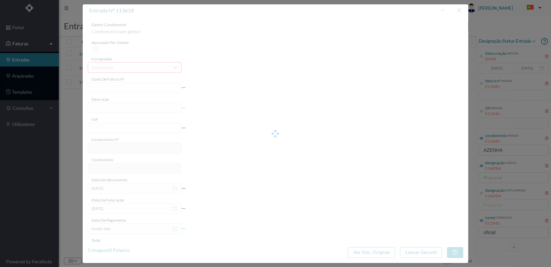
type input "FT 2025A1/4426"
type input "Serv. Administrativo - Custódia Documentação"
type input "900653493"
type input "[DATE]"
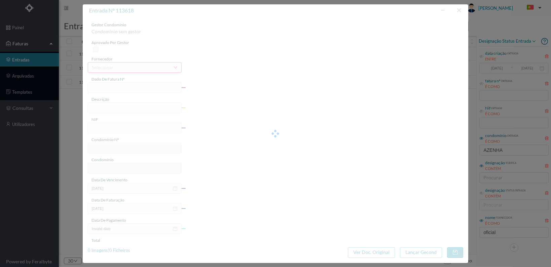
type input "[DATE]"
type input "17.57"
type input "719"
type input "ED. URB. AZENHA DE CIMA - BLOCO HC12"
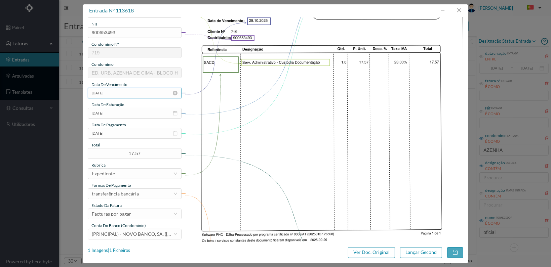
scroll to position [168, 0]
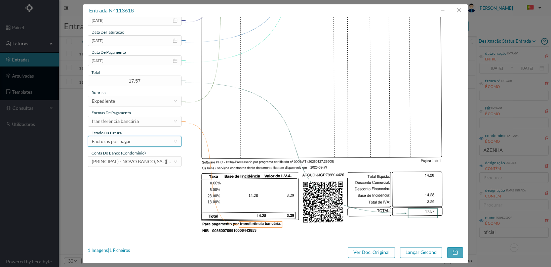
click at [159, 144] on div "Facturas por pagar" at bounding box center [132, 141] width 81 height 10
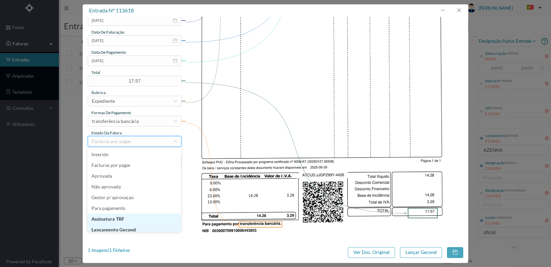
scroll to position [3, 0]
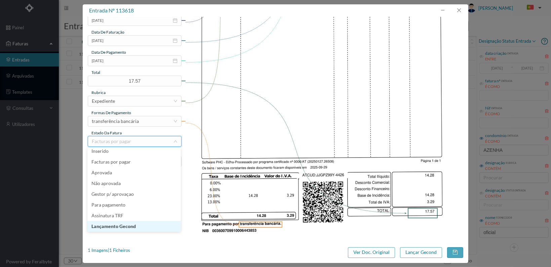
click at [147, 227] on li "Lançamento Gecond" at bounding box center [133, 226] width 93 height 11
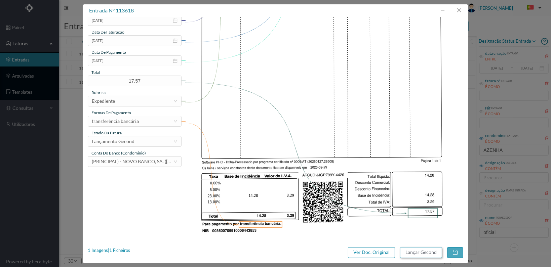
click at [416, 253] on button "Lançar Gecond" at bounding box center [421, 252] width 42 height 11
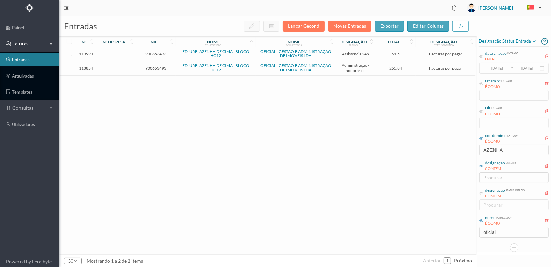
click at [156, 68] on span "900653493" at bounding box center [155, 68] width 37 height 5
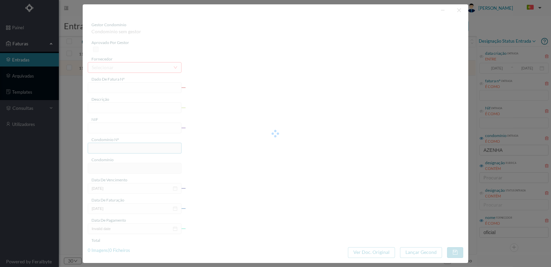
type input "FT 2025A1/4619"
type input "HONORARIOS Outubro de 2025"
type input "900653493"
type input "[DATE]"
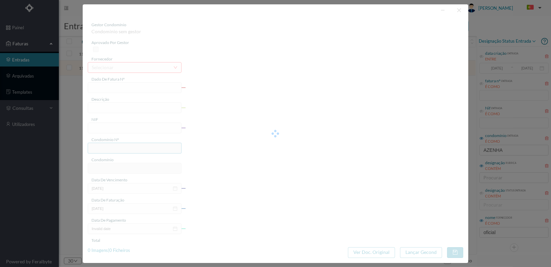
type input "[DATE]"
type input "255.84"
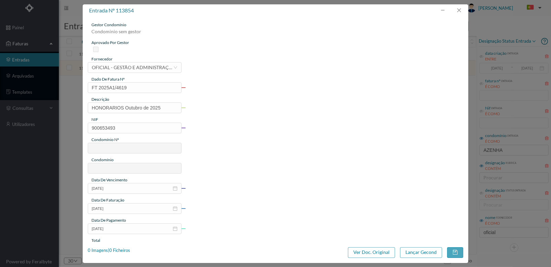
type input "719"
type input "ED. URB. AZENHA DE CIMA - BLOCO HC12"
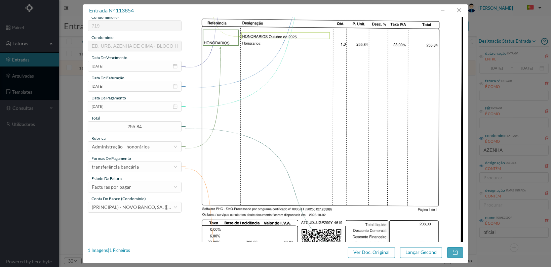
scroll to position [175, 0]
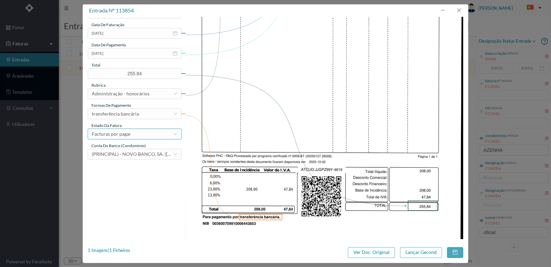
drag, startPoint x: 164, startPoint y: 132, endPoint x: 160, endPoint y: 135, distance: 4.8
click at [163, 133] on div "Facturas por pagar" at bounding box center [132, 134] width 81 height 10
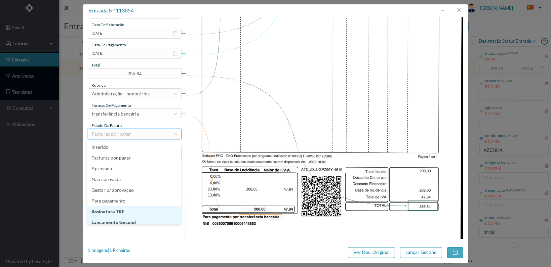
scroll to position [3, 0]
click at [147, 218] on li "Lançamento Gecond" at bounding box center [133, 219] width 93 height 11
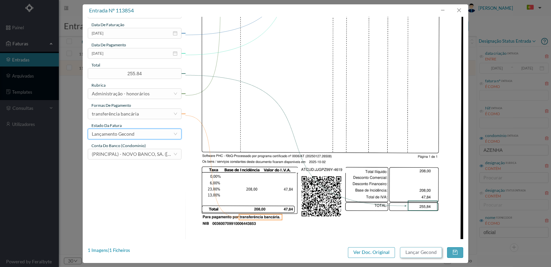
click at [419, 254] on button "Lançar Gecond" at bounding box center [421, 252] width 42 height 11
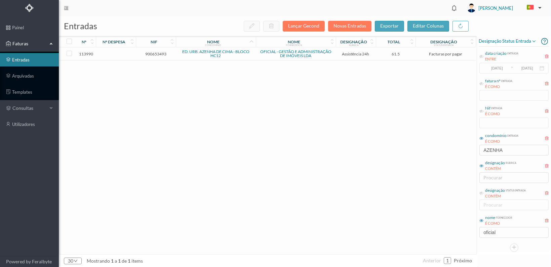
click at [154, 54] on span "900653493" at bounding box center [155, 53] width 37 height 5
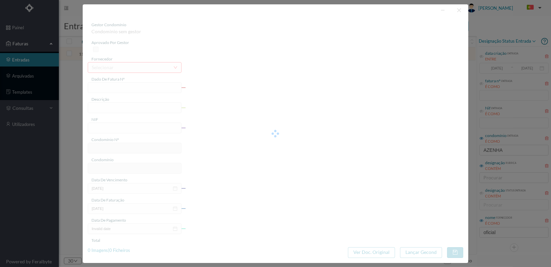
type input "FT 2025A1/4755"
type input "MANUTENÇÃO Outubro de 2025"
type input "900653493"
type input "[DATE]"
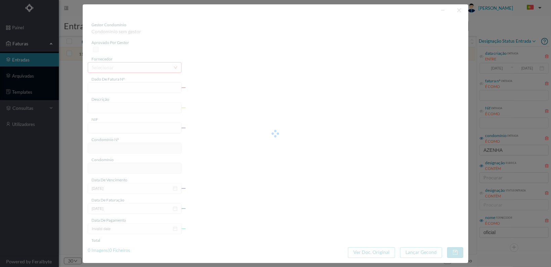
type input "[DATE]"
type input "61.50"
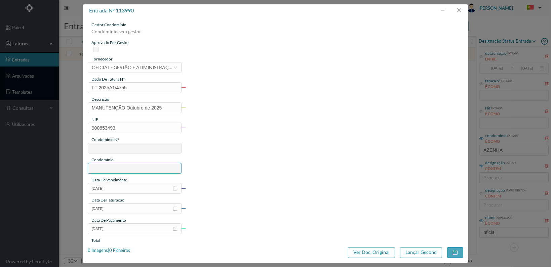
type input "719"
type input "ED. URB. AZENHA DE CIMA - BLOCO HC12"
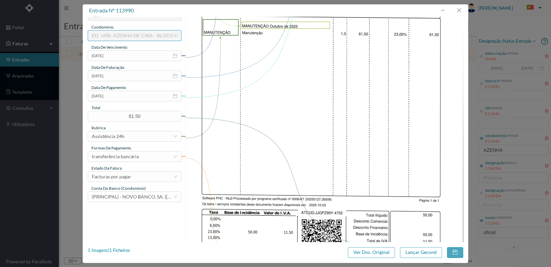
scroll to position [175, 0]
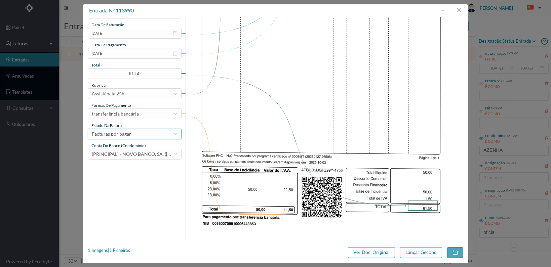
click at [158, 134] on div "Facturas por pagar" at bounding box center [132, 134] width 81 height 10
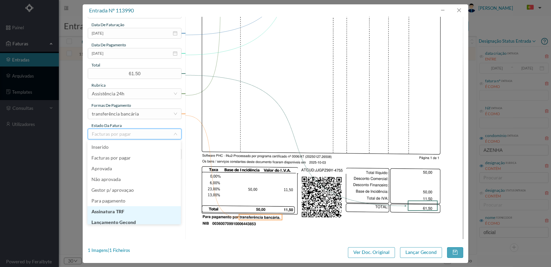
scroll to position [3, 0]
click at [144, 218] on li "Lançamento Gecond" at bounding box center [133, 219] width 93 height 11
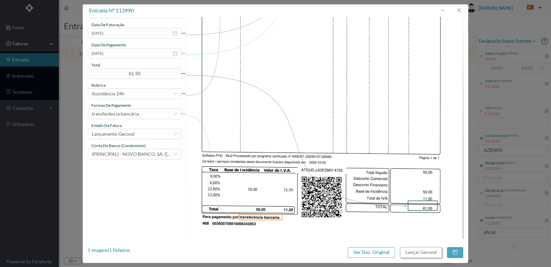
click at [409, 253] on button "Lançar Gecond" at bounding box center [421, 252] width 42 height 11
